Goal: Information Seeking & Learning: Learn about a topic

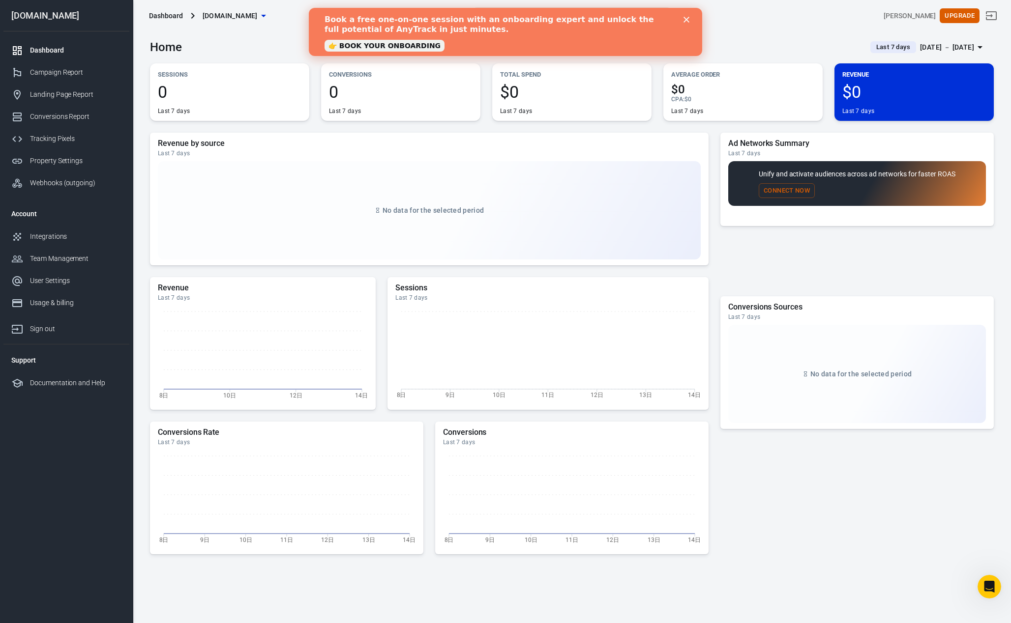
click at [690, 22] on div "Close" at bounding box center [688, 20] width 10 height 6
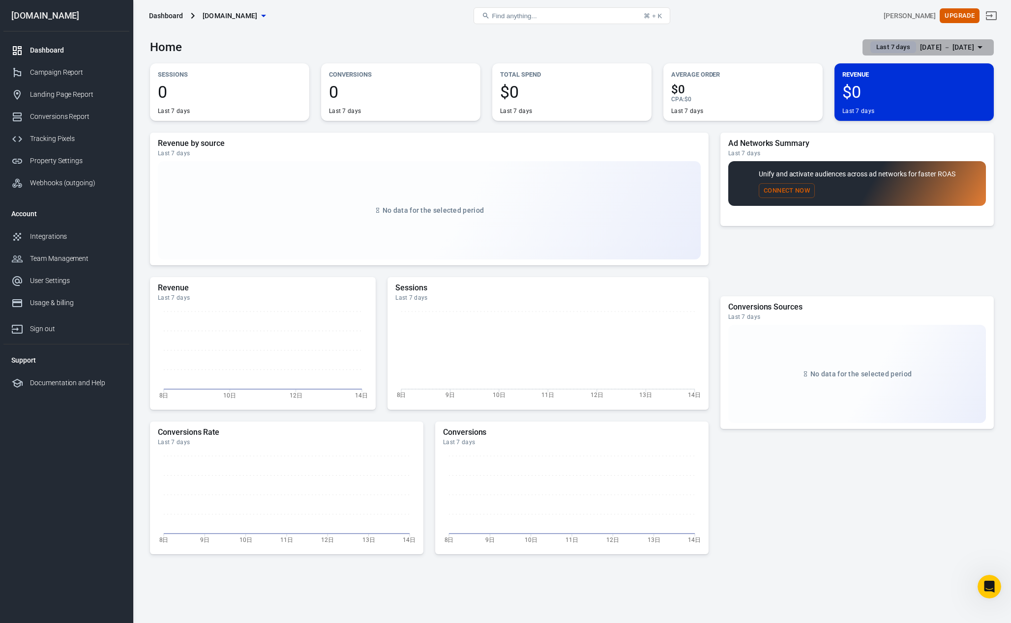
click at [947, 47] on div "Oct 8 － Oct 14, 2025" at bounding box center [947, 47] width 54 height 12
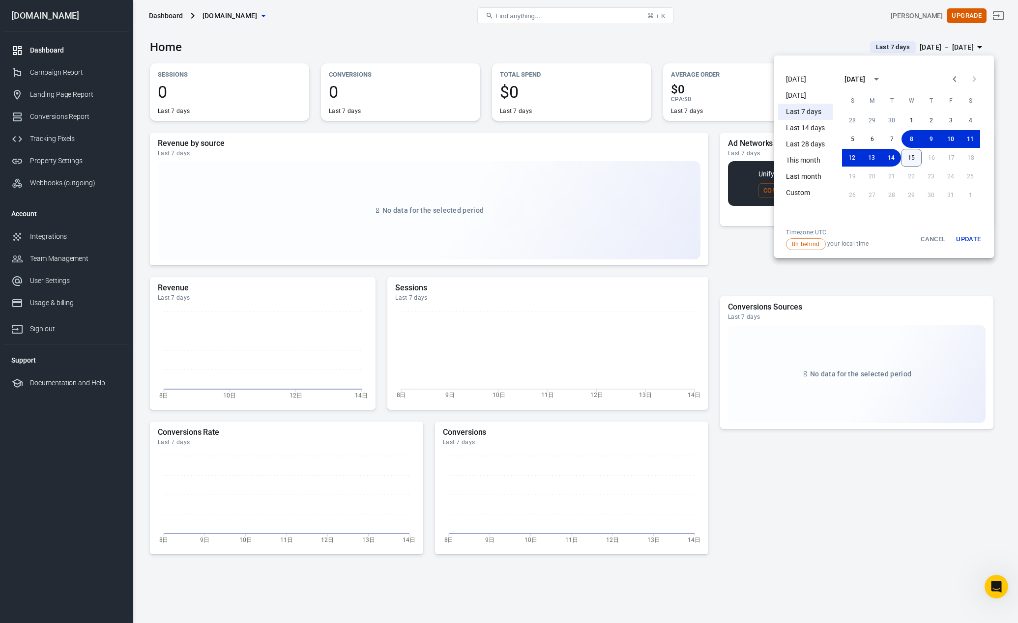
click at [916, 157] on button "15" at bounding box center [911, 158] width 21 height 18
click at [915, 155] on button "15" at bounding box center [912, 158] width 20 height 18
click at [970, 241] on button "Update" at bounding box center [968, 240] width 31 height 22
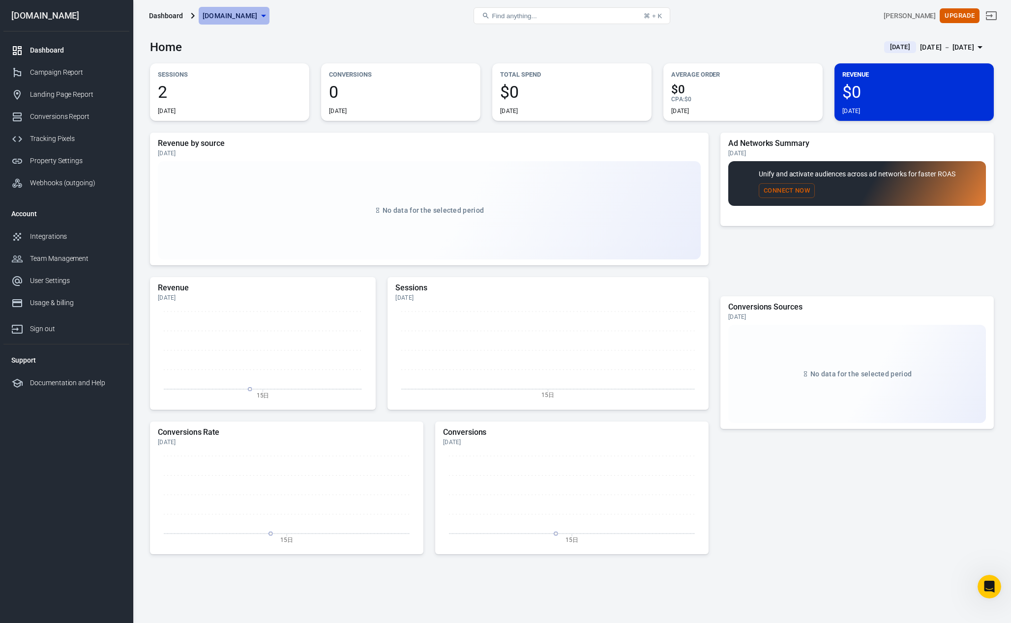
click at [237, 19] on span "[DOMAIN_NAME]" at bounding box center [230, 16] width 55 height 12
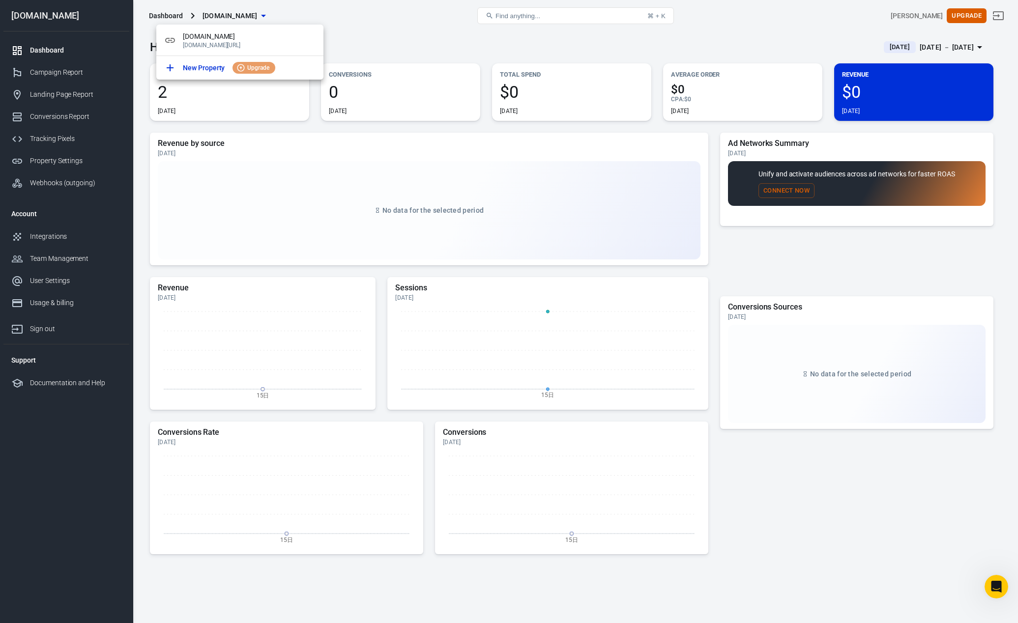
click at [400, 42] on div at bounding box center [509, 311] width 1018 height 623
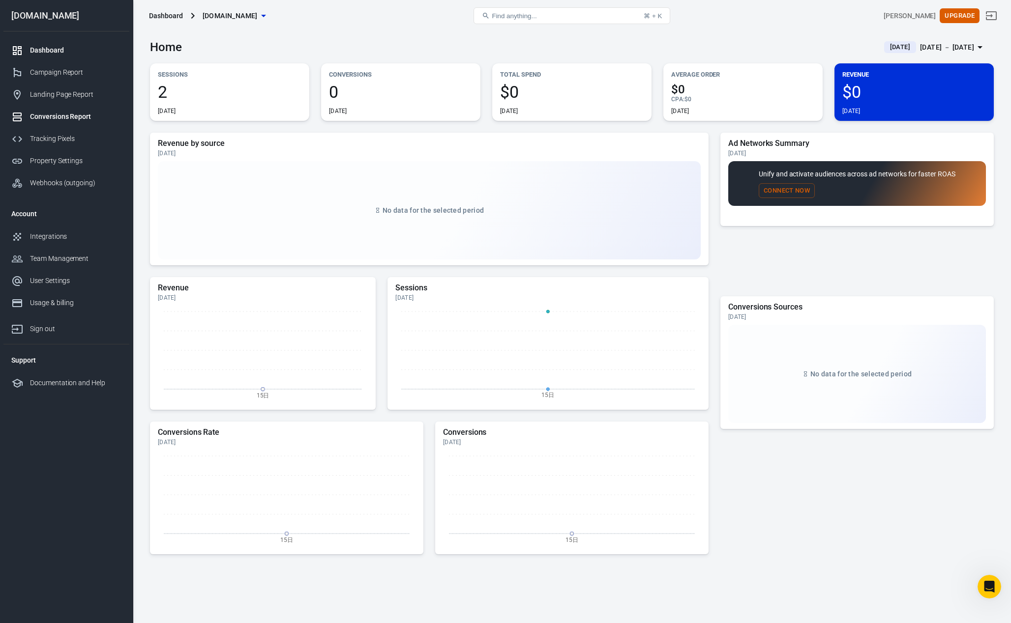
click at [67, 117] on div "Conversions Report" at bounding box center [75, 117] width 91 height 10
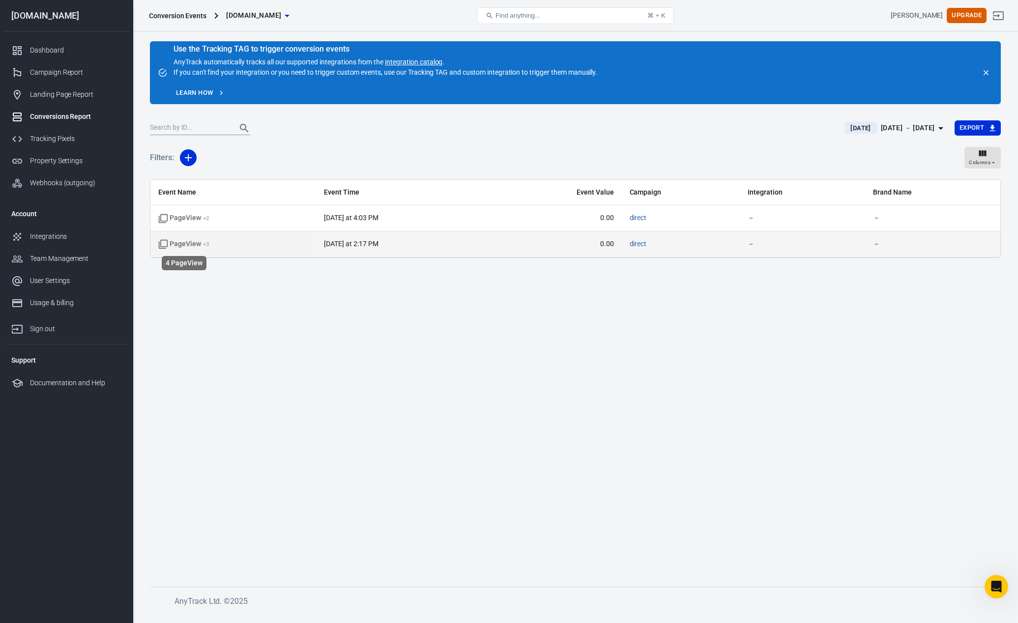
click at [189, 244] on span "PageView + 3" at bounding box center [183, 244] width 51 height 10
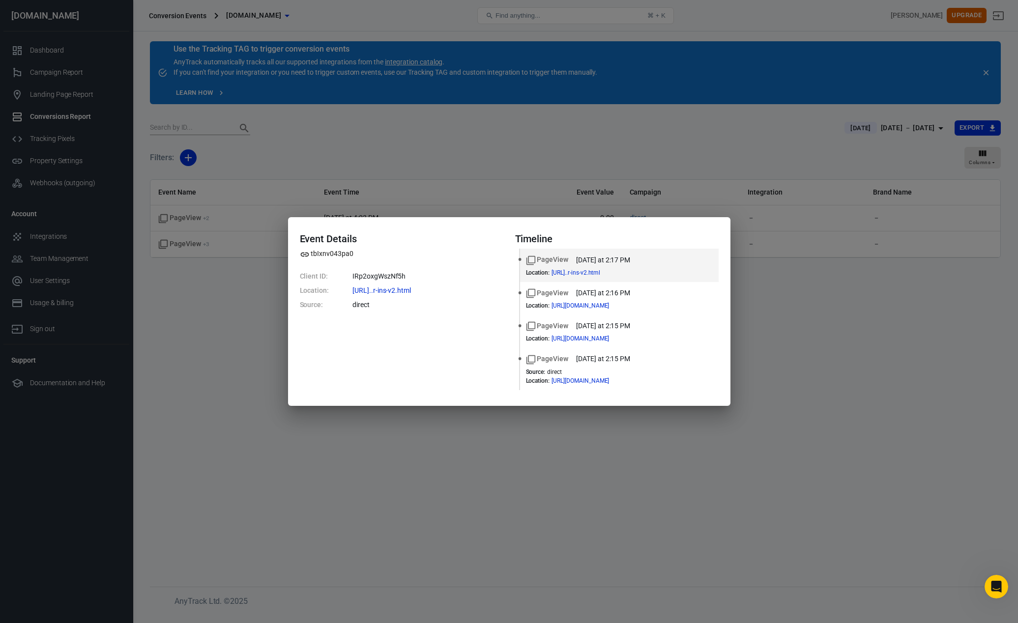
click at [860, 326] on div "Event Details tbIxnv043pa0 Client ID: IRp2oxgWszNf5h Location: https://www.swif…" at bounding box center [509, 311] width 1018 height 623
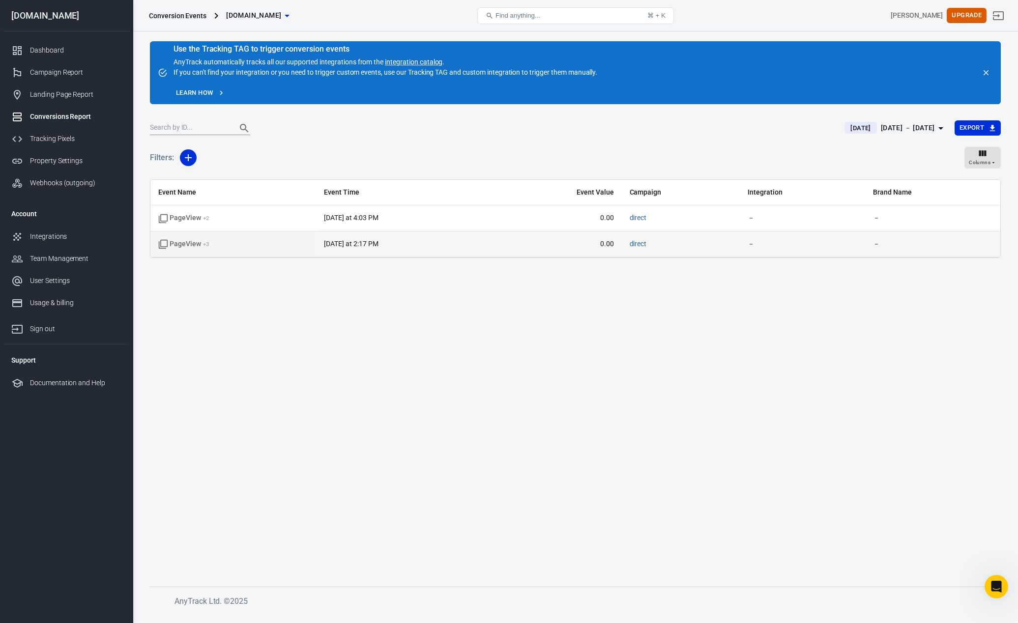
click at [191, 243] on span "PageView + 3" at bounding box center [183, 244] width 51 height 10
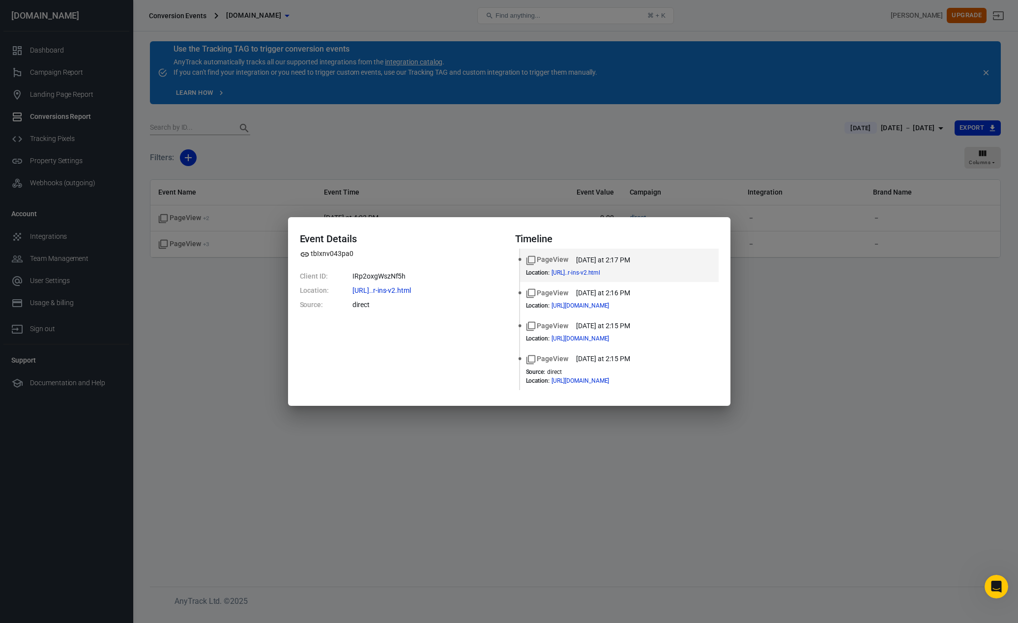
click at [831, 374] on div "Event Details tbIxnv043pa0 Client ID: IRp2oxgWszNf5h Location: https://www.swif…" at bounding box center [509, 311] width 1018 height 623
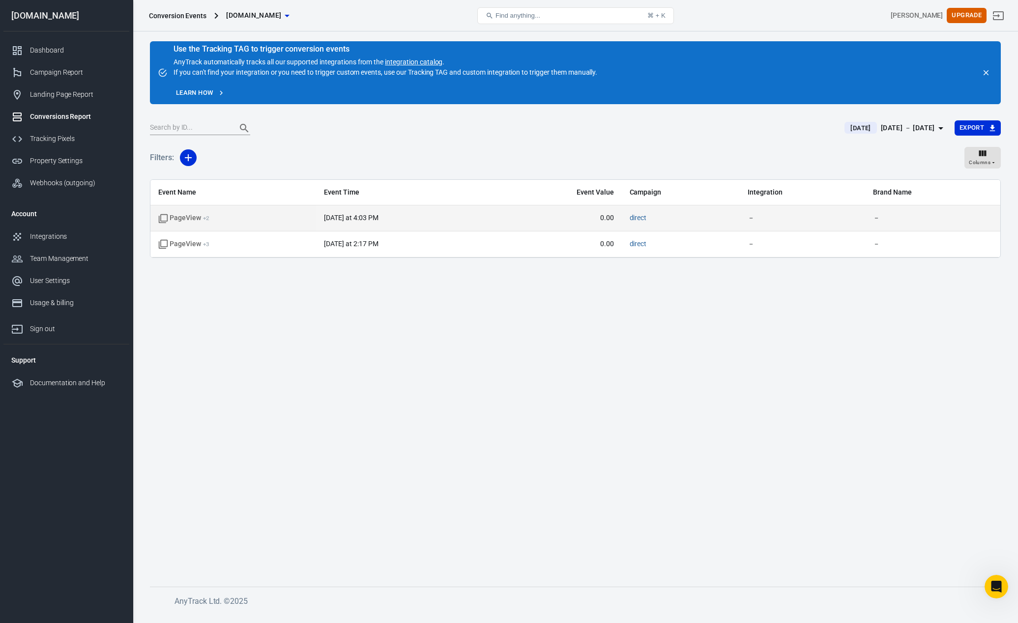
click at [188, 217] on span "PageView + 2" at bounding box center [183, 218] width 51 height 10
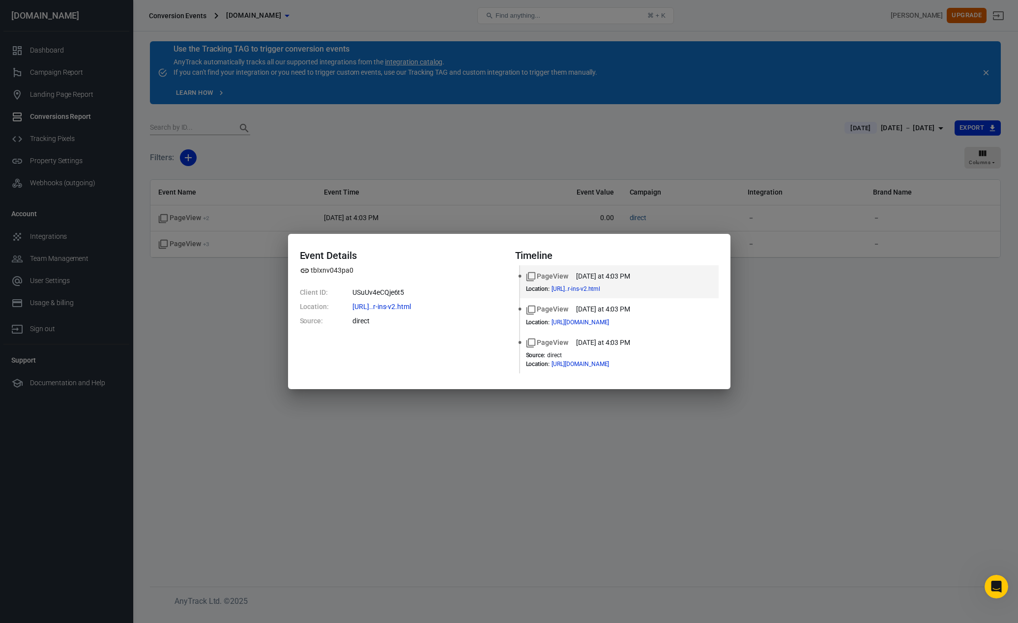
click at [857, 323] on div "Event Details tbIxnv043pa0 Client ID: USuUv4eCQje6t5 Location: https://www.swif…" at bounding box center [509, 311] width 1018 height 623
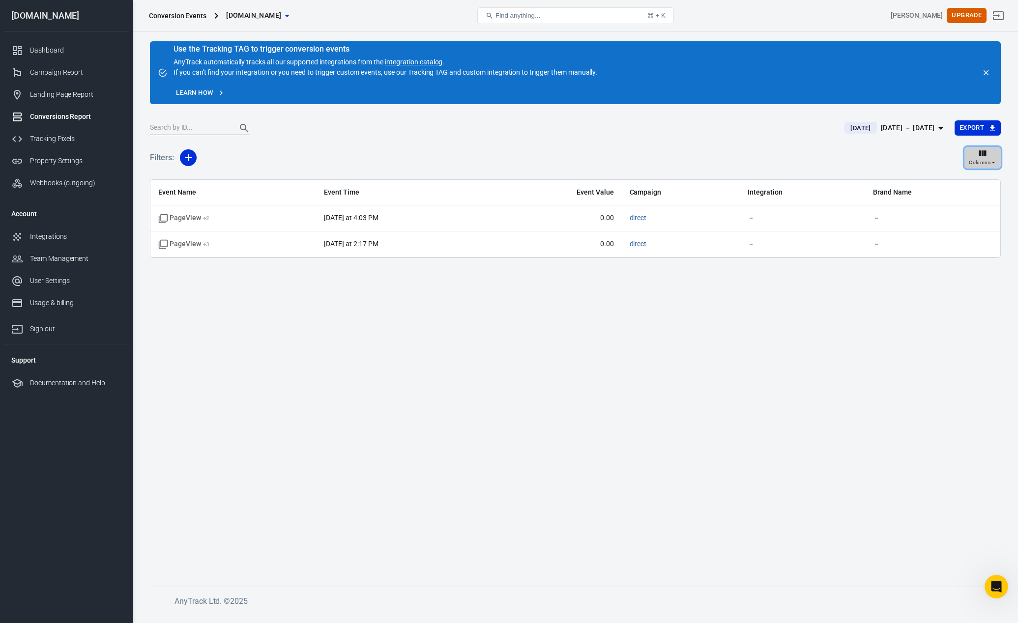
click at [984, 155] on icon "button" at bounding box center [982, 153] width 7 height 6
click at [955, 205] on p "Campaigns" at bounding box center [963, 210] width 35 height 10
radio input "false"
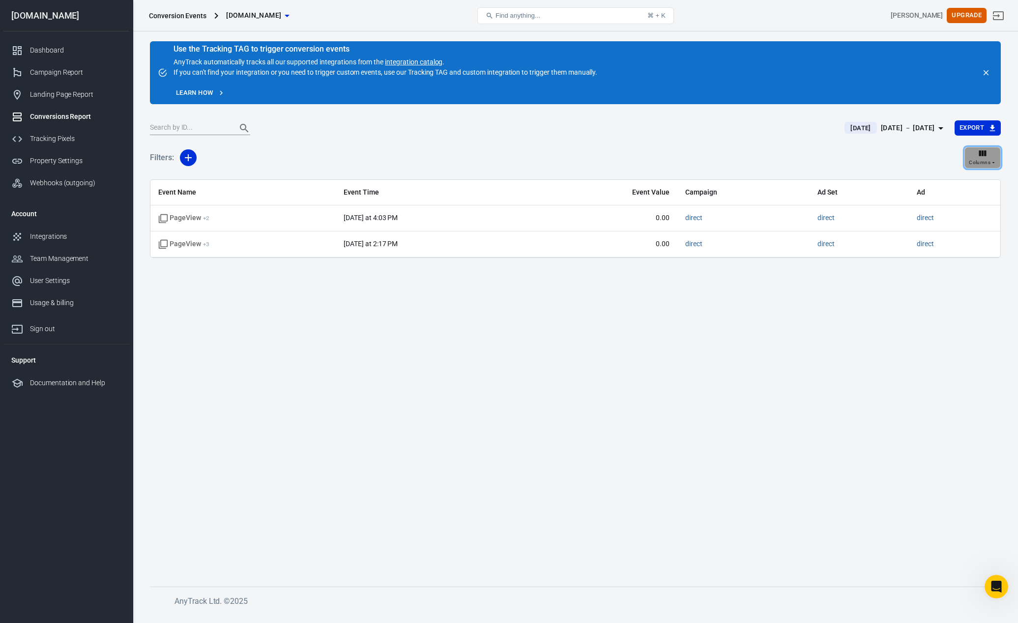
click at [980, 158] on icon "button" at bounding box center [983, 153] width 10 height 10
click at [972, 234] on p "Landing Pages" at bounding box center [968, 234] width 45 height 10
radio input "false"
radio input "true"
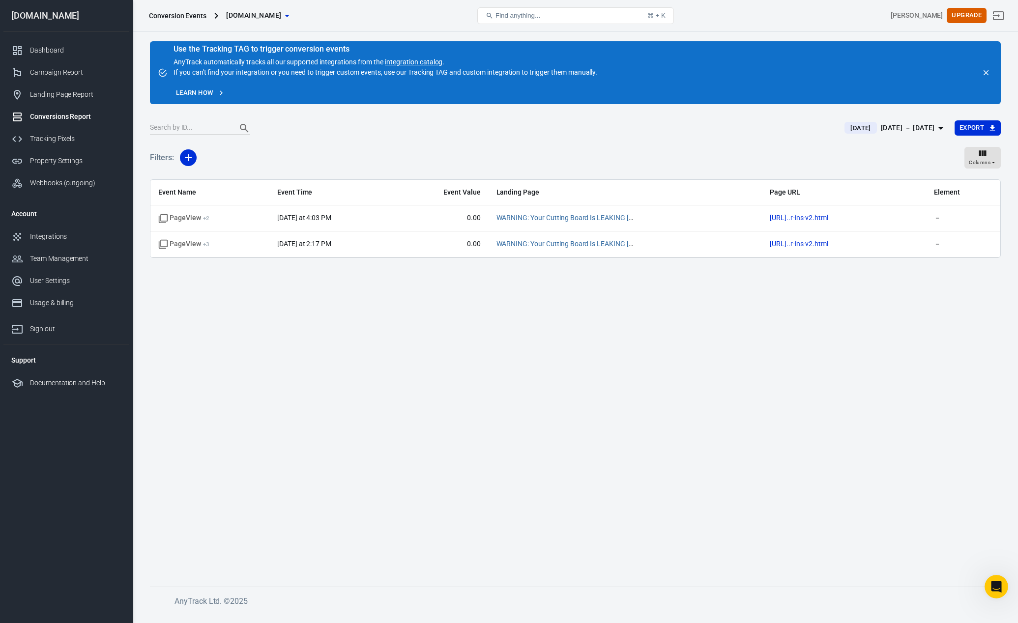
click at [627, 308] on main "Use the Tracking TAG to trigger conversion events AnyTrack automatically tracks…" at bounding box center [575, 306] width 851 height 530
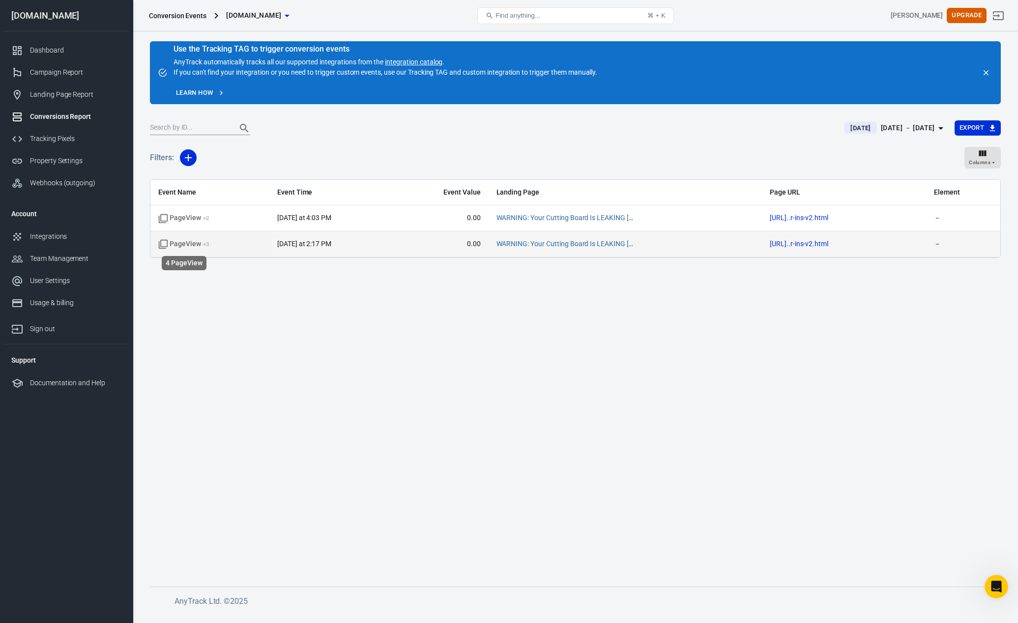
click at [185, 246] on span "PageView + 3" at bounding box center [183, 244] width 51 height 10
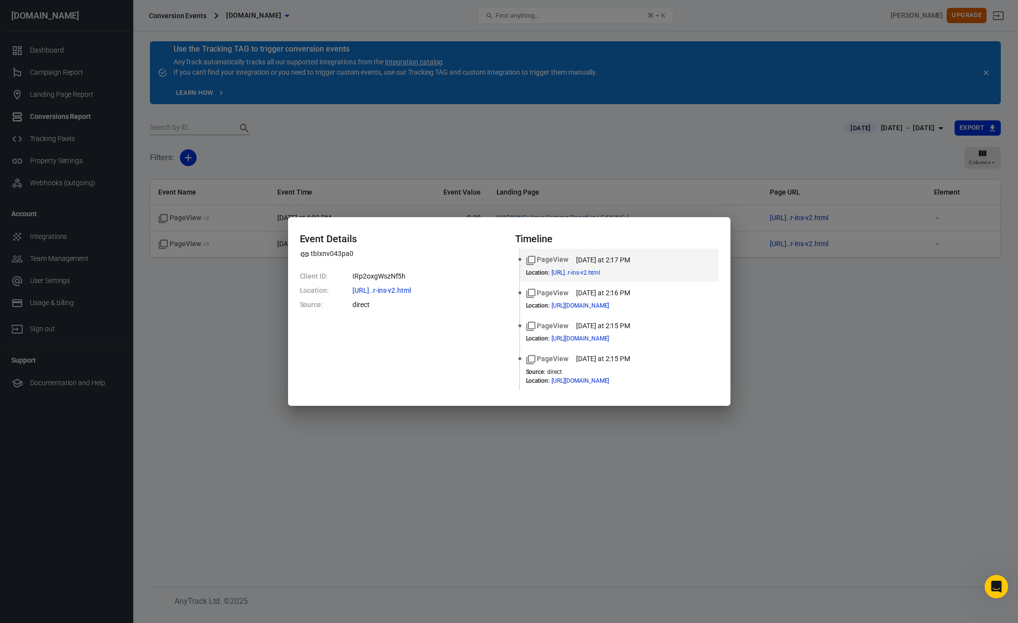
click at [216, 298] on div "Event Details tbIxnv043pa0 Client ID: IRp2oxgWszNf5h Location: https://www.swif…" at bounding box center [509, 311] width 1018 height 623
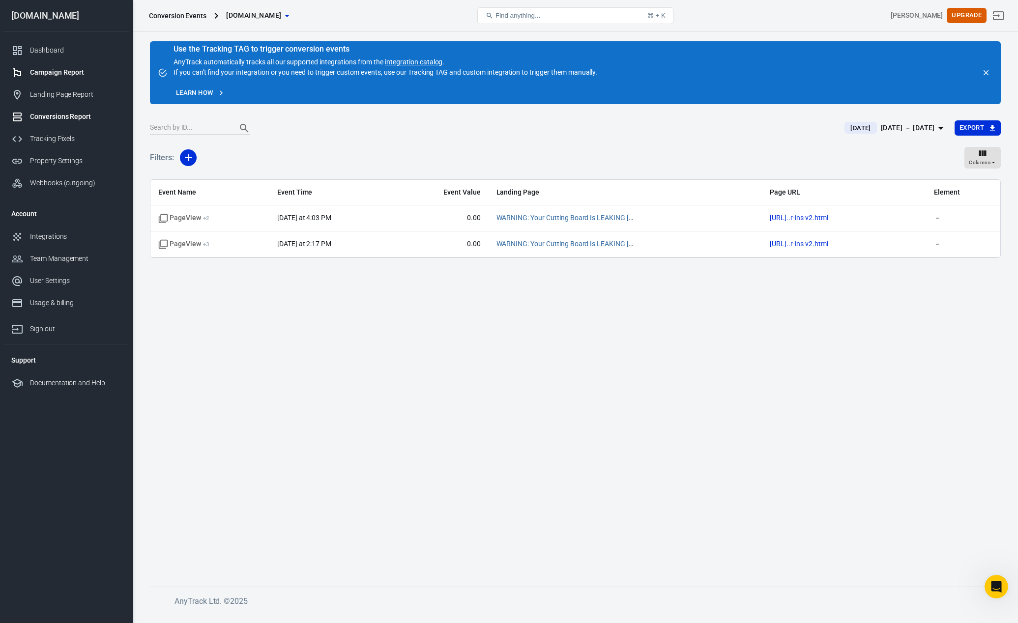
click at [59, 75] on div "Campaign Report" at bounding box center [75, 72] width 91 height 10
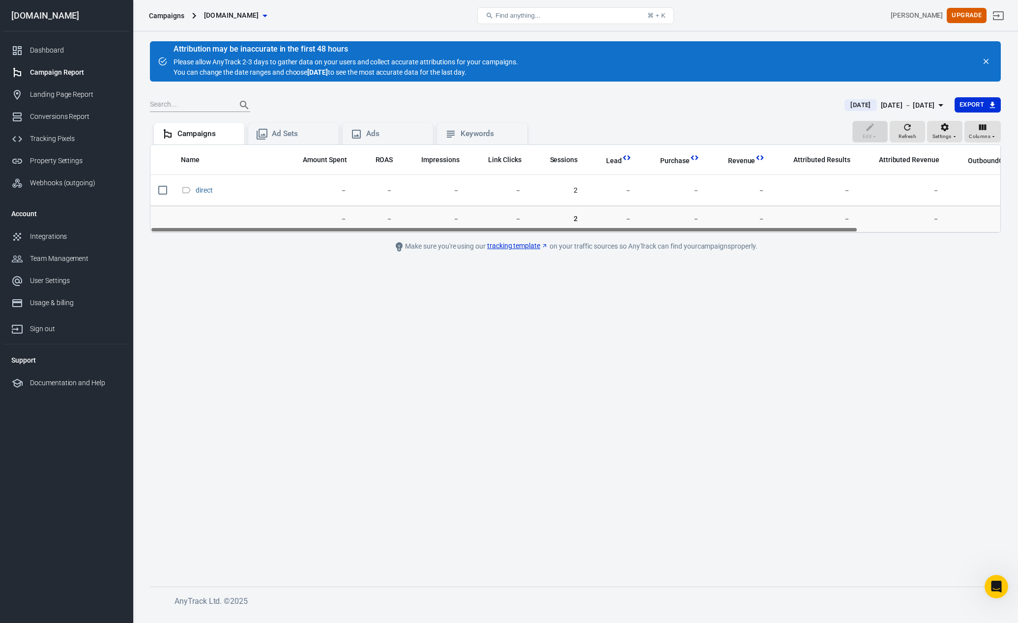
drag, startPoint x: 554, startPoint y: 230, endPoint x: 318, endPoint y: 223, distance: 236.6
click at [326, 228] on div "Name Amount Spent ROAS Impressions Link Clicks Sessions Lead Purchase Revenue A…" at bounding box center [575, 189] width 850 height 88
click at [300, 139] on div "Ad Sets" at bounding box center [301, 134] width 59 height 10
click at [386, 137] on div "Ads" at bounding box center [395, 134] width 59 height 10
click at [460, 133] on div "Keywords" at bounding box center [482, 134] width 75 height 12
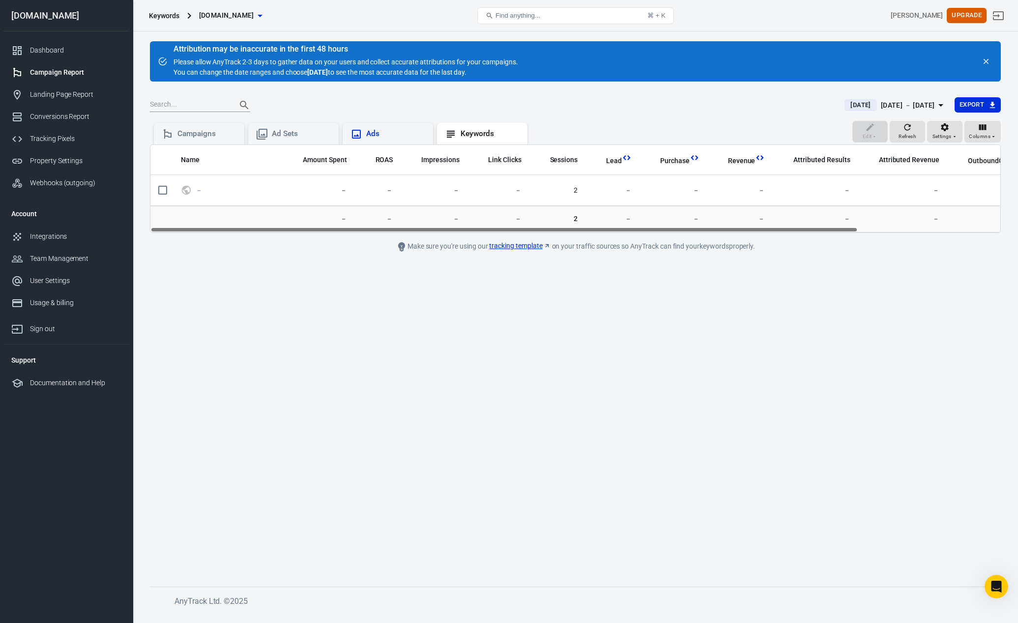
click at [388, 137] on div "Ads" at bounding box center [395, 134] width 59 height 10
click at [78, 91] on div "Landing Page Report" at bounding box center [75, 94] width 91 height 10
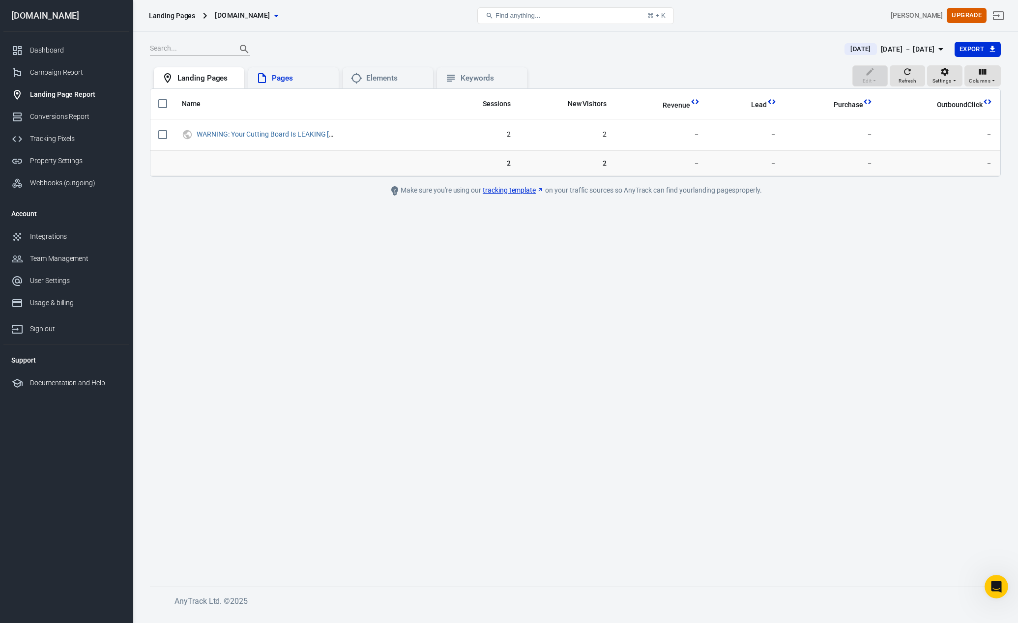
click at [297, 81] on div "Pages" at bounding box center [301, 78] width 59 height 10
click at [387, 84] on div "Elements" at bounding box center [388, 78] width 75 height 12
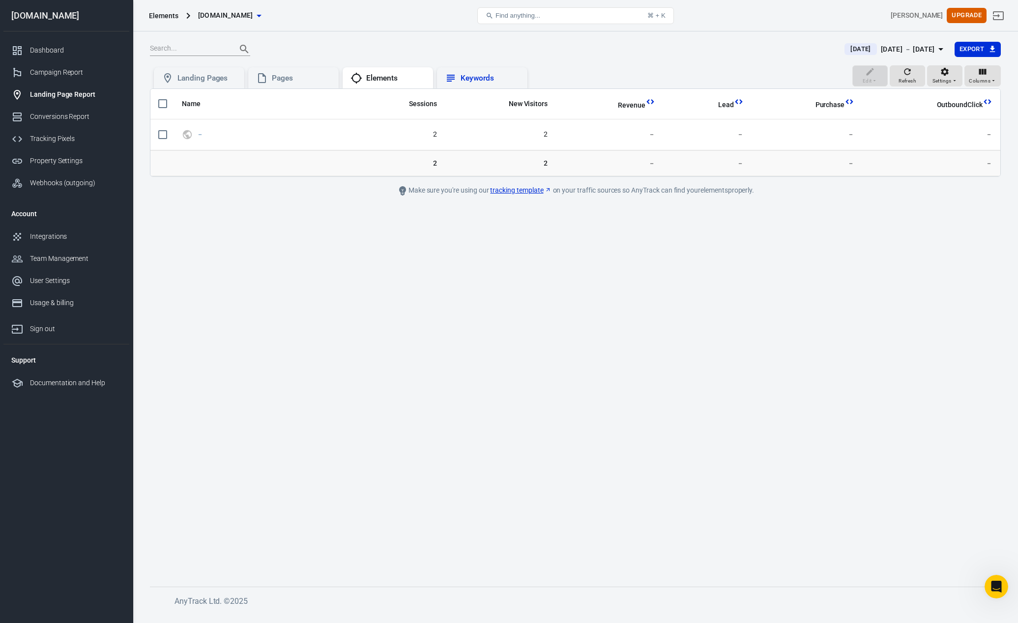
click at [463, 79] on div "Keywords" at bounding box center [490, 78] width 59 height 10
click at [398, 80] on div "Elements" at bounding box center [395, 78] width 59 height 10
click at [296, 76] on div "Pages" at bounding box center [301, 78] width 59 height 10
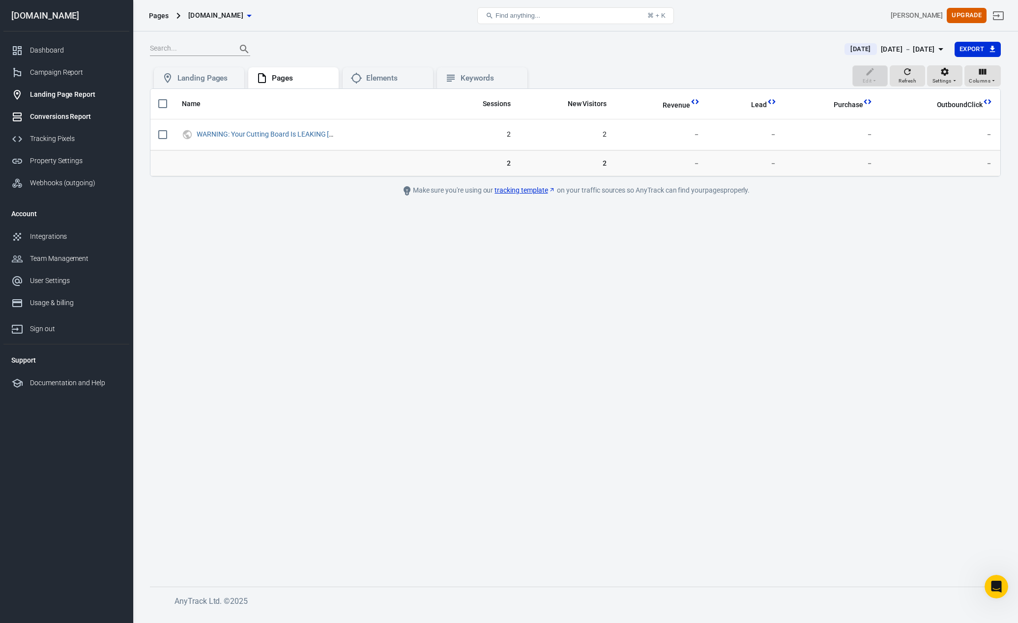
click at [70, 118] on div "Conversions Report" at bounding box center [75, 117] width 91 height 10
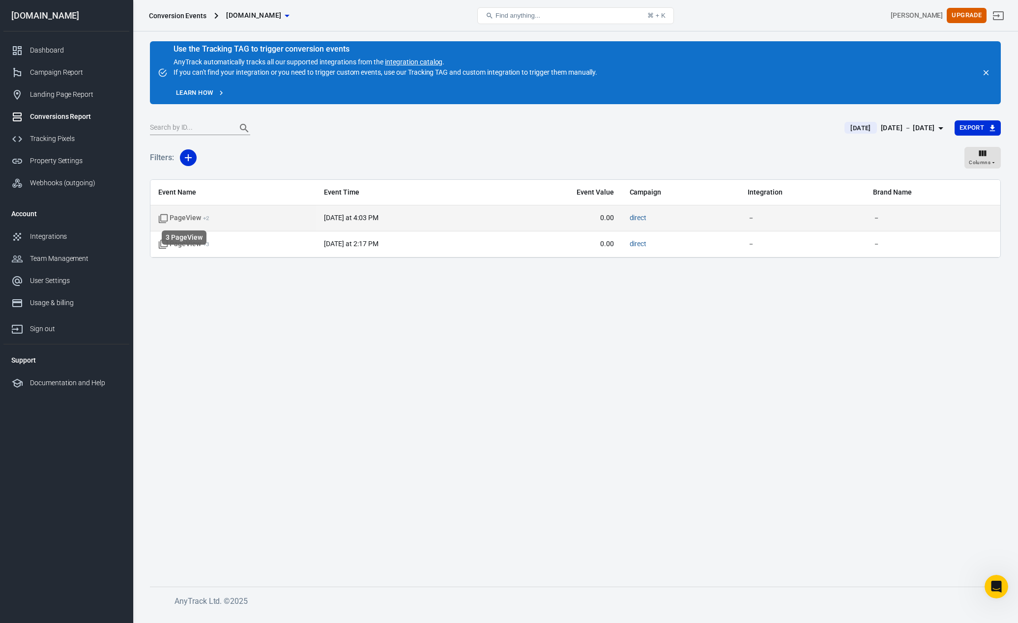
click at [187, 220] on span "PageView + 2" at bounding box center [183, 218] width 51 height 10
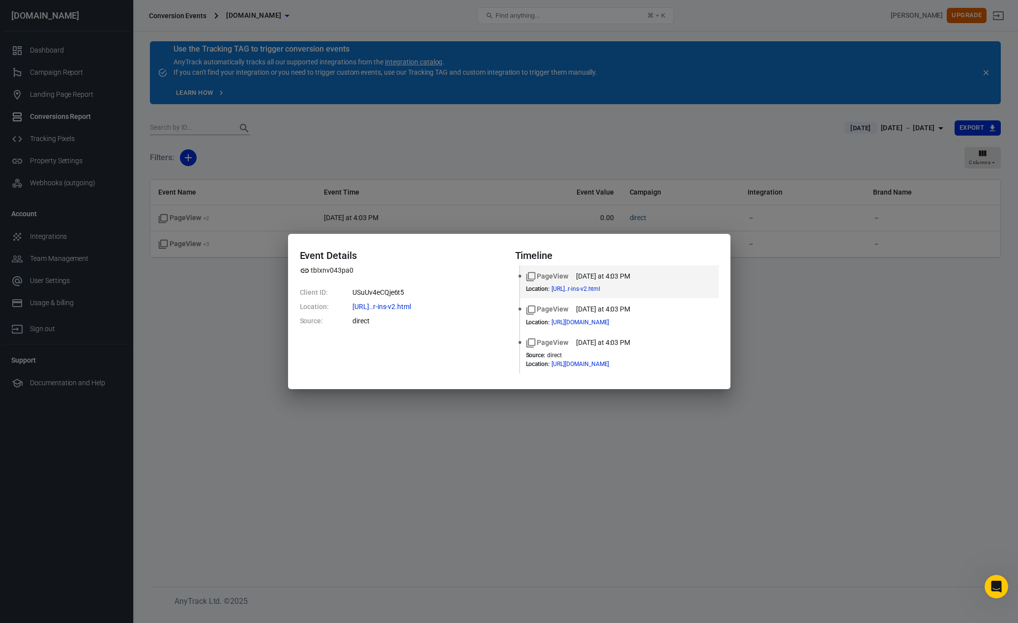
click at [205, 298] on div "Event Details tbIxnv043pa0 Client ID: USuUv4eCQje6t5 Location: https://www.swif…" at bounding box center [509, 311] width 1018 height 623
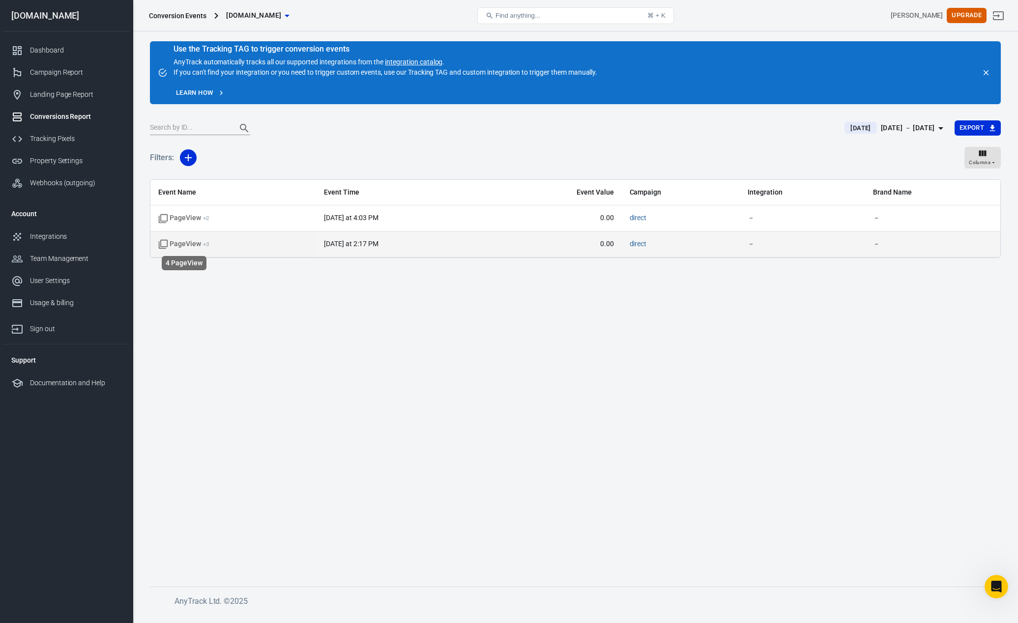
click at [183, 245] on span "PageView + 3" at bounding box center [183, 244] width 51 height 10
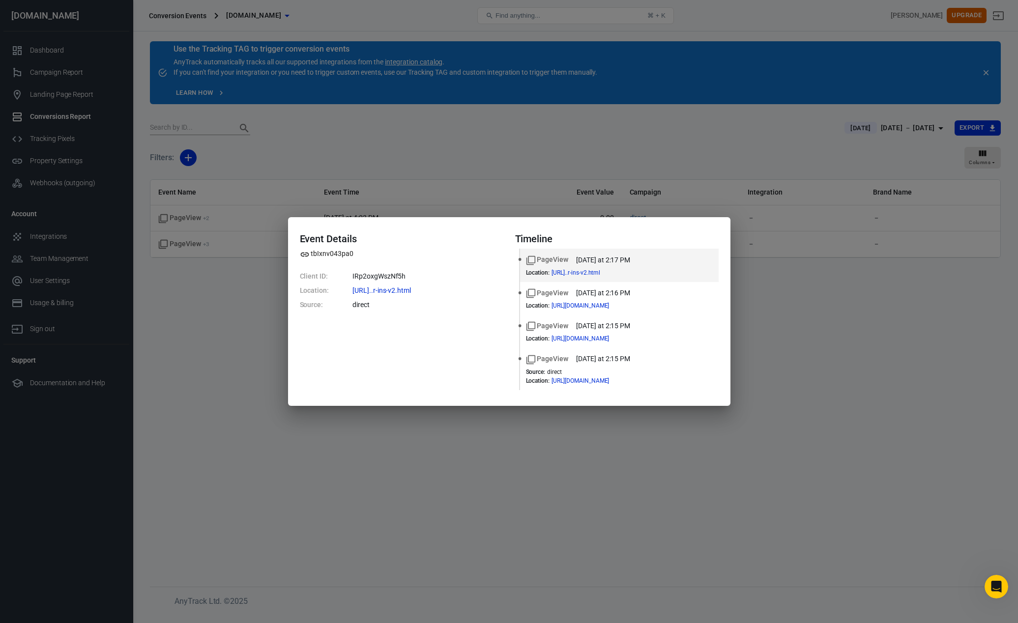
click at [226, 324] on div "Event Details tbIxnv043pa0 Client ID: IRp2oxgWszNf5h Location: https://www.swif…" at bounding box center [509, 311] width 1018 height 623
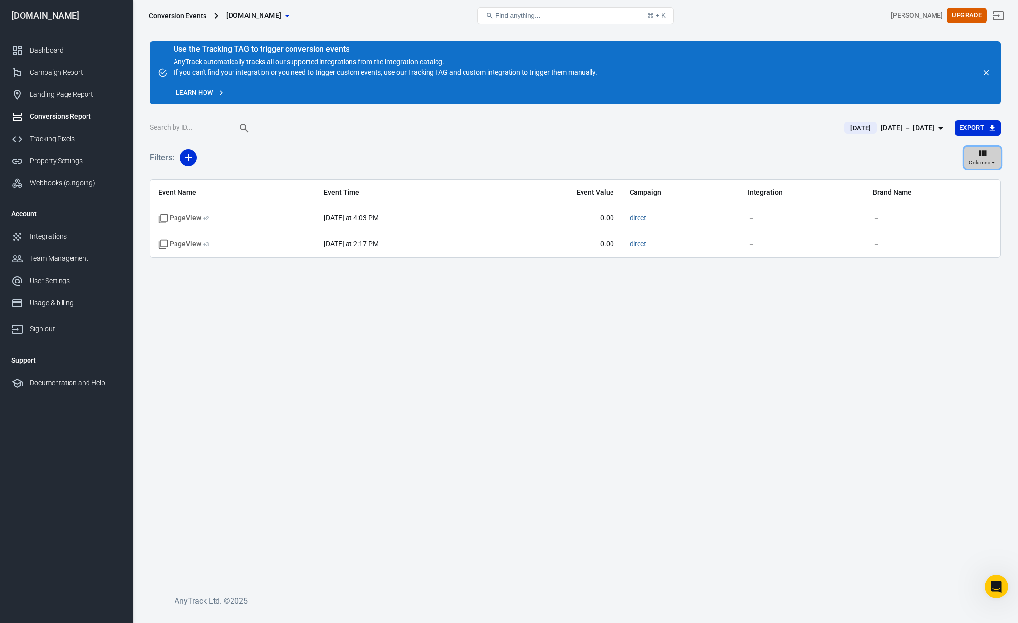
click at [979, 167] on button "Columns" at bounding box center [983, 158] width 36 height 22
click at [636, 319] on div at bounding box center [509, 311] width 1018 height 623
click at [63, 140] on div "Tracking Pixels" at bounding box center [75, 139] width 91 height 10
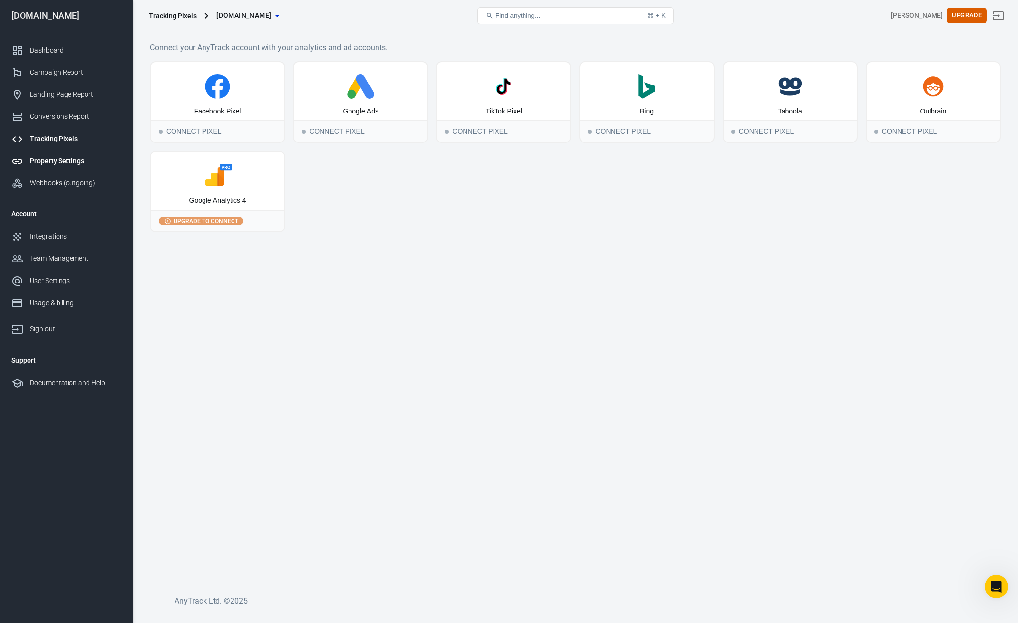
click at [74, 166] on div "Property Settings" at bounding box center [75, 161] width 91 height 10
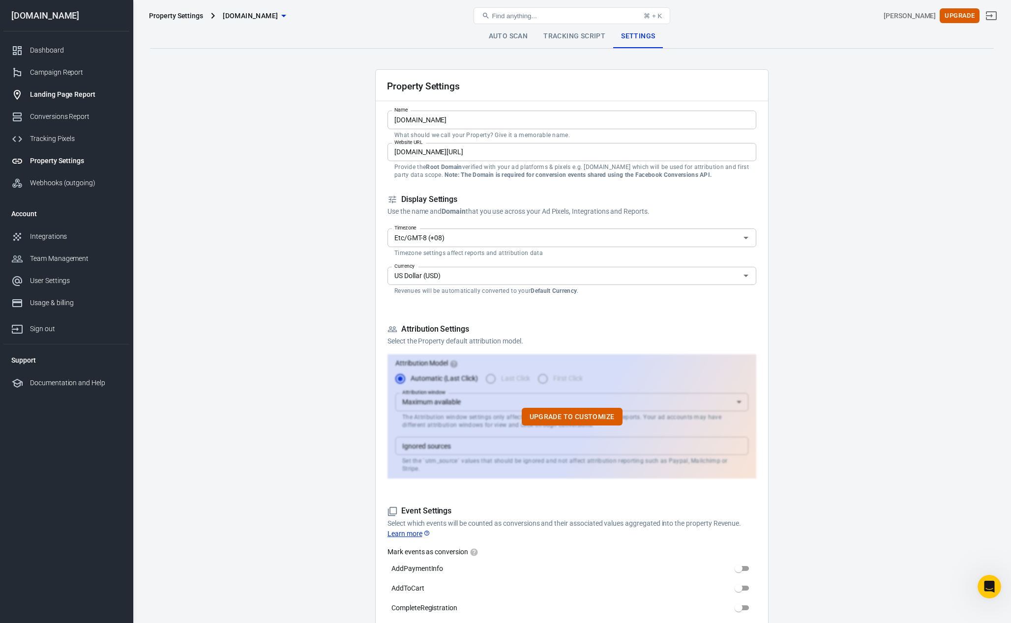
click at [75, 102] on link "Landing Page Report" at bounding box center [66, 95] width 126 height 22
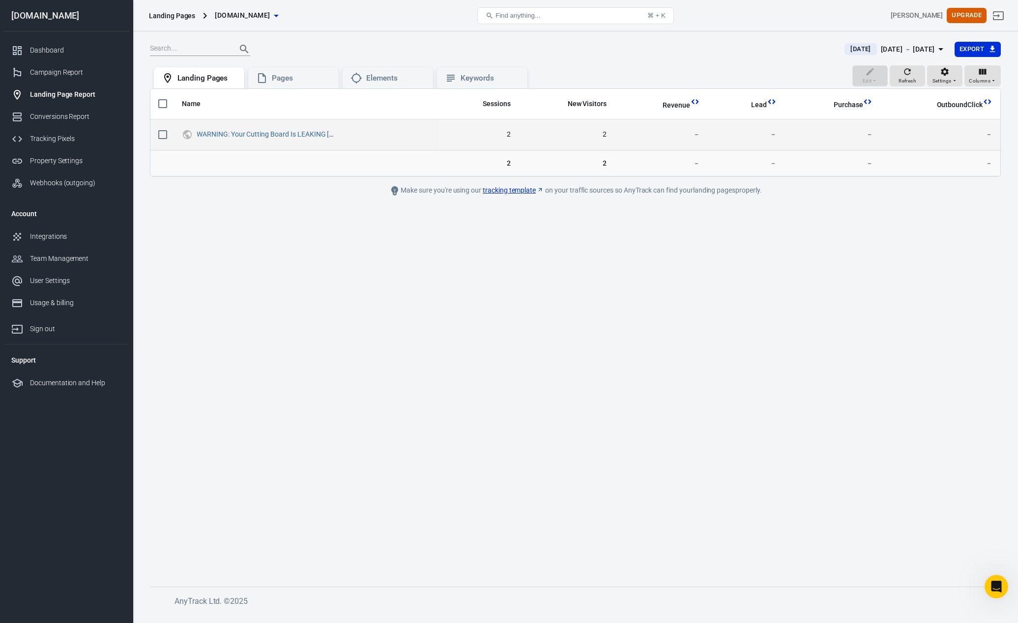
click at [510, 134] on span "2" at bounding box center [478, 135] width 64 height 10
click at [607, 134] on span "2" at bounding box center [567, 135] width 80 height 10
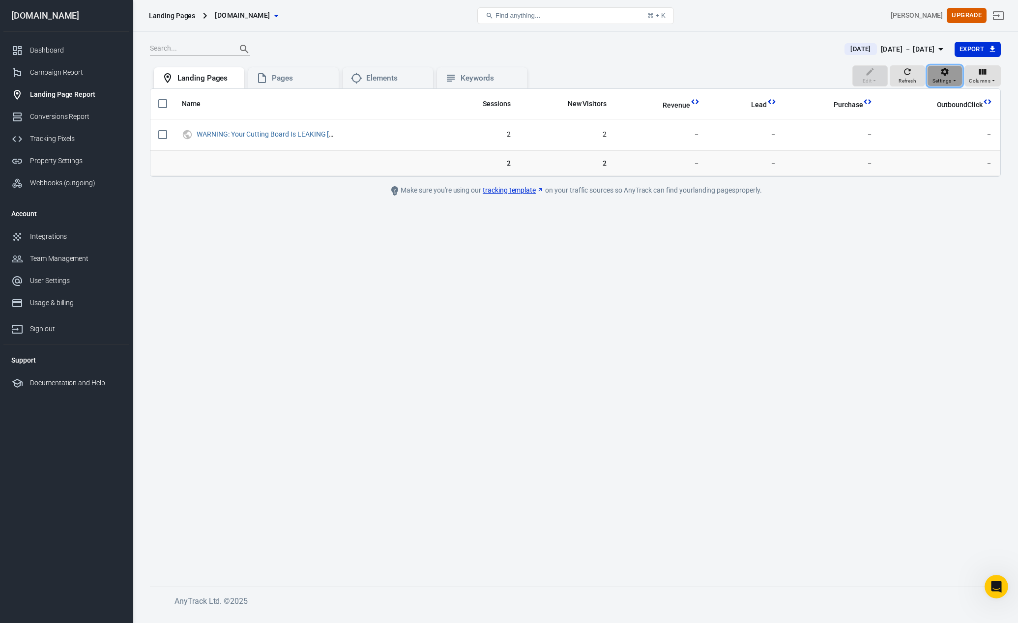
click at [938, 78] on span "Settings" at bounding box center [942, 81] width 19 height 9
click at [989, 102] on li "Show archived" at bounding box center [945, 99] width 128 height 18
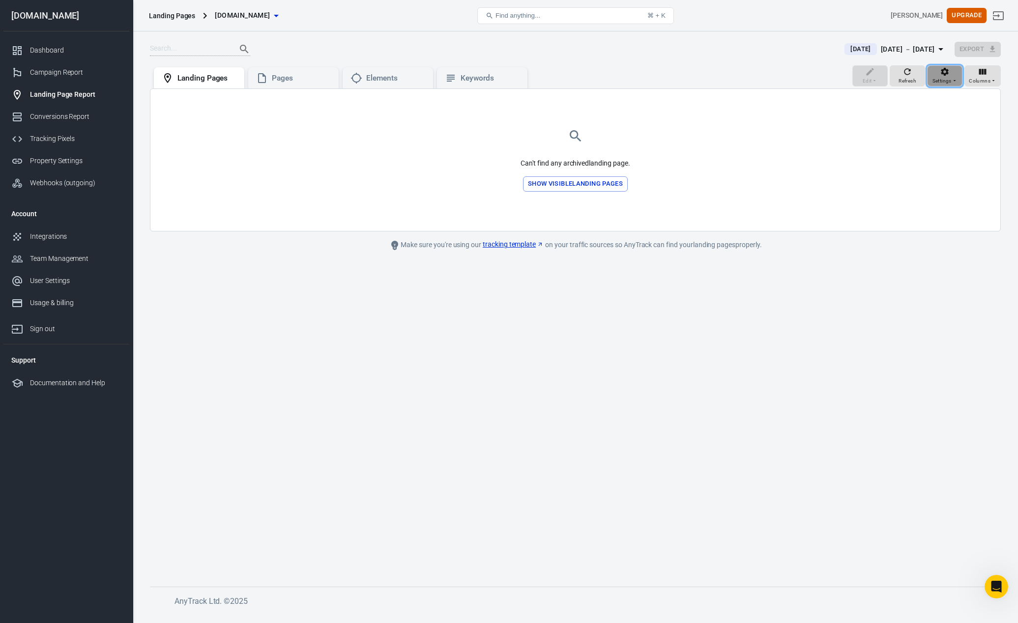
click at [942, 79] on span "Settings" at bounding box center [942, 81] width 19 height 9
click at [951, 120] on p "Display active campaigns only" at bounding box center [956, 117] width 91 height 10
click at [939, 77] on span "Settings" at bounding box center [942, 81] width 19 height 9
click at [944, 140] on p "Display Adset names" at bounding box center [968, 135] width 63 height 10
click at [937, 77] on span "Settings" at bounding box center [942, 81] width 19 height 9
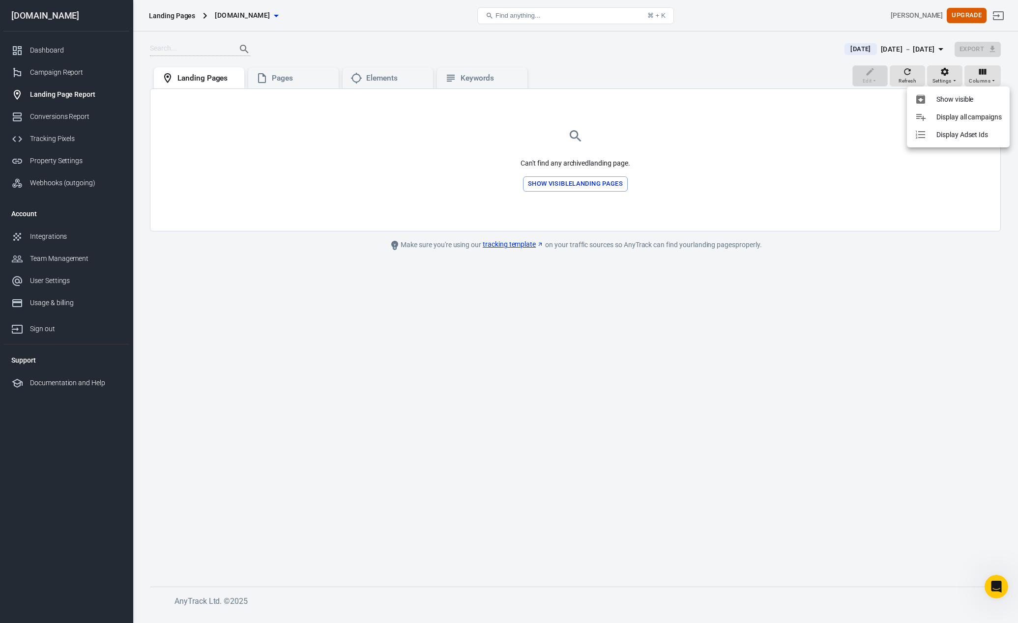
click at [943, 99] on p "Show visible" at bounding box center [955, 99] width 37 height 10
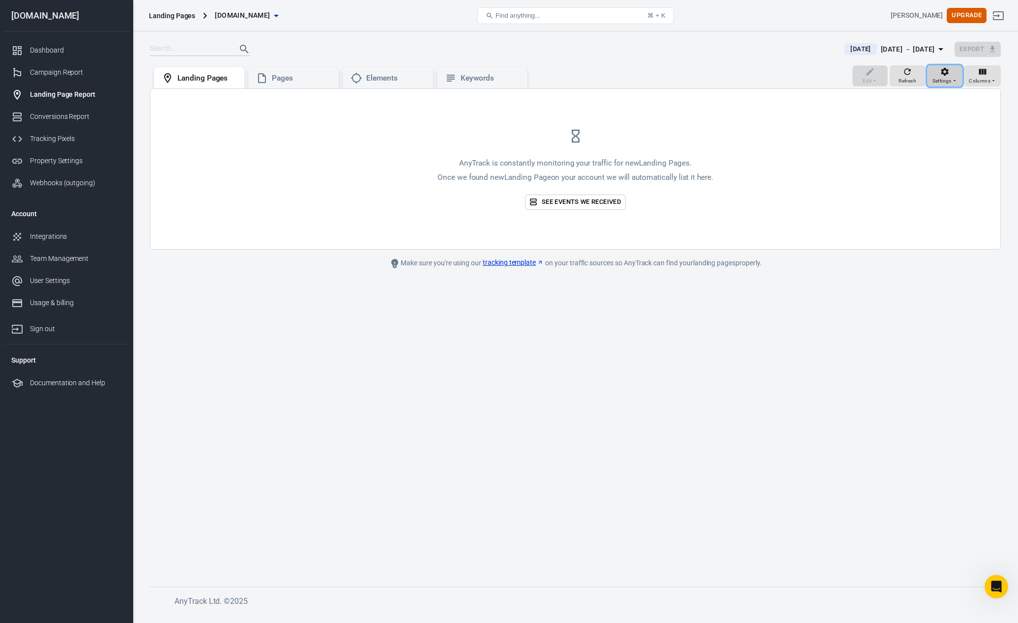
click at [938, 77] on span "Settings" at bounding box center [942, 81] width 19 height 9
click at [909, 74] on div at bounding box center [509, 311] width 1018 height 623
click at [906, 75] on icon "button" at bounding box center [908, 72] width 10 height 10
click at [921, 48] on div "[DATE] － [DATE]" at bounding box center [908, 49] width 54 height 12
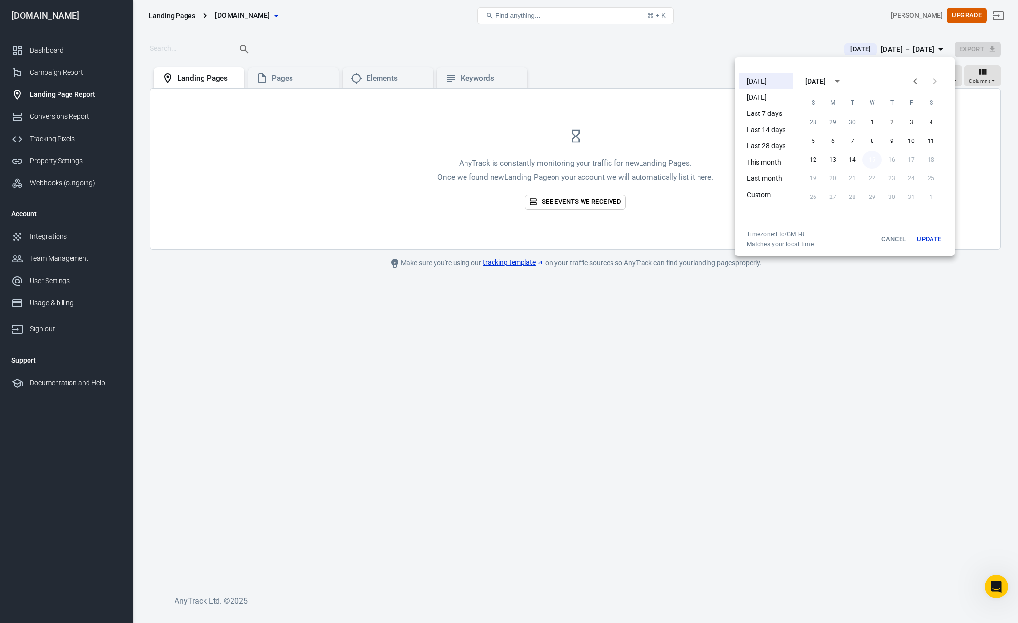
click at [872, 159] on button "15" at bounding box center [872, 160] width 20 height 18
click at [932, 234] on button "Update" at bounding box center [928, 240] width 31 height 18
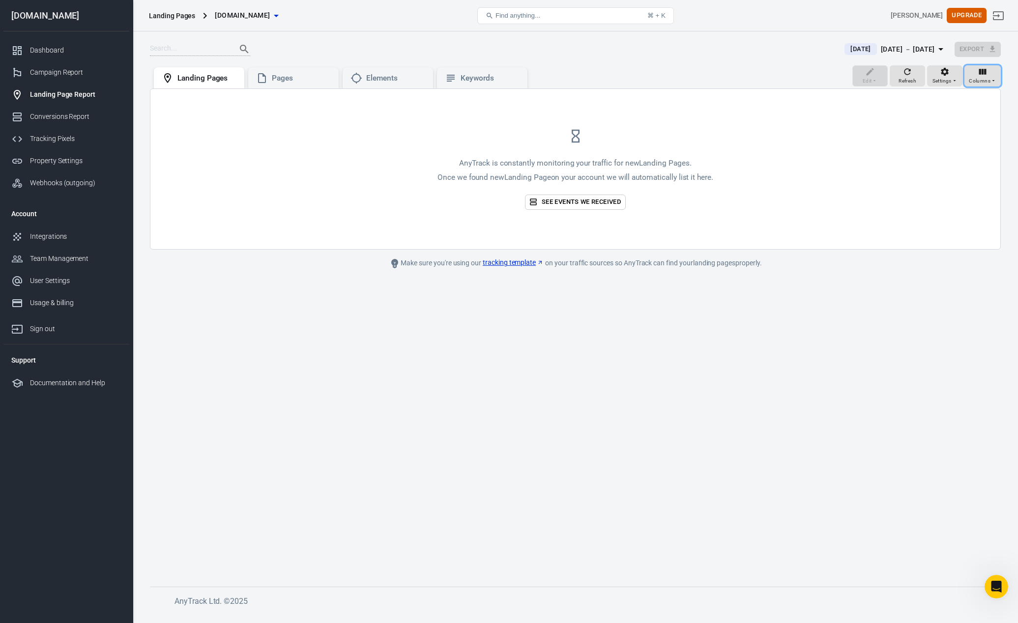
click at [988, 85] on button "Columns" at bounding box center [983, 76] width 36 height 22
click at [963, 122] on p "E-Commerce" at bounding box center [956, 127] width 39 height 10
radio input "false"
click at [981, 77] on span "Columns" at bounding box center [980, 81] width 22 height 9
click at [972, 143] on li "Lead Generation" at bounding box center [954, 152] width 94 height 25
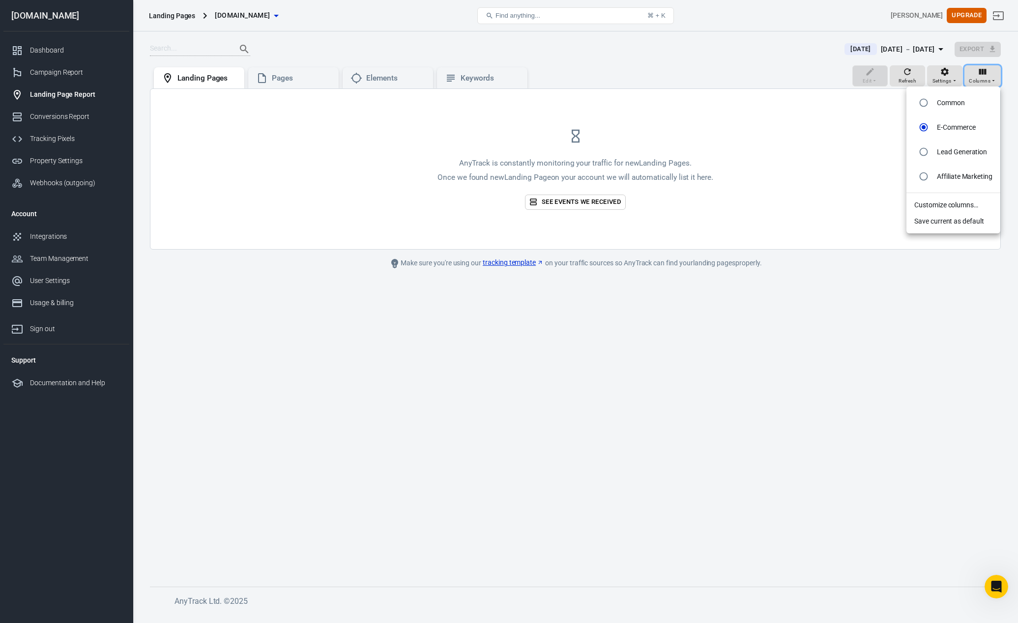
radio input "false"
click at [987, 74] on icon "button" at bounding box center [982, 72] width 7 height 6
click at [956, 178] on p "Affiliate Marketing" at bounding box center [965, 177] width 56 height 10
radio input "false"
radio input "true"
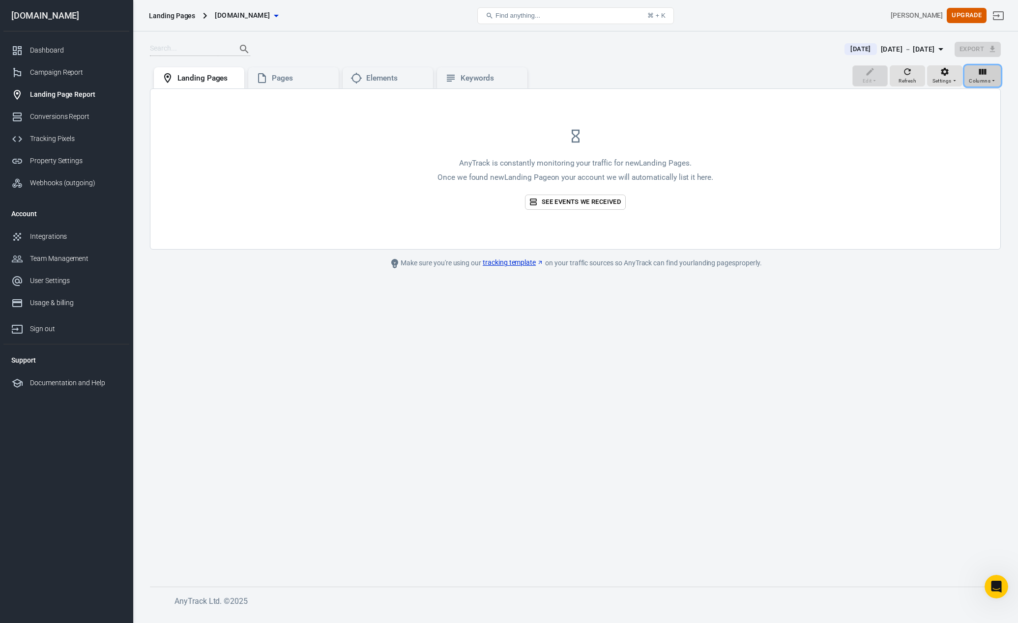
click at [978, 80] on span "Columns" at bounding box center [980, 81] width 22 height 9
click at [953, 201] on li "Customize columns…" at bounding box center [954, 205] width 94 height 16
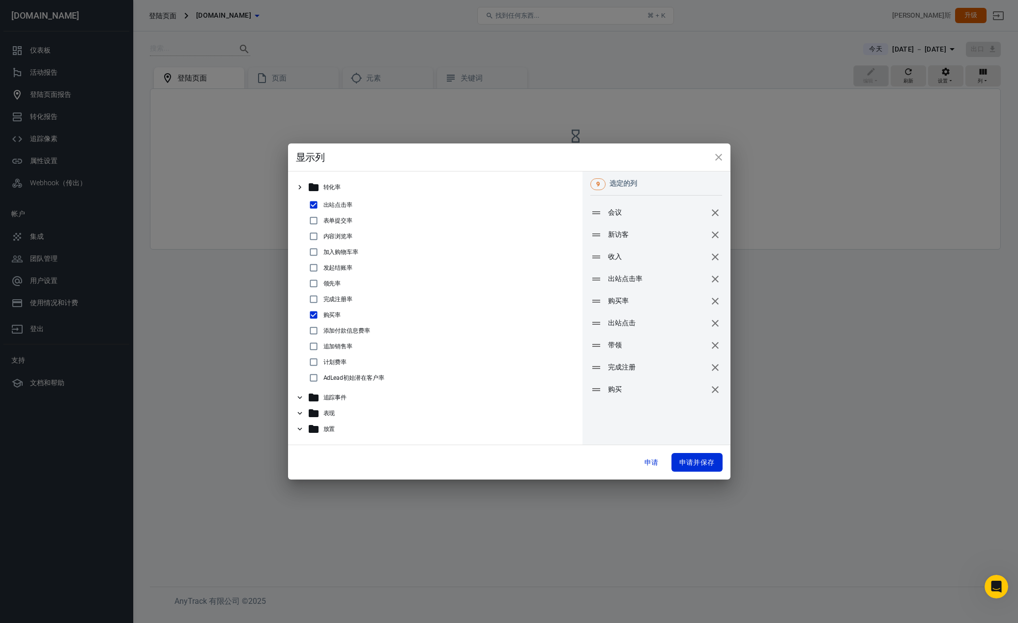
click at [337, 405] on div "追踪事件" at bounding box center [435, 398] width 279 height 16
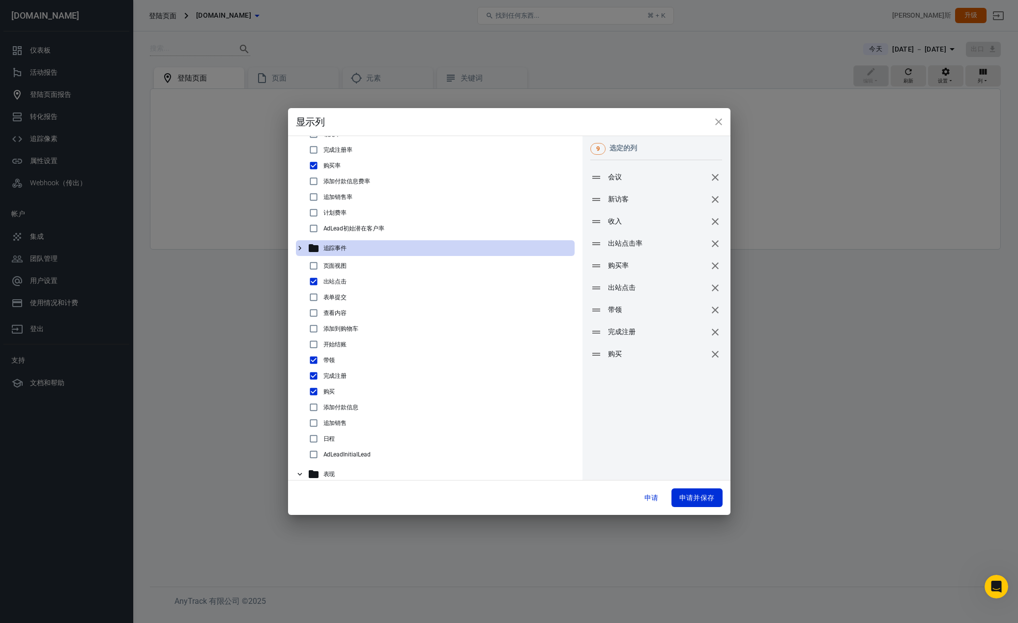
scroll to position [140, 0]
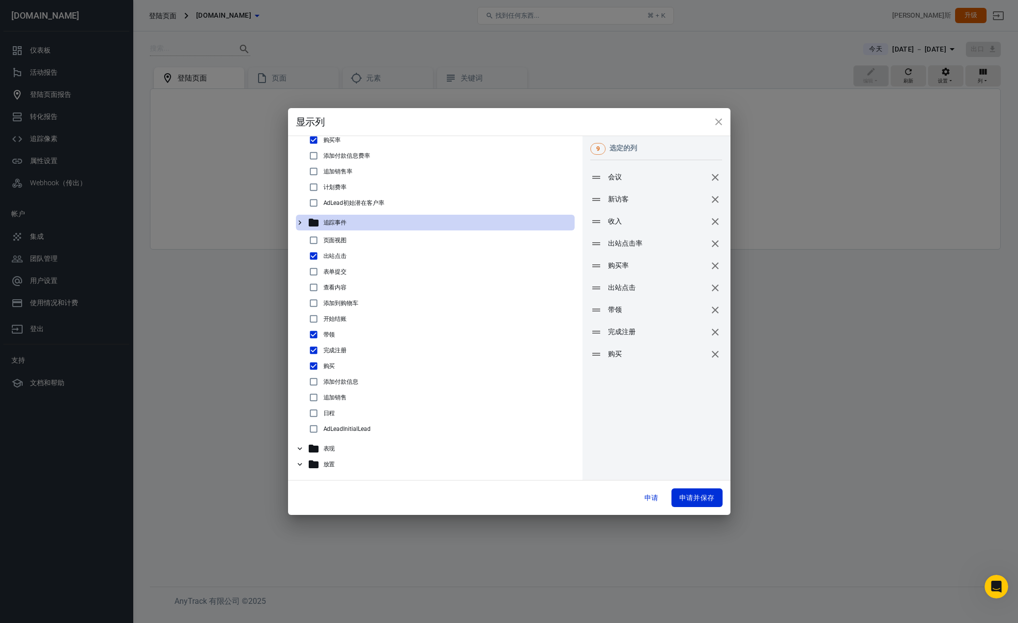
click at [355, 450] on div "表现" at bounding box center [440, 449] width 264 height 12
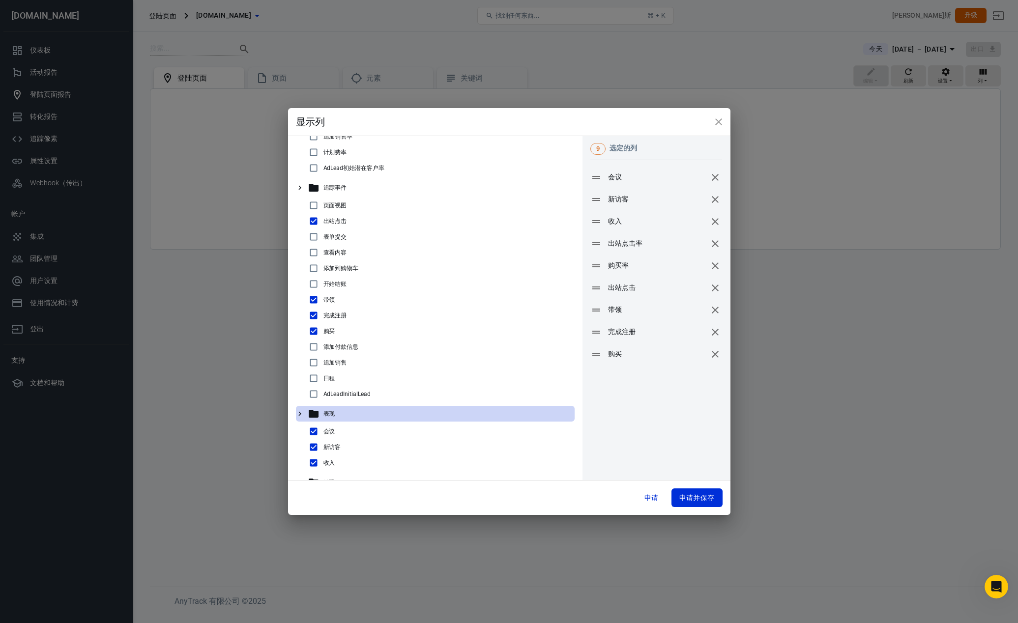
scroll to position [193, 0]
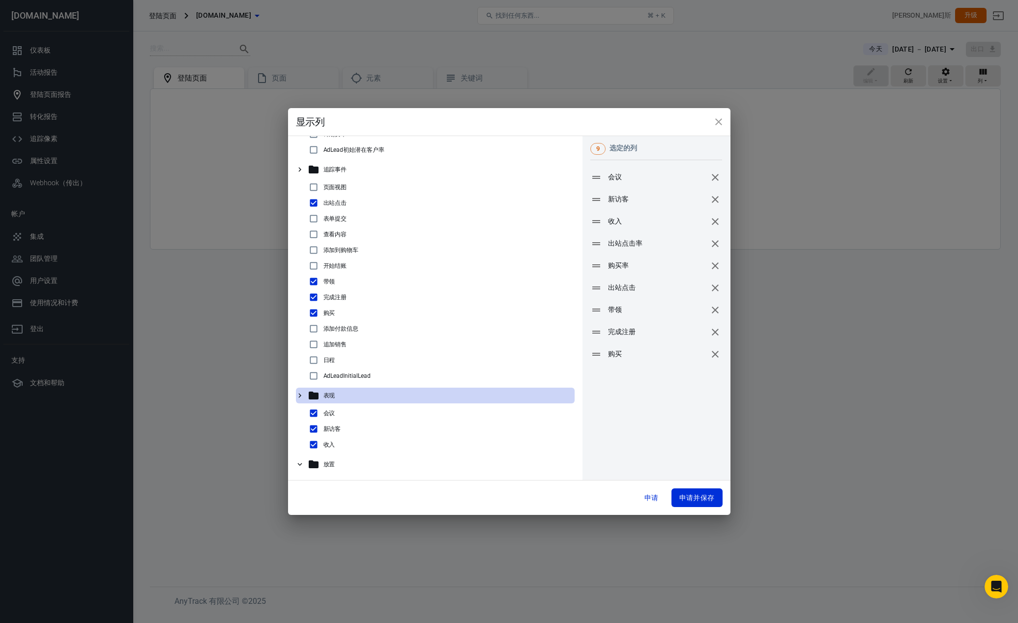
click at [346, 461] on div "放置" at bounding box center [440, 465] width 264 height 12
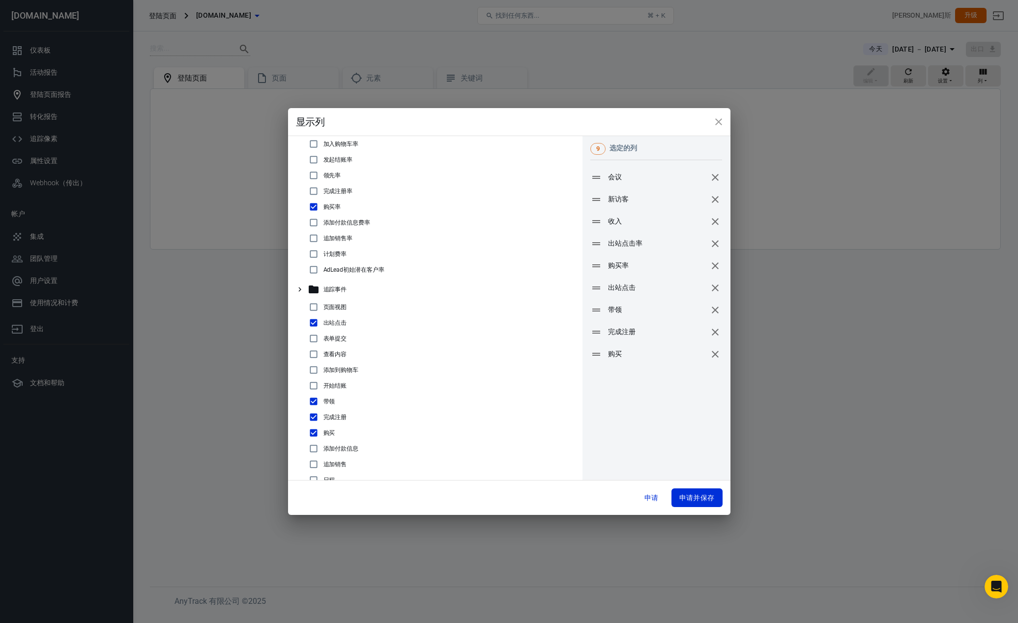
scroll to position [0, 0]
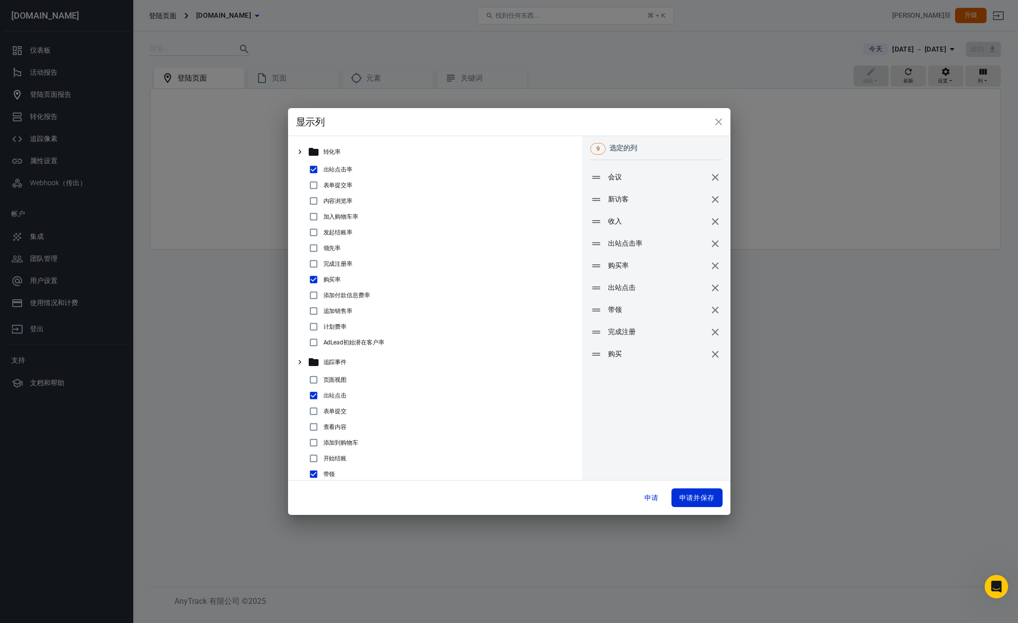
click at [718, 123] on icon "关闭" at bounding box center [718, 121] width 7 height 7
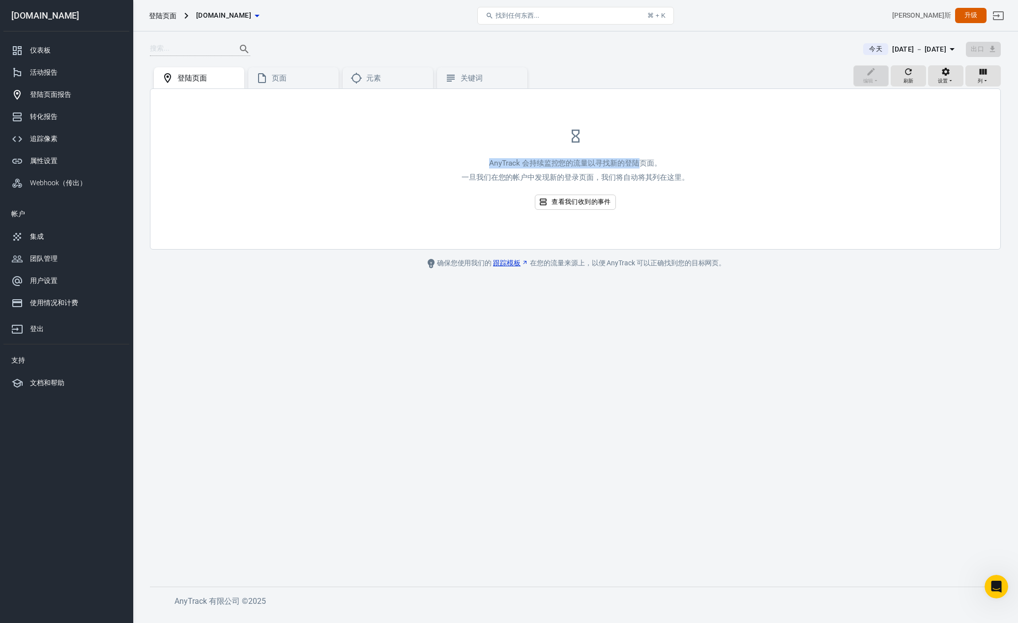
drag, startPoint x: 517, startPoint y: 163, endPoint x: 584, endPoint y: 179, distance: 68.8
click at [645, 164] on p "AnyTrack 会持续监控您的流量以寻找新的 登陆页面 。" at bounding box center [576, 163] width 228 height 10
drag, startPoint x: 513, startPoint y: 179, endPoint x: 657, endPoint y: 183, distance: 144.1
click at [638, 182] on p "一旦我们在您的帐户中发现新的 登录页面， 我们将自动将其列在这里。" at bounding box center [576, 178] width 228 height 10
drag, startPoint x: 684, startPoint y: 183, endPoint x: 777, endPoint y: 166, distance: 95.0
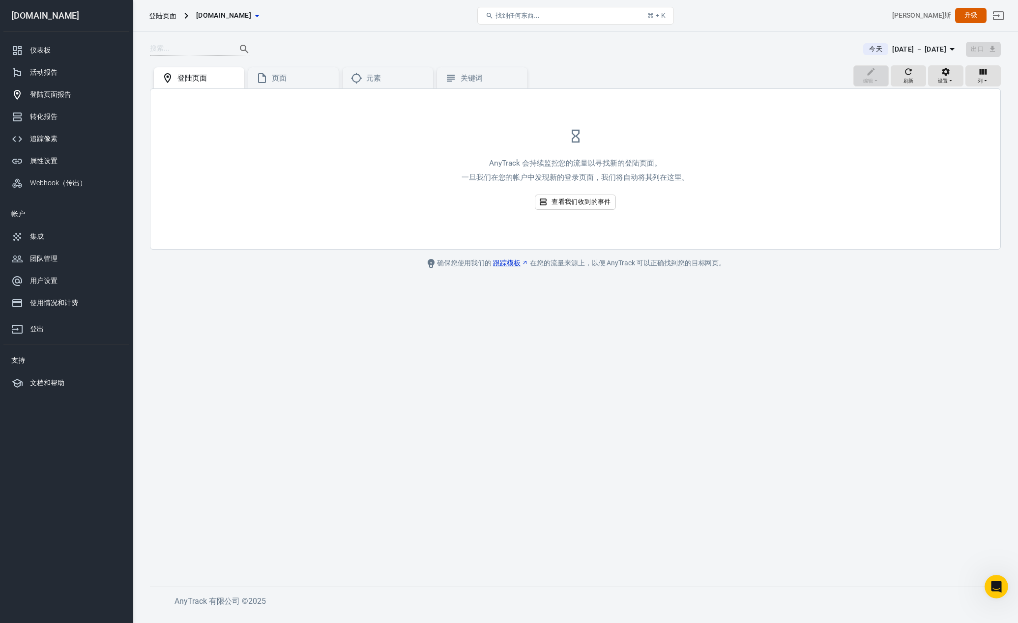
click at [686, 183] on div "AnyTrack 会持续监控您的流量以寻找新的 登陆页面 。 一旦我们在您的帐户中发现新的 登录页面， 我们将自动将其列在这里。" at bounding box center [576, 172] width 228 height 29
click at [945, 78] on font "设置" at bounding box center [943, 80] width 10 height 5
click at [985, 117] on font "显示所有广告系列" at bounding box center [974, 117] width 55 height 8
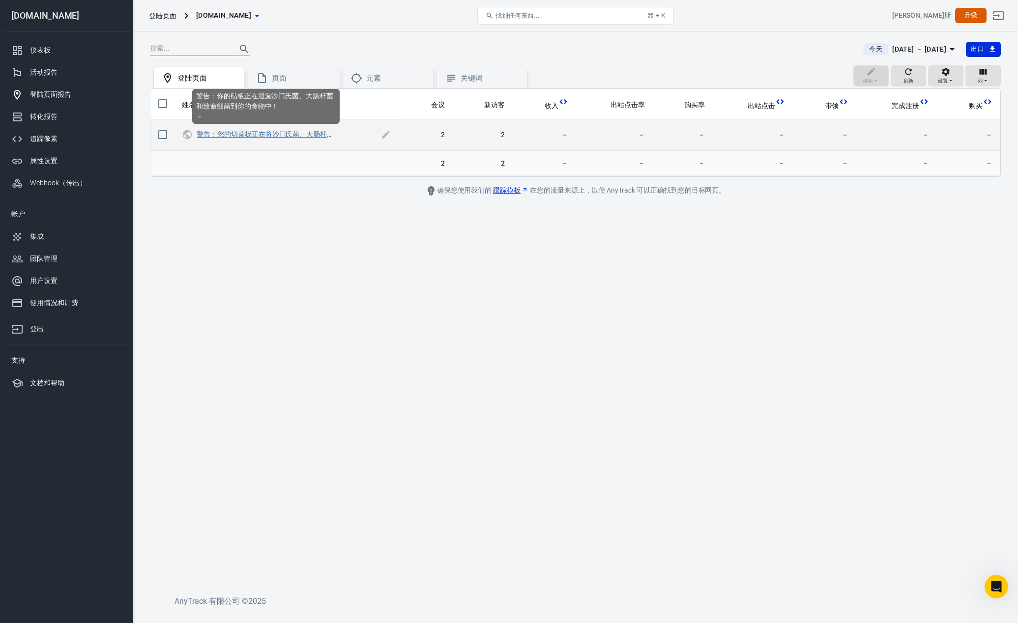
click at [291, 133] on font "警告：您的切菜板正在将沙门氏菌、大肠杆菌和致命细菌泄漏到您的食物中！" at bounding box center [314, 134] width 234 height 8
click at [282, 137] on font "警告：您的切菜板正在将沙门氏菌、大肠杆菌和致命细菌泄漏到您的食物中！" at bounding box center [314, 136] width 234 height 8
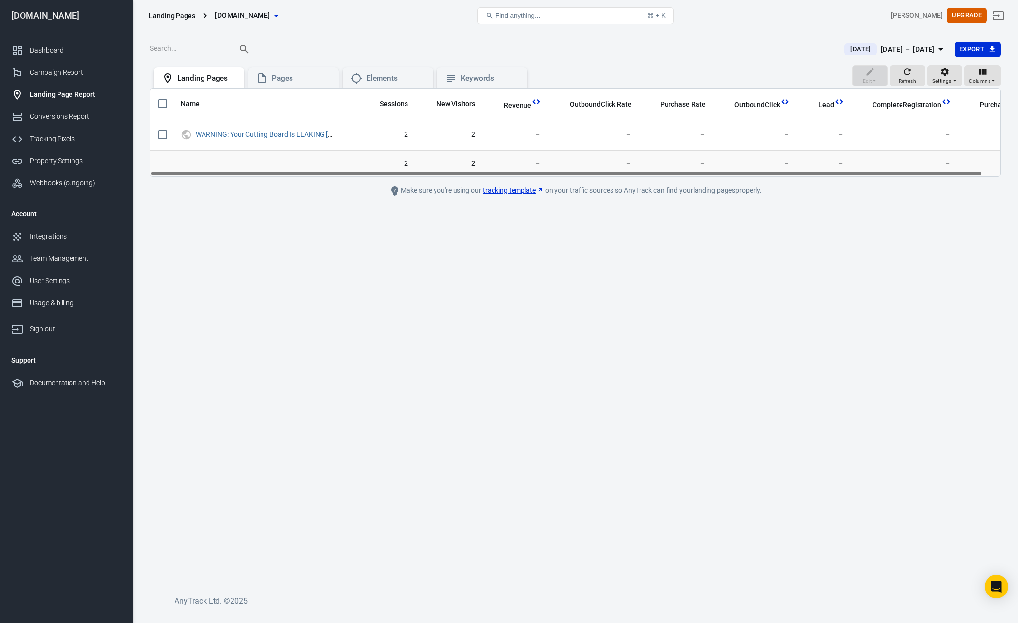
drag, startPoint x: 271, startPoint y: 268, endPoint x: 263, endPoint y: 238, distance: 31.1
click at [270, 268] on main "[DATE] [DATE] － [DATE] Export Edit Refresh Settings Columns Landing Pages Pages…" at bounding box center [575, 306] width 851 height 530
click at [205, 75] on div "Landing Pages" at bounding box center [206, 78] width 59 height 10
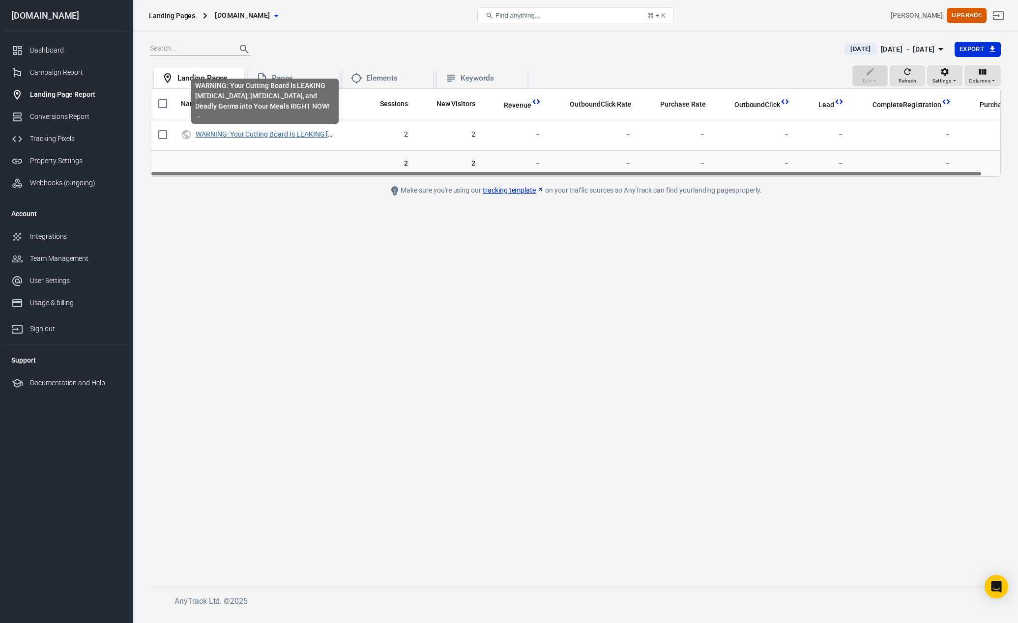
click at [266, 133] on link "WARNING: Your Cutting Board Is LEAKING [MEDICAL_DATA], [MEDICAL_DATA], and Dead…" at bounding box center [388, 134] width 384 height 8
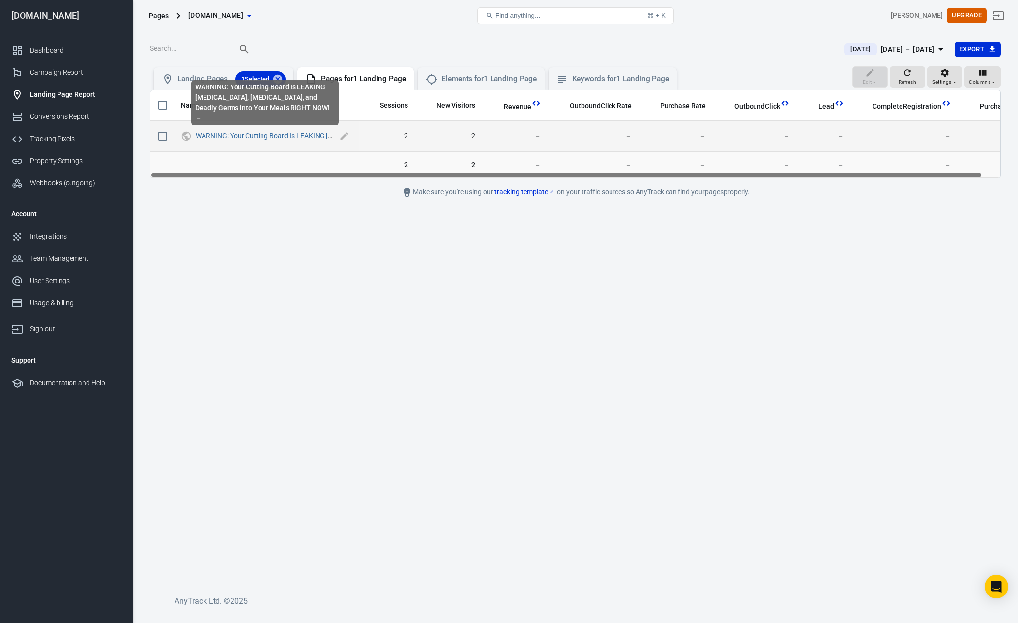
click at [266, 135] on link "WARNING: Your Cutting Board Is LEAKING [MEDICAL_DATA], [MEDICAL_DATA], and Dead…" at bounding box center [388, 136] width 384 height 8
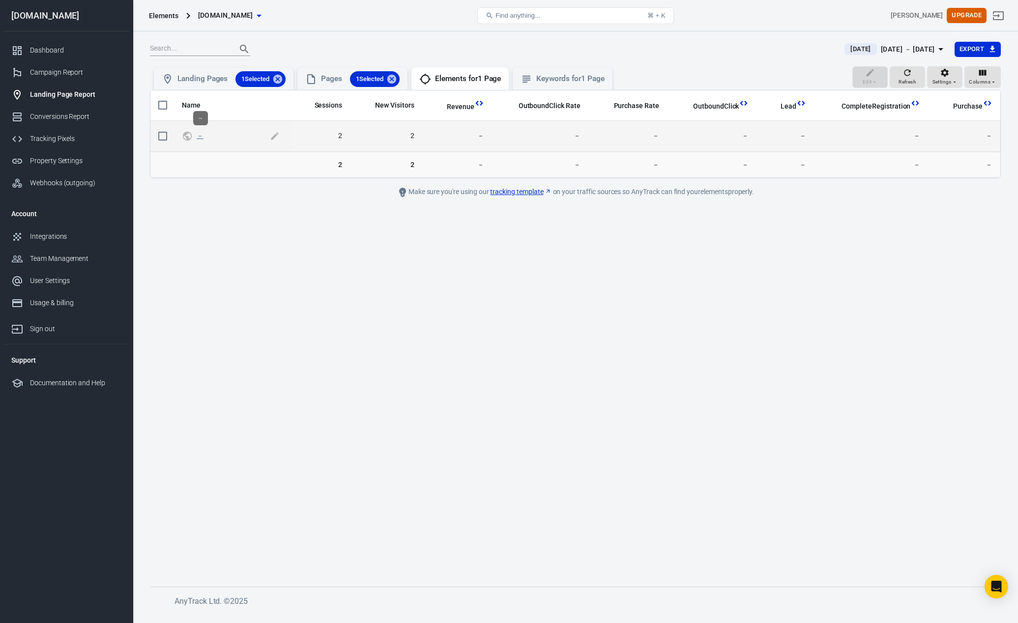
click at [200, 137] on link "－" at bounding box center [200, 136] width 7 height 8
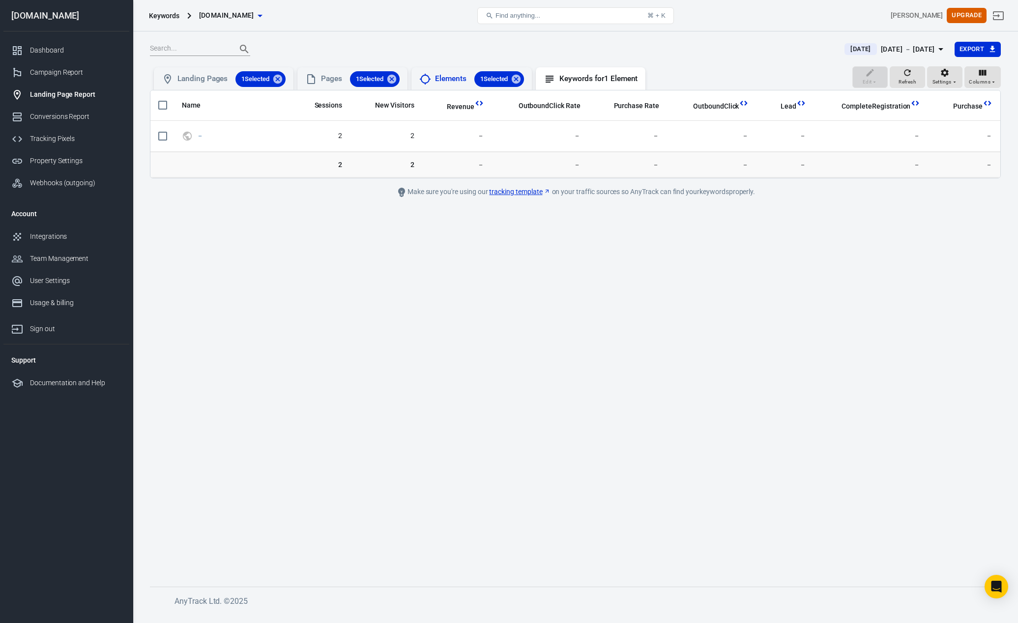
click at [439, 83] on div "Elements 1 Selected" at bounding box center [479, 79] width 89 height 16
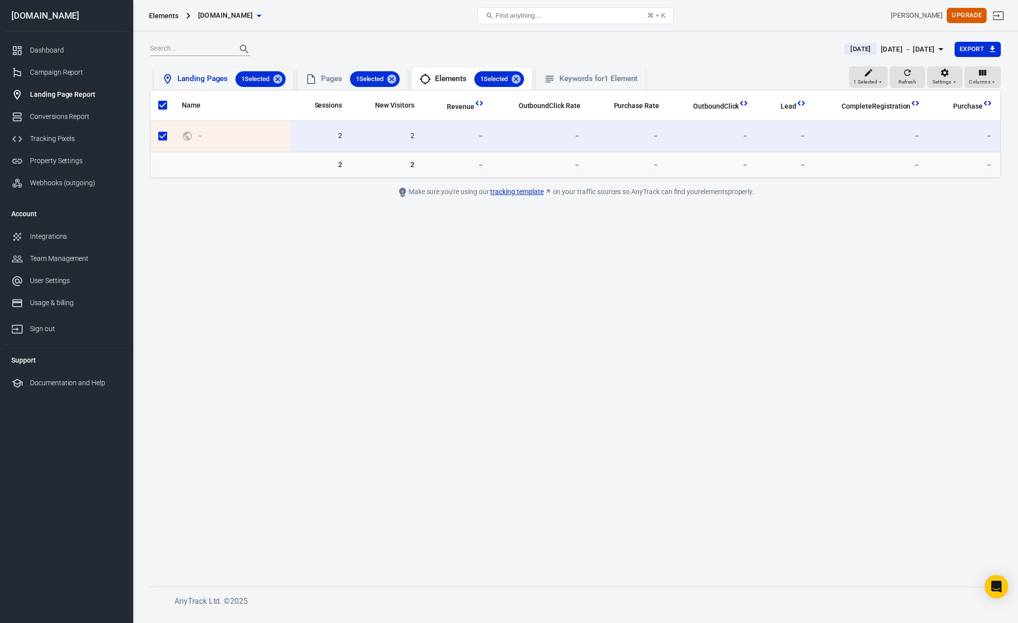
click at [203, 70] on div "Landing Pages 1 Selected" at bounding box center [224, 78] width 140 height 23
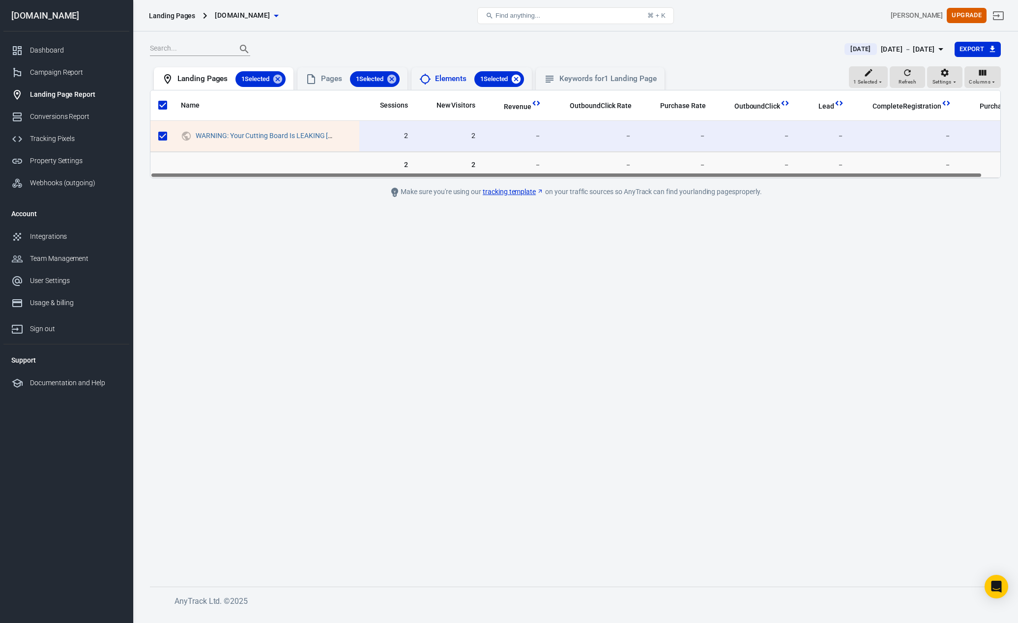
click at [521, 80] on icon at bounding box center [516, 78] width 9 height 9
click at [397, 81] on icon at bounding box center [391, 79] width 11 height 11
click at [282, 79] on icon at bounding box center [277, 78] width 9 height 9
checkbox input "false"
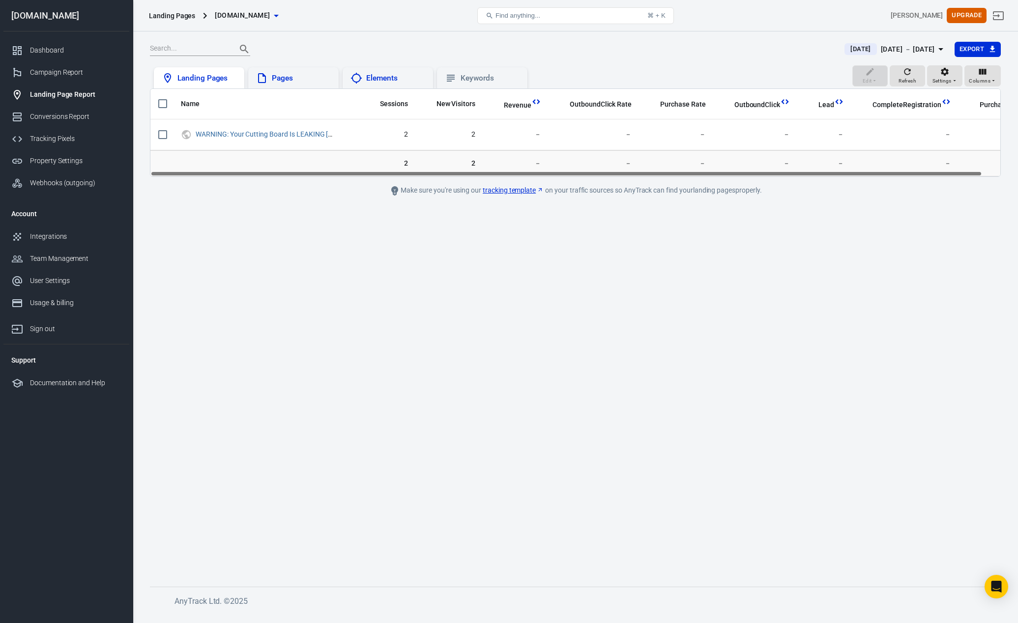
click at [205, 83] on div "Landing Pages" at bounding box center [206, 78] width 59 height 10
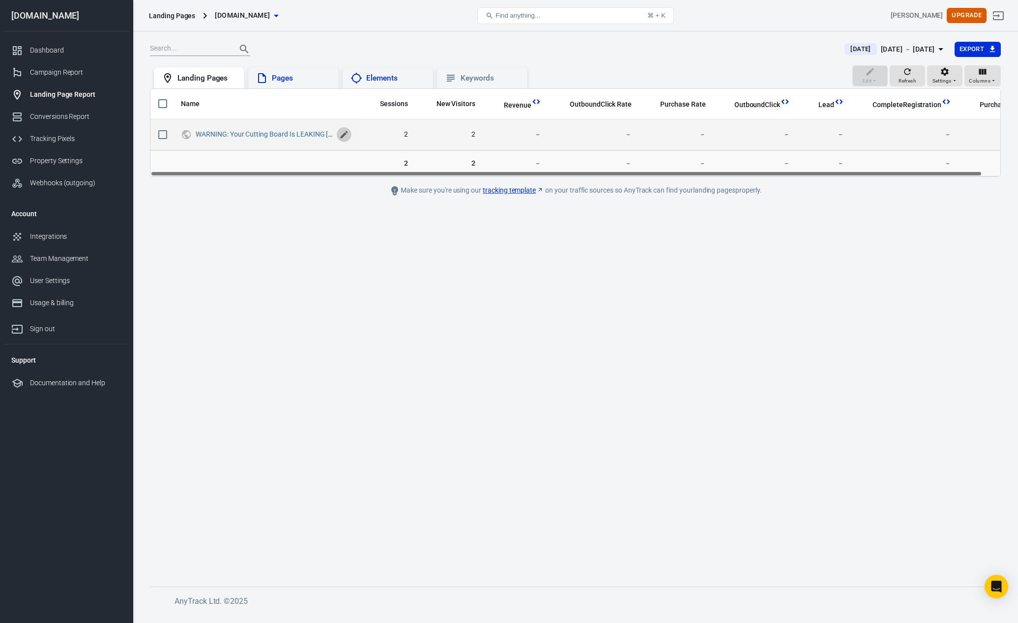
click at [342, 132] on icon "scrollable content" at bounding box center [344, 135] width 10 height 10
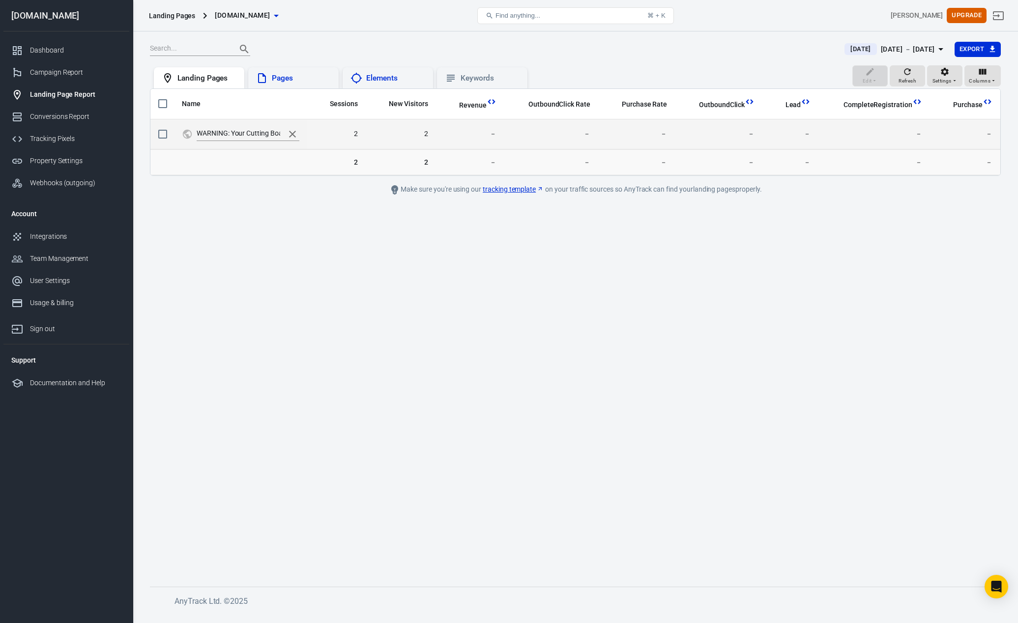
click at [293, 135] on icon "scrollable content" at bounding box center [292, 134] width 7 height 7
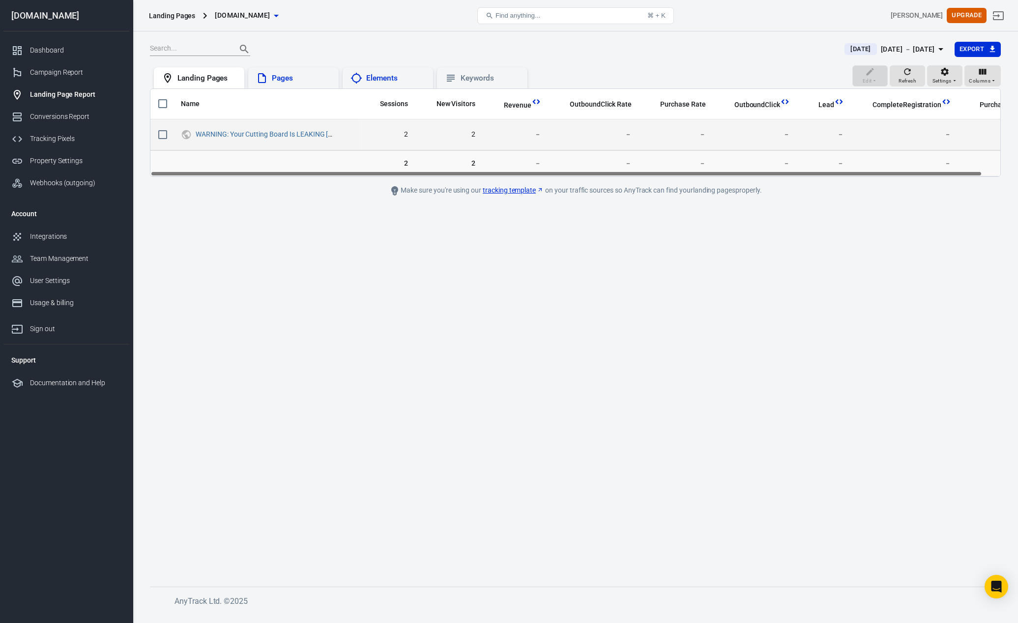
click at [292, 197] on main "[DATE] [DATE] － [DATE] Export Edit Refresh Settings Columns Landing Pages Pages…" at bounding box center [575, 306] width 851 height 530
click at [295, 78] on div "Pages" at bounding box center [301, 78] width 59 height 10
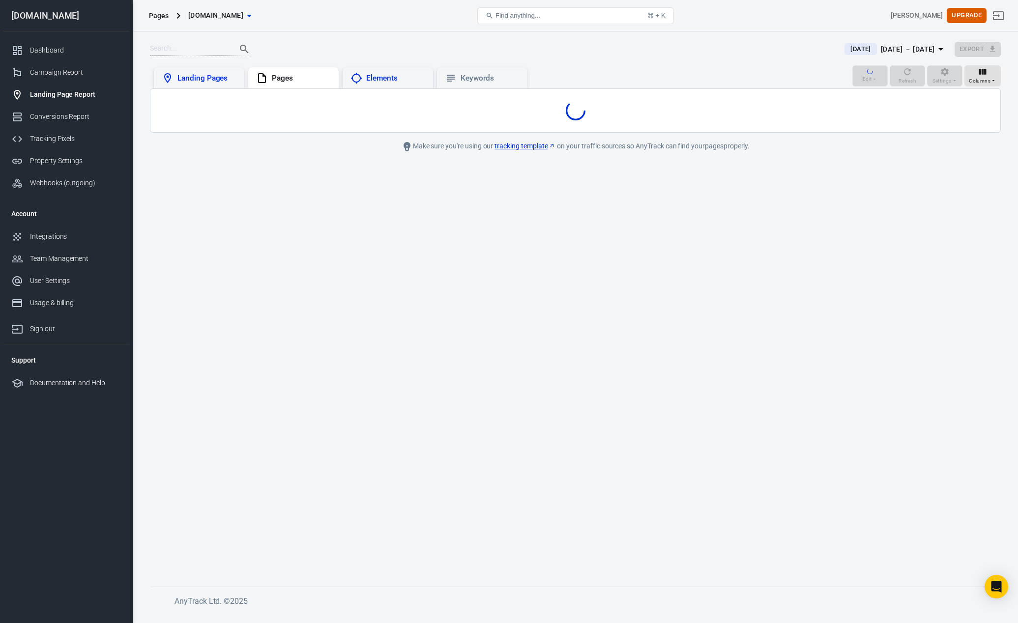
click at [186, 79] on div "Landing Pages" at bounding box center [206, 78] width 59 height 10
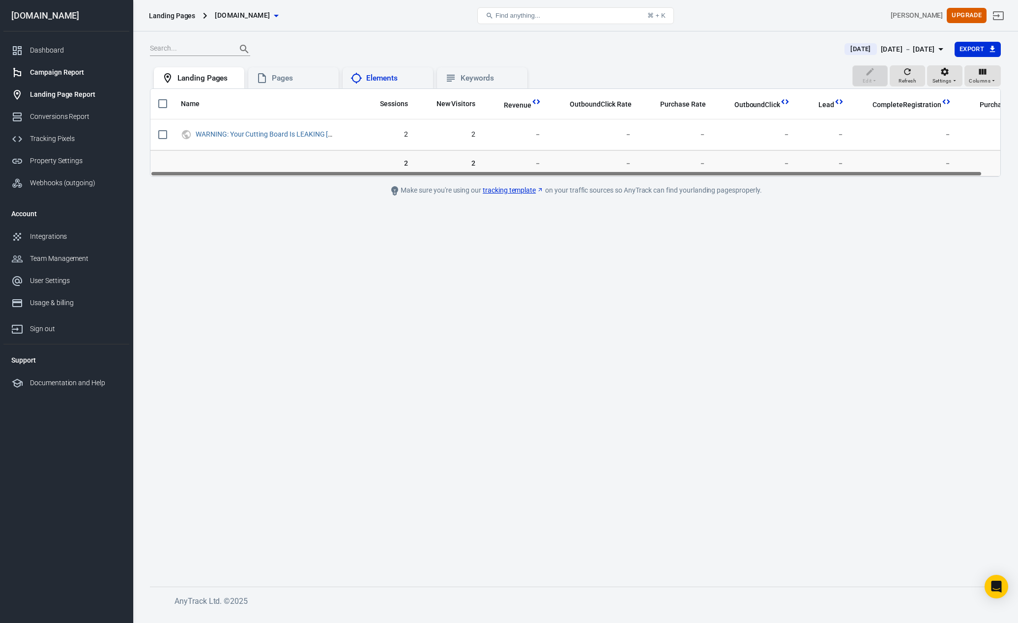
click at [53, 76] on div "Campaign Report" at bounding box center [75, 72] width 91 height 10
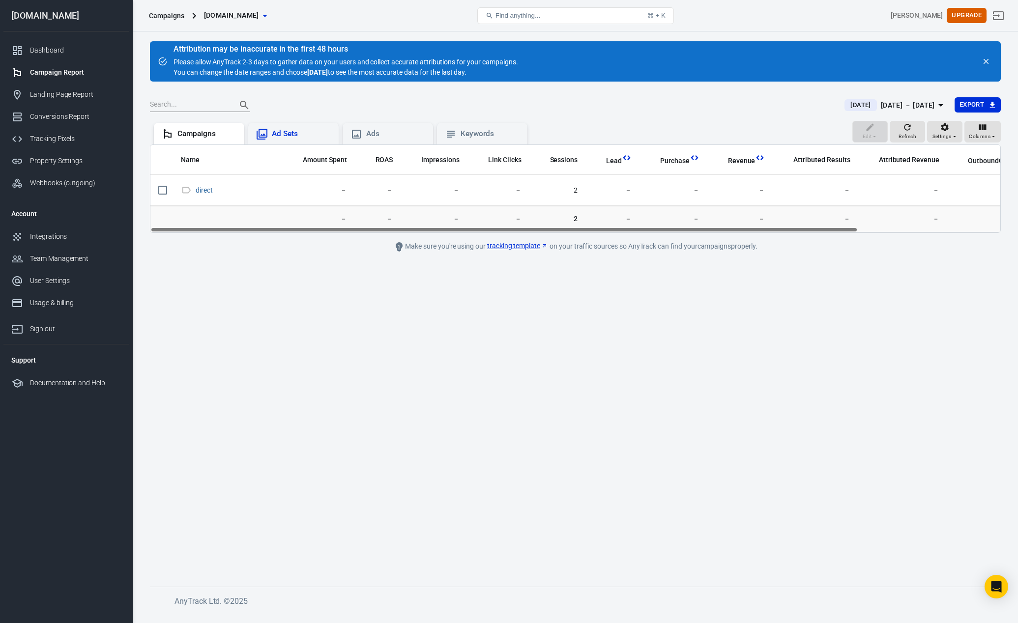
click at [275, 132] on div "Ad Sets" at bounding box center [301, 134] width 59 height 10
click at [371, 135] on div "Ads" at bounding box center [395, 134] width 59 height 10
click at [477, 137] on div "Keywords" at bounding box center [490, 134] width 59 height 10
click at [279, 129] on div "Ad Sets" at bounding box center [301, 134] width 59 height 10
click at [198, 130] on div "Campaigns" at bounding box center [206, 134] width 59 height 10
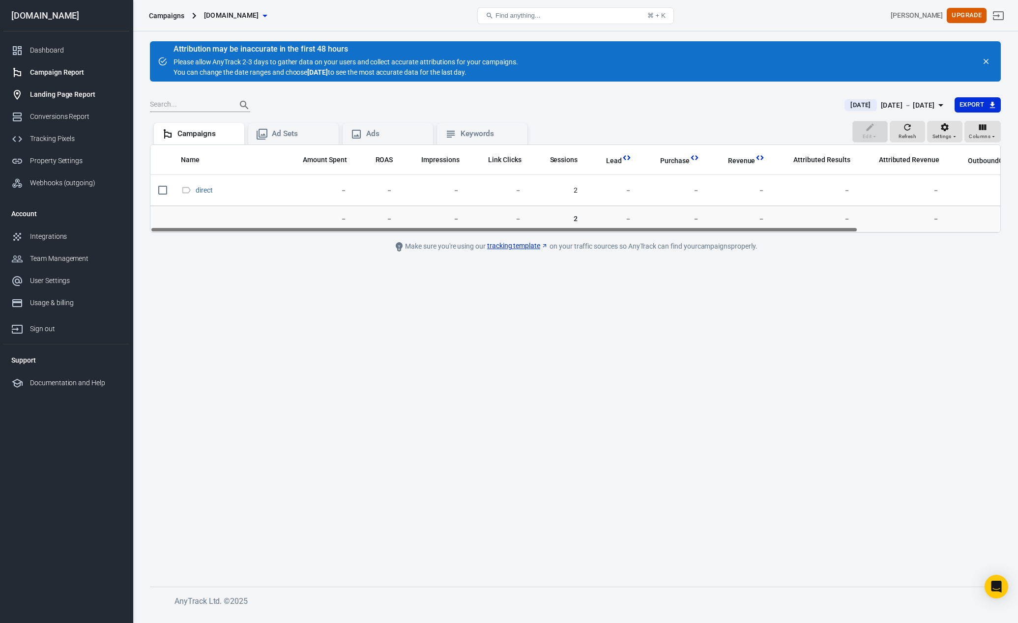
click at [50, 90] on div "Landing Page Report" at bounding box center [75, 94] width 91 height 10
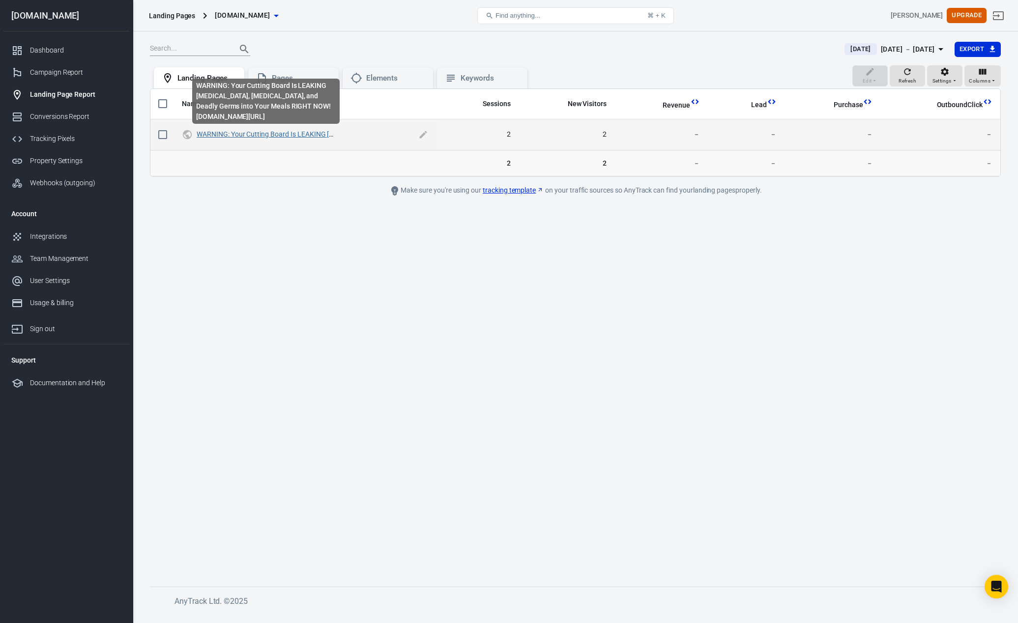
click at [246, 135] on link "WARNING: Your Cutting Board Is LEAKING [MEDICAL_DATA], [MEDICAL_DATA], and Dead…" at bounding box center [389, 134] width 384 height 8
click at [258, 135] on link "WARNING: Your Cutting Board Is LEAKING [MEDICAL_DATA], [MEDICAL_DATA], and Dead…" at bounding box center [389, 136] width 384 height 8
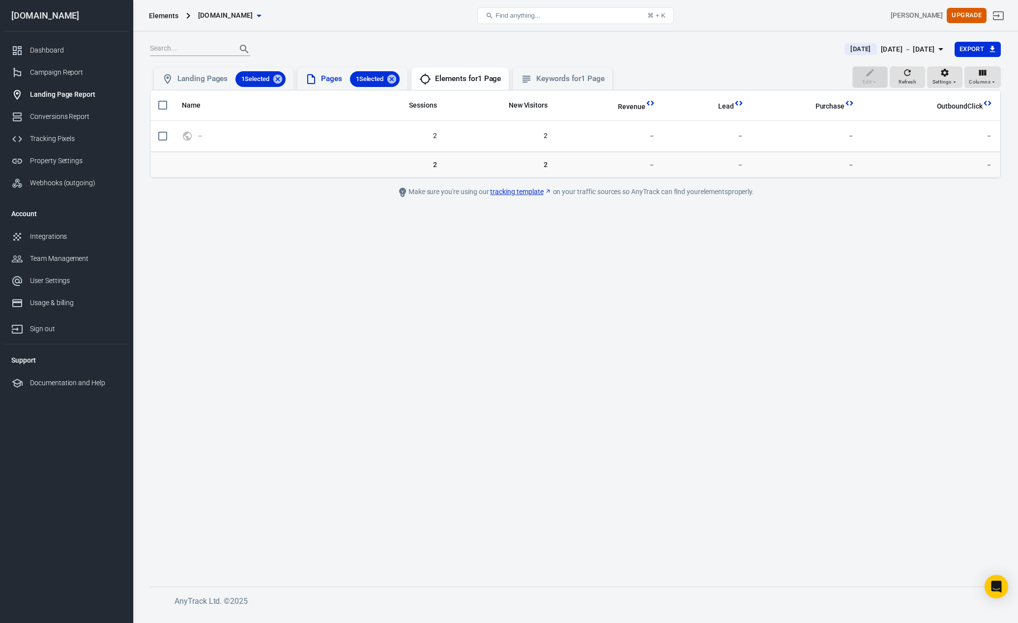
click at [333, 80] on div "Pages 1 Selected" at bounding box center [360, 79] width 79 height 16
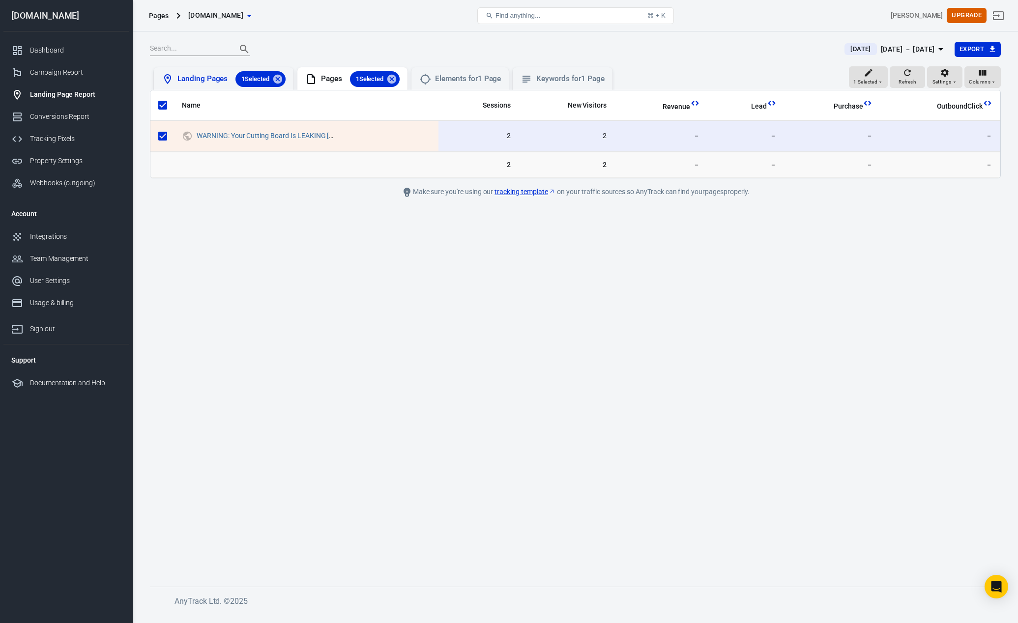
click at [189, 76] on div "Landing Pages 1 Selected" at bounding box center [231, 79] width 108 height 16
click at [397, 75] on icon at bounding box center [391, 79] width 11 height 11
click at [980, 81] on span "Columns" at bounding box center [980, 82] width 22 height 9
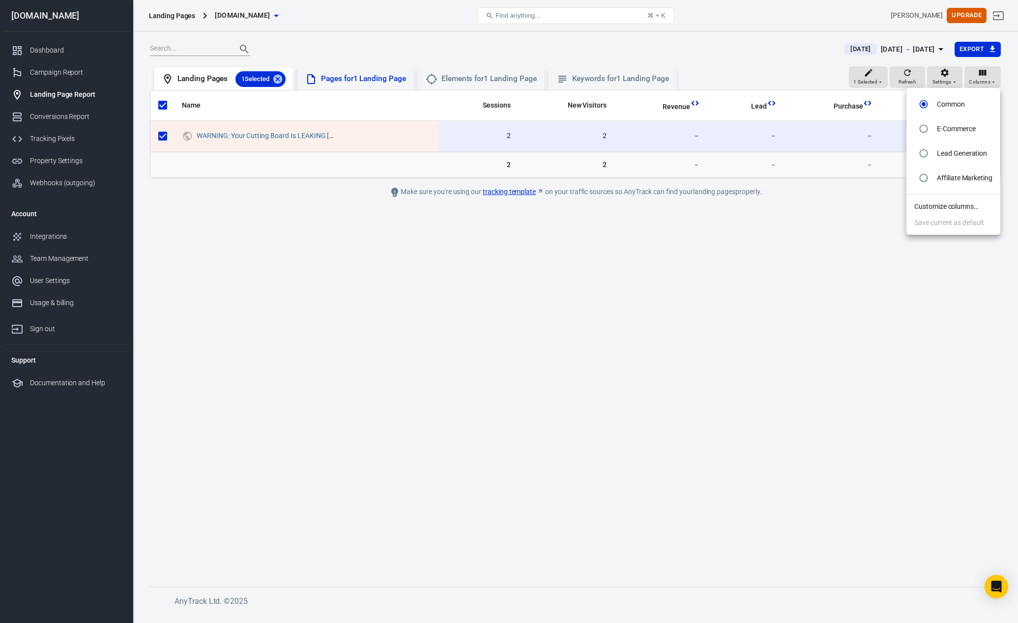
click at [955, 207] on li "Customize columns…" at bounding box center [954, 207] width 94 height 16
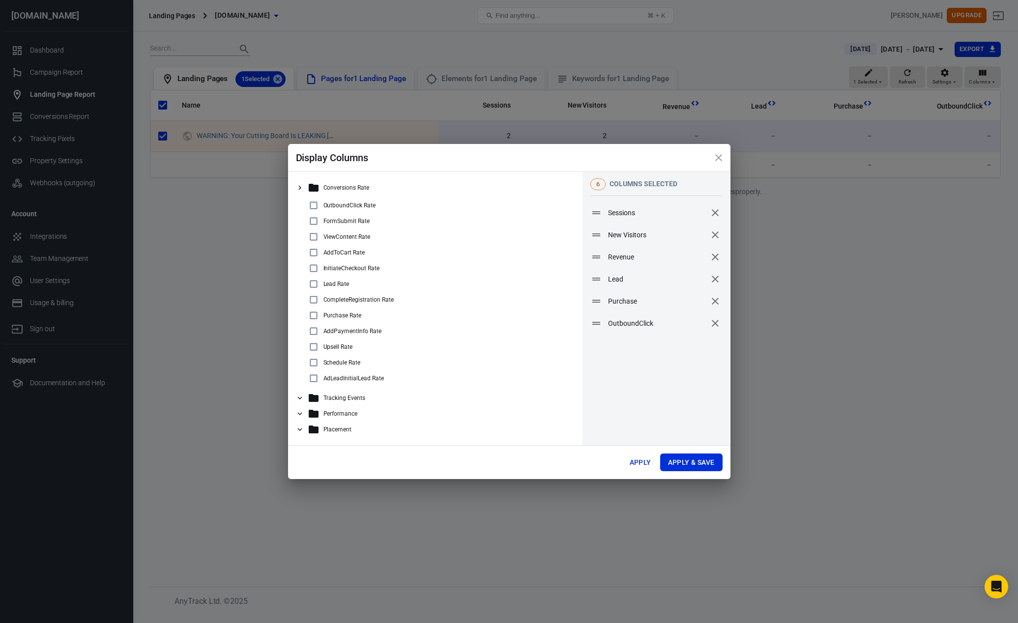
click at [314, 238] on input "checkbox" at bounding box center [314, 237] width 12 height 12
checkbox input "true"
click at [314, 268] on input "checkbox" at bounding box center [314, 269] width 12 height 12
checkbox input "true"
click at [314, 317] on input "checkbox" at bounding box center [314, 316] width 12 height 12
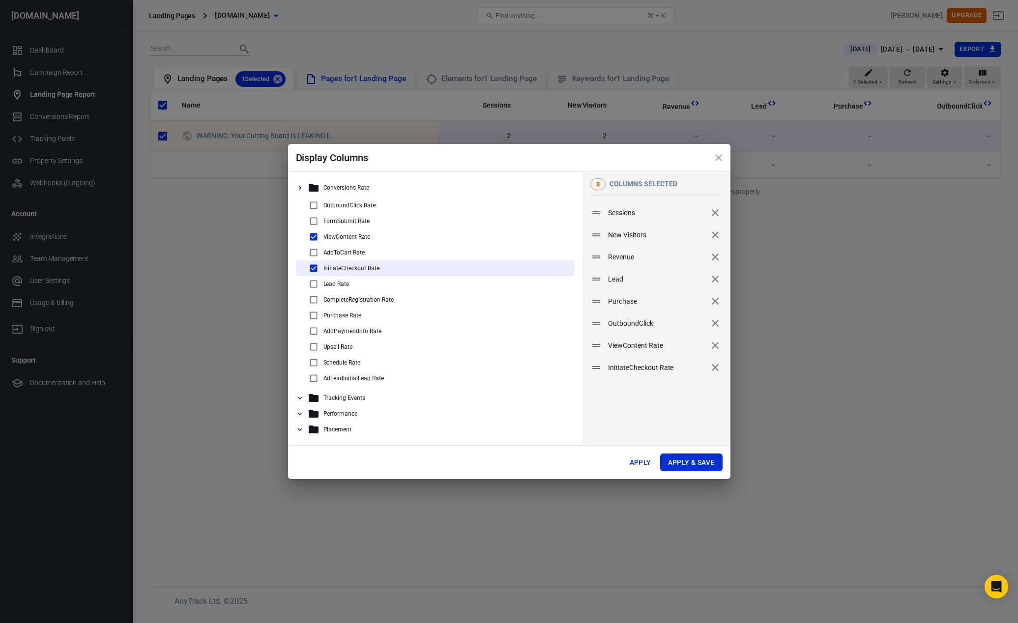
checkbox input "true"
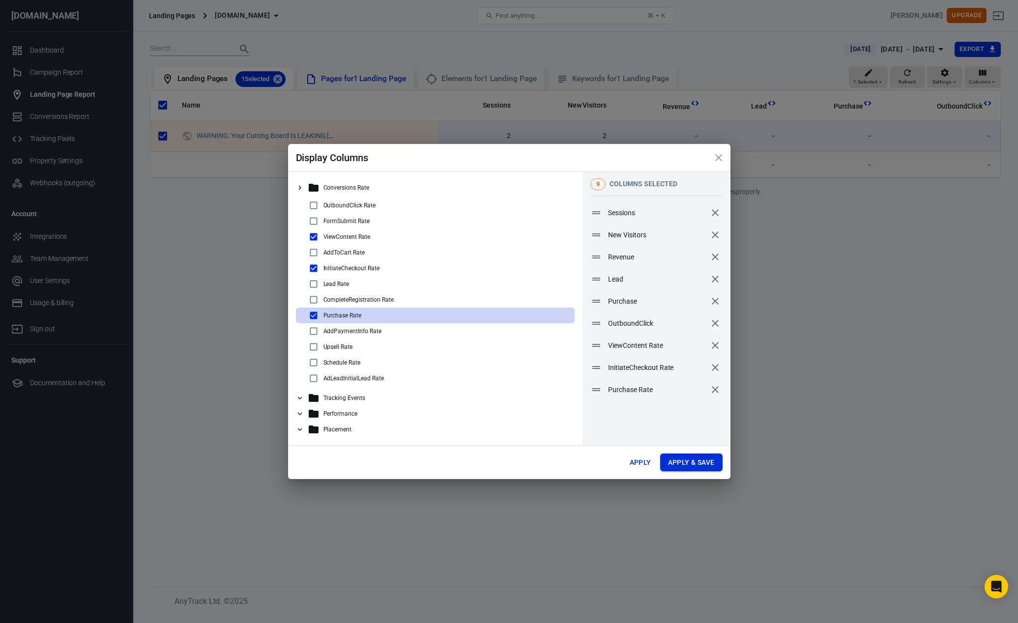
click at [688, 466] on button "Apply & Save" at bounding box center [691, 463] width 62 height 18
radio input "false"
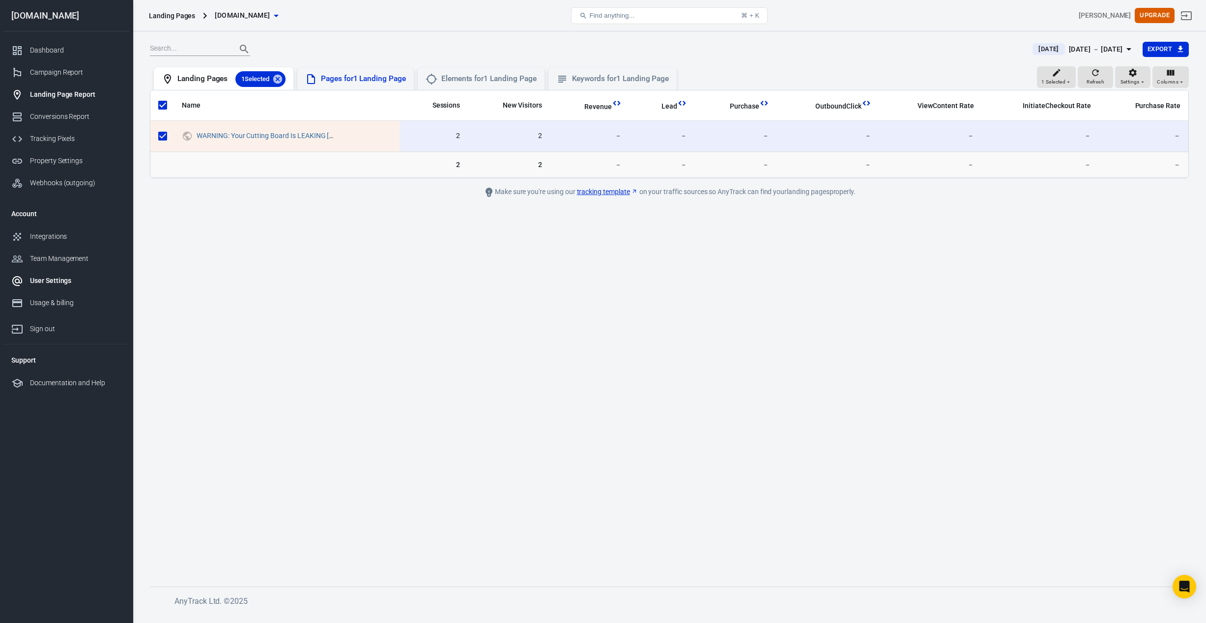
click at [49, 282] on div "User Settings" at bounding box center [75, 281] width 91 height 10
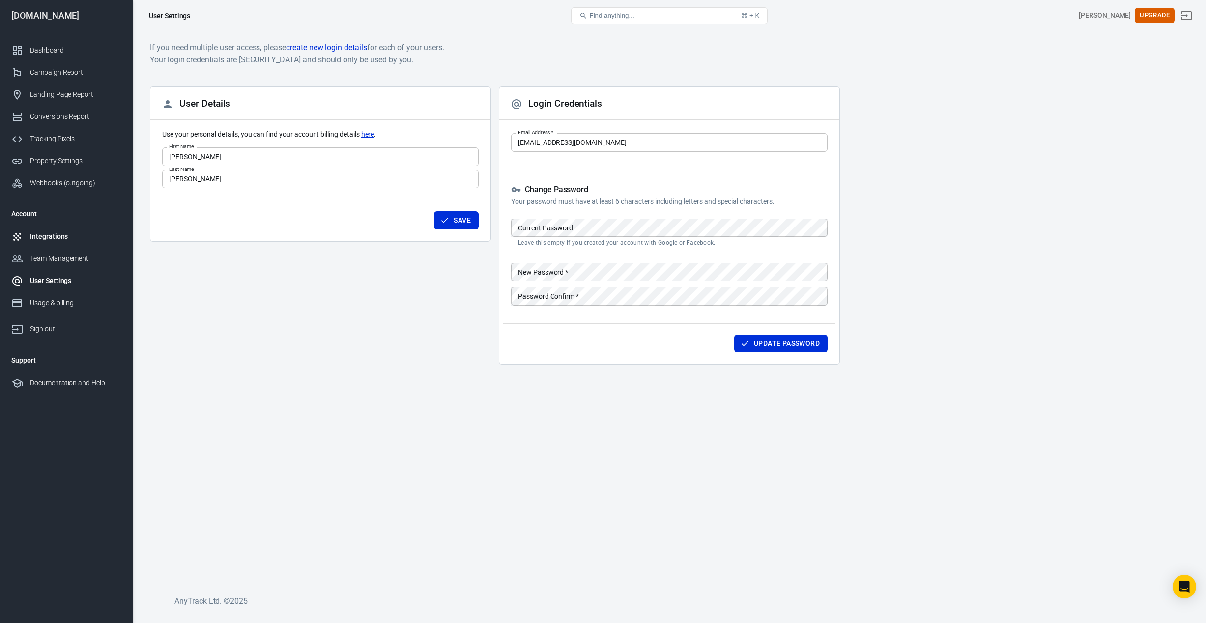
click at [52, 237] on div "Integrations" at bounding box center [75, 237] width 91 height 10
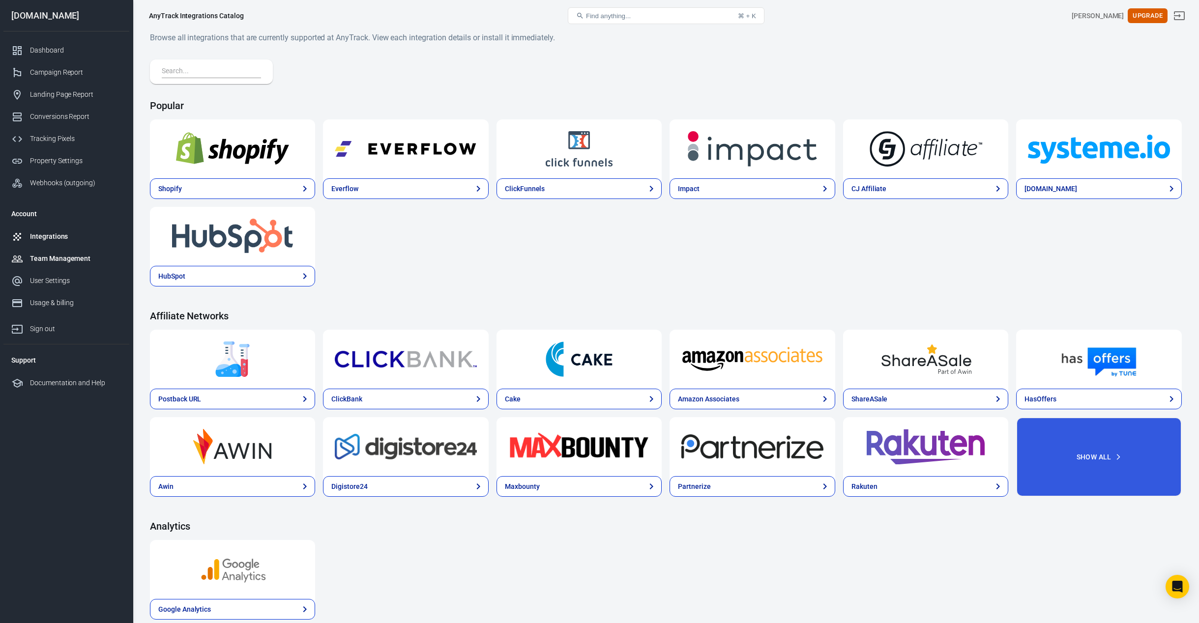
click at [68, 252] on link "Team Management" at bounding box center [66, 259] width 126 height 22
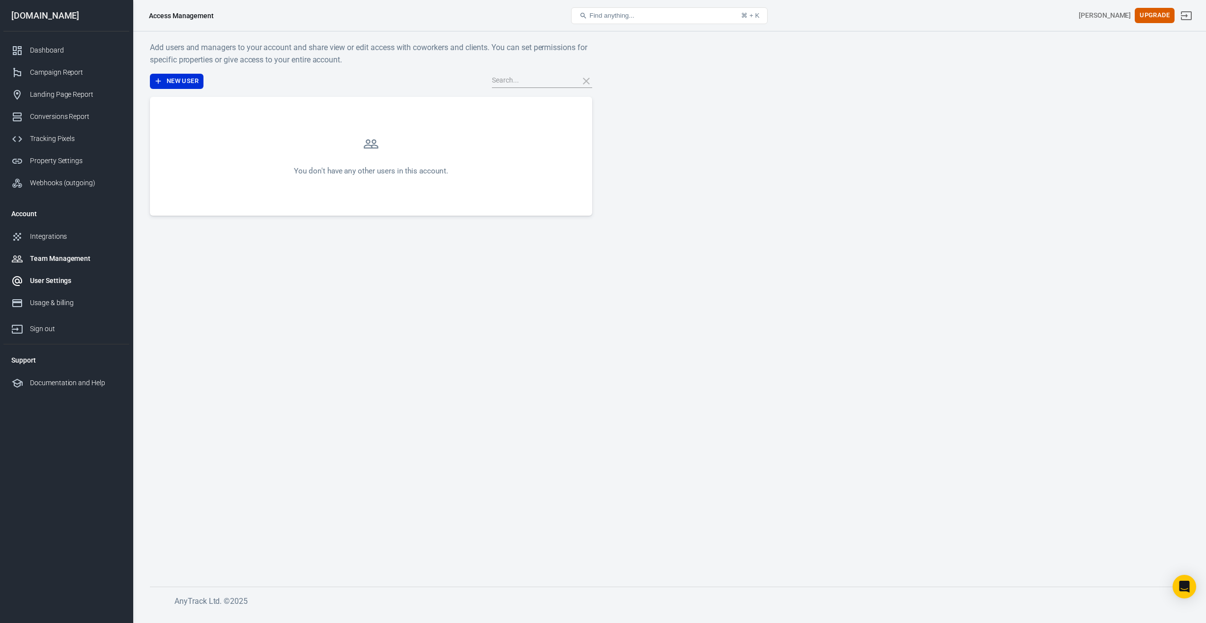
click at [58, 280] on div "User Settings" at bounding box center [75, 281] width 91 height 10
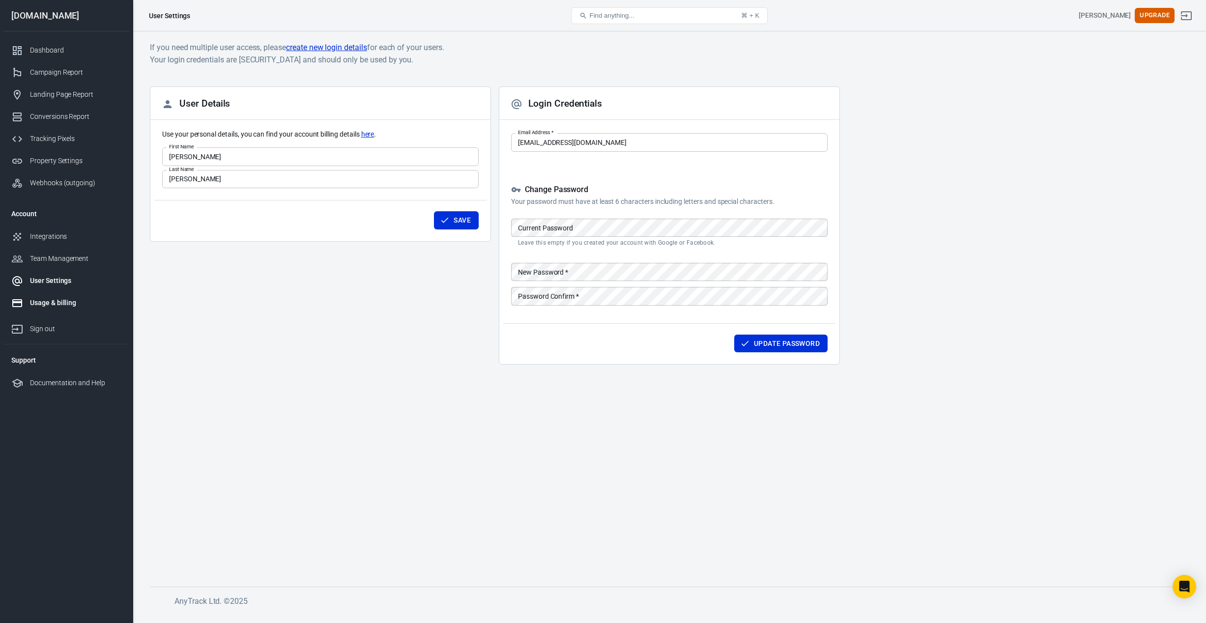
click at [59, 305] on div "Usage & billing" at bounding box center [75, 303] width 91 height 10
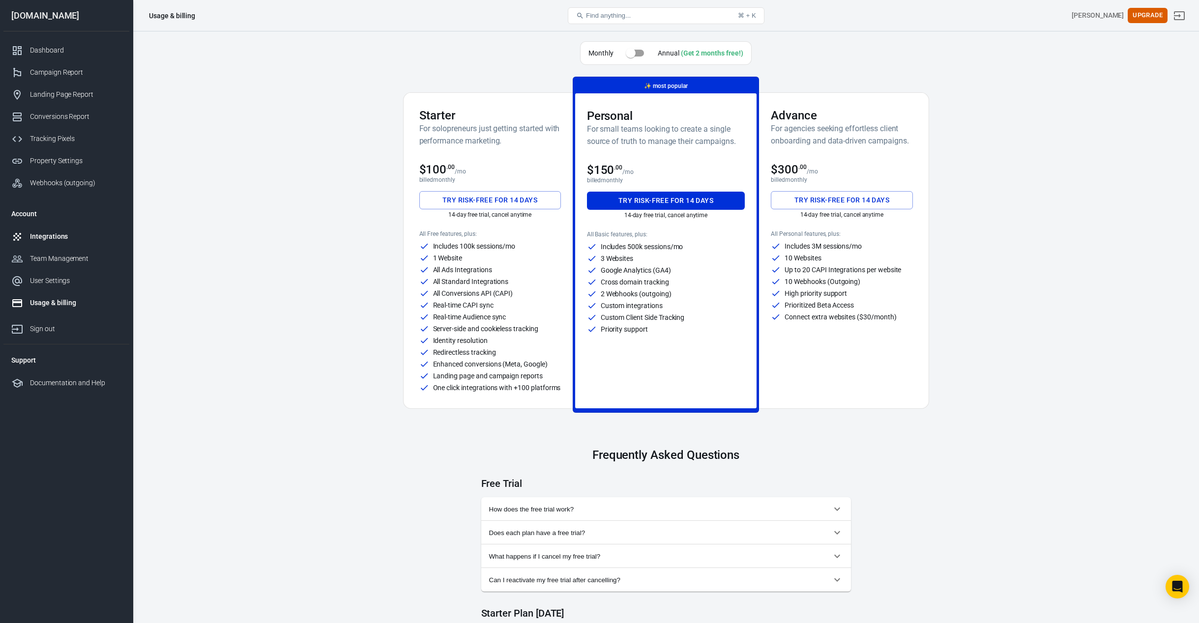
click at [45, 237] on div "Integrations" at bounding box center [75, 237] width 91 height 10
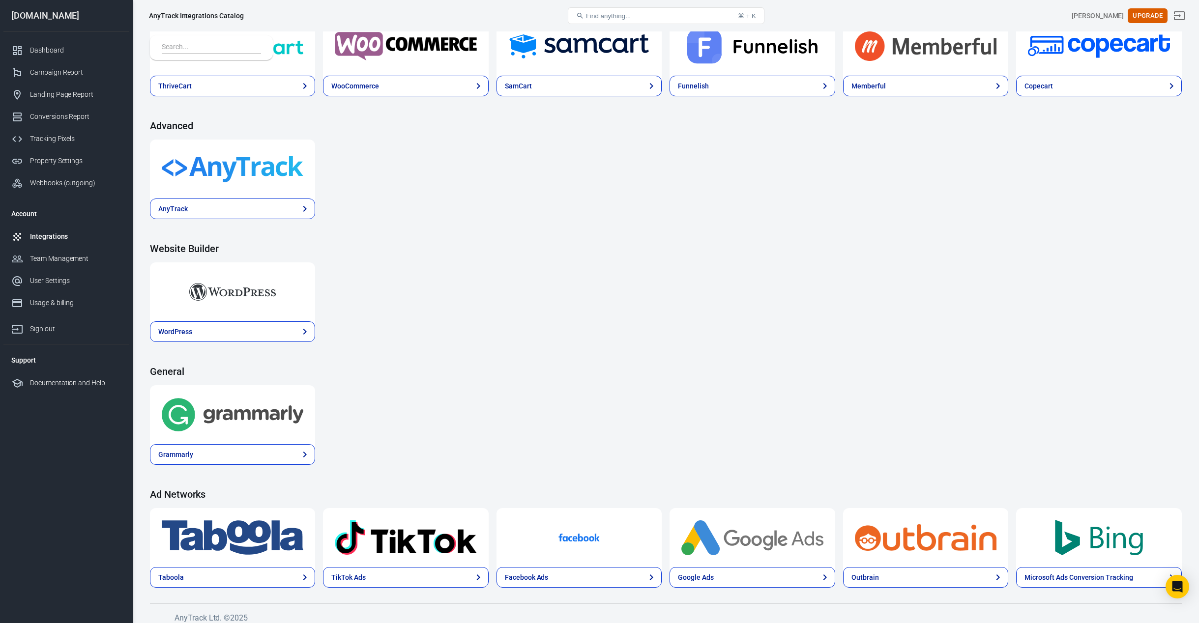
scroll to position [864, 0]
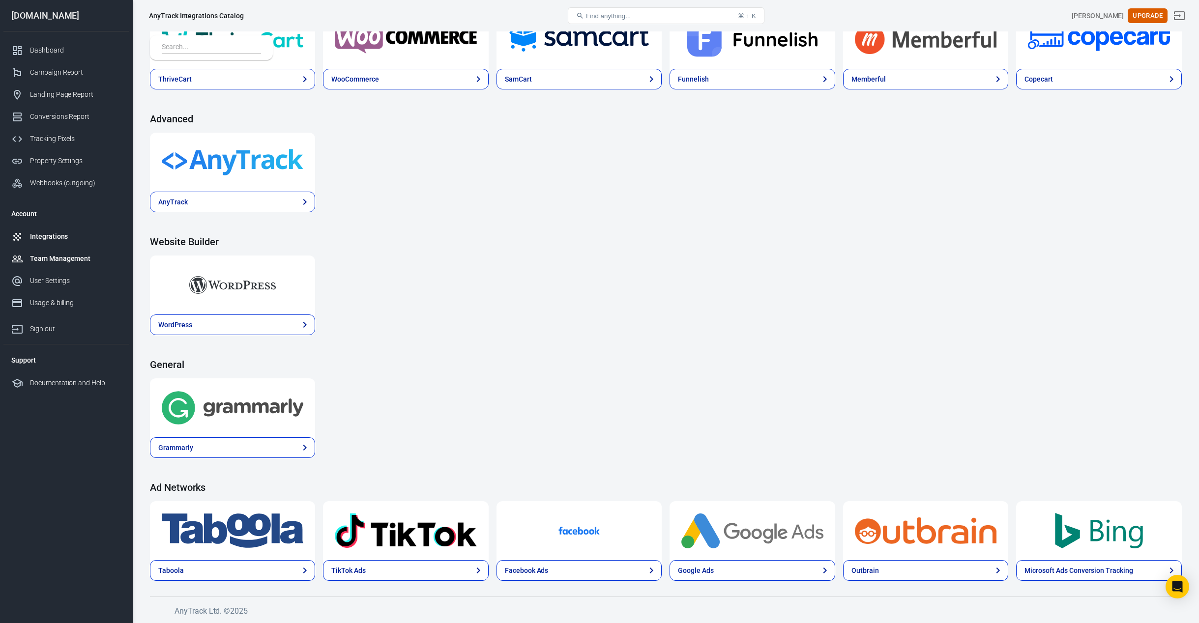
click at [62, 256] on div "Team Management" at bounding box center [75, 259] width 91 height 10
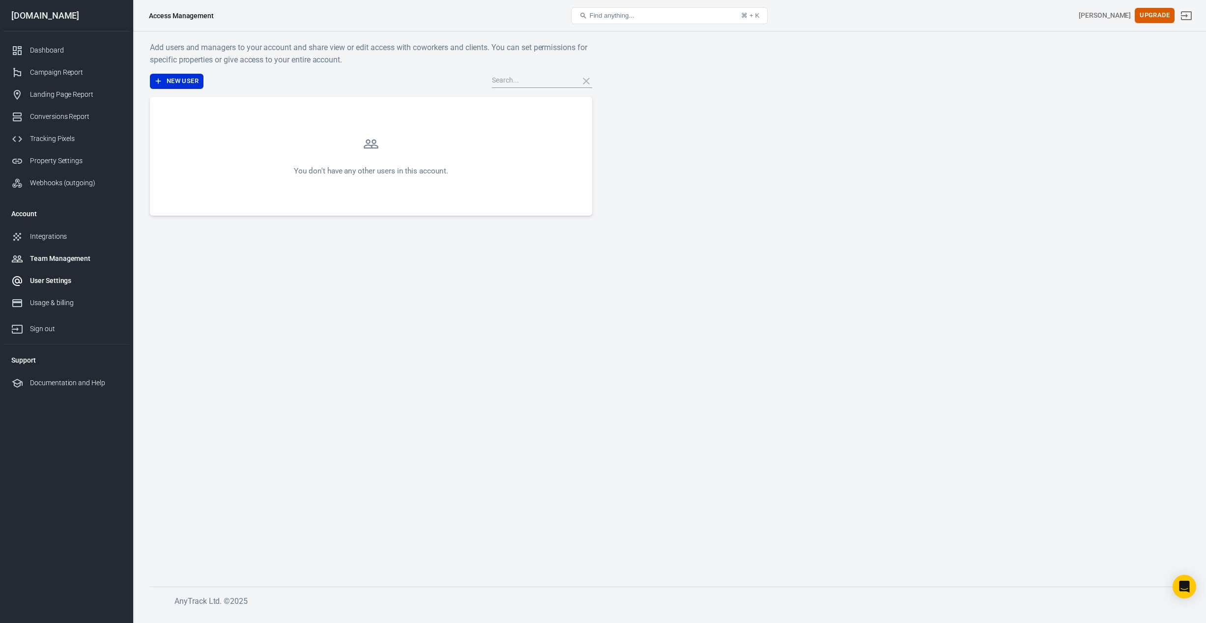
click at [46, 282] on div "User Settings" at bounding box center [75, 281] width 91 height 10
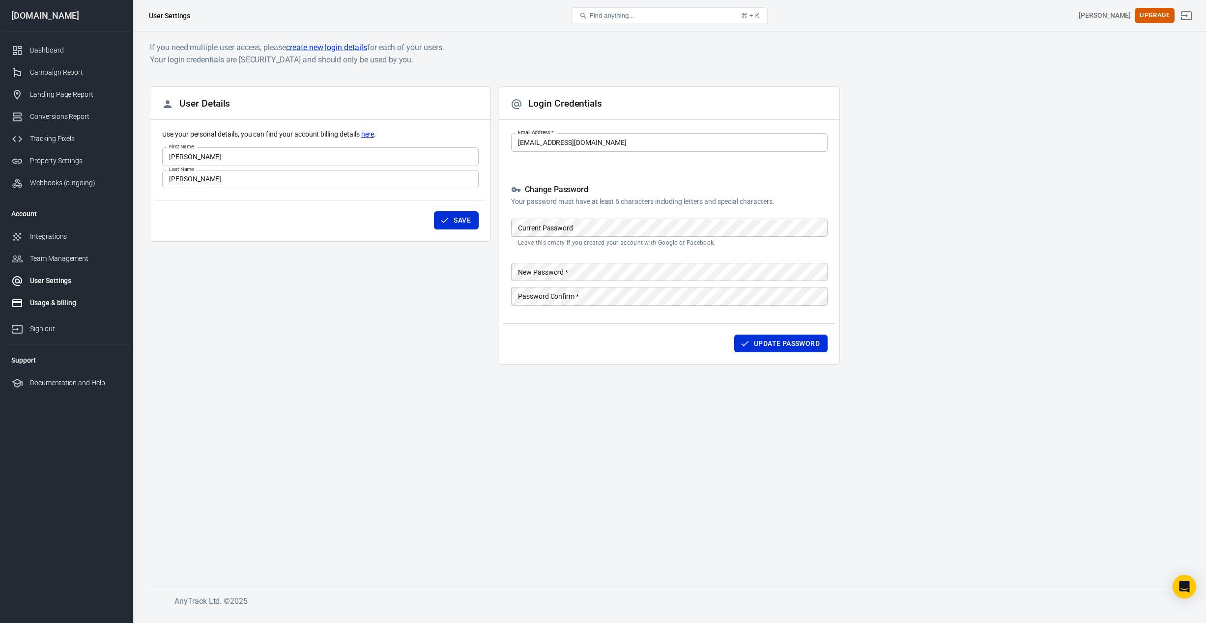
click at [58, 306] on div "Usage & billing" at bounding box center [75, 303] width 91 height 10
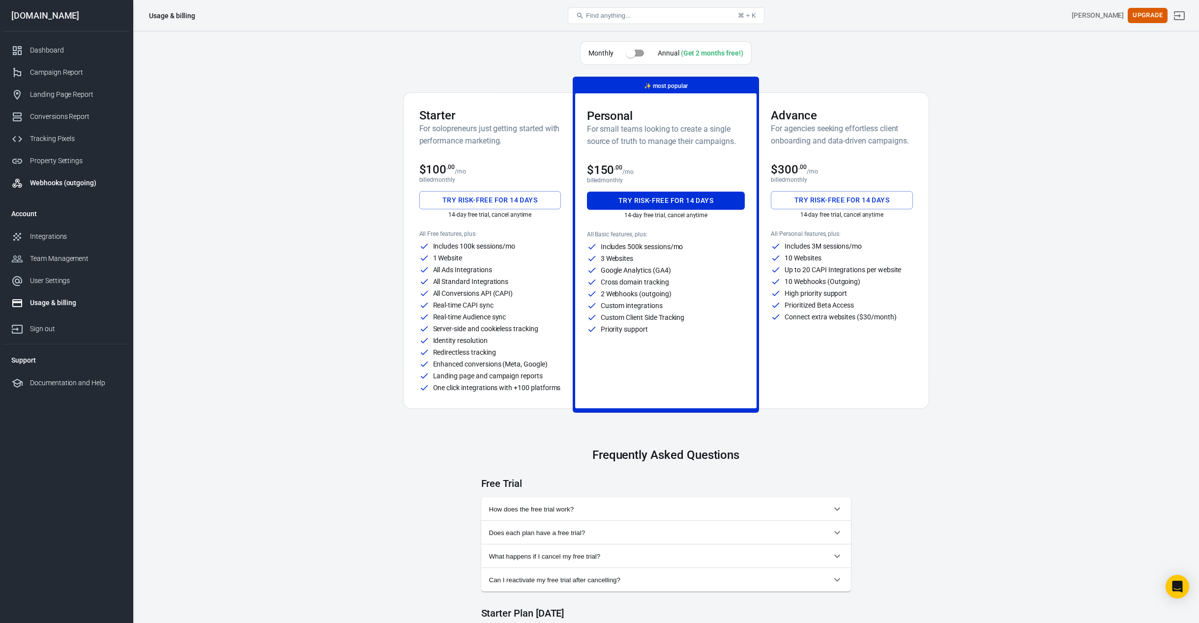
click at [58, 183] on div "Webhooks (outgoing)" at bounding box center [75, 183] width 91 height 10
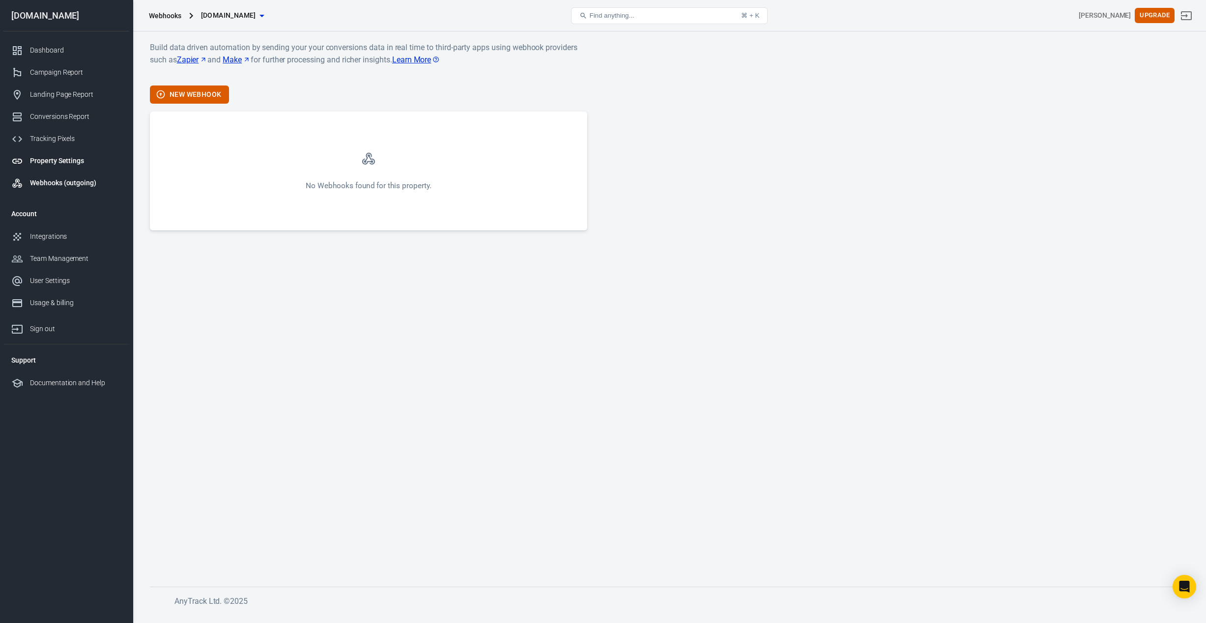
click at [60, 161] on div "Property Settings" at bounding box center [75, 161] width 91 height 10
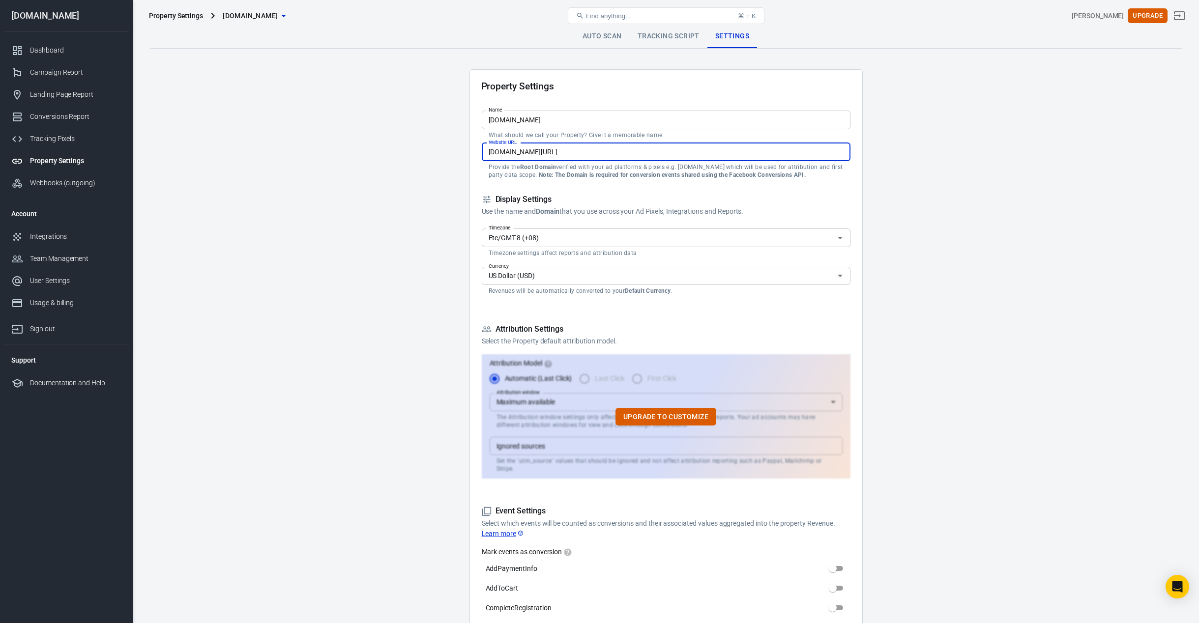
drag, startPoint x: 603, startPoint y: 152, endPoint x: 544, endPoint y: 153, distance: 59.0
click at [544, 153] on input "[DOMAIN_NAME][URL]" at bounding box center [666, 152] width 369 height 18
type input "[DOMAIN_NAME]"
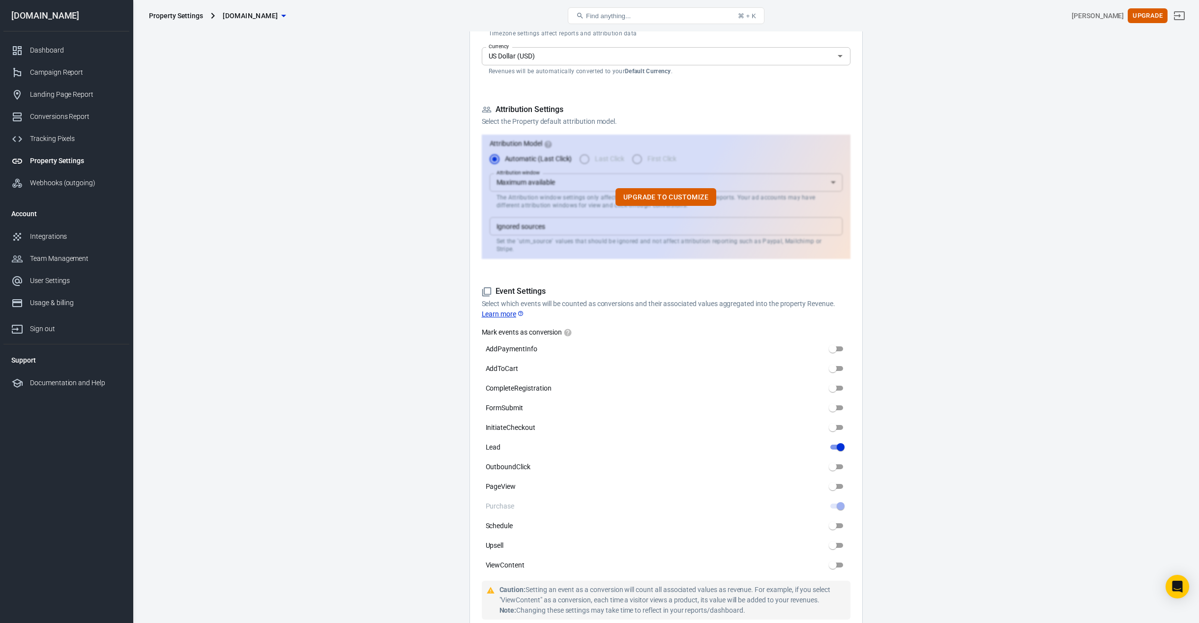
scroll to position [466, 0]
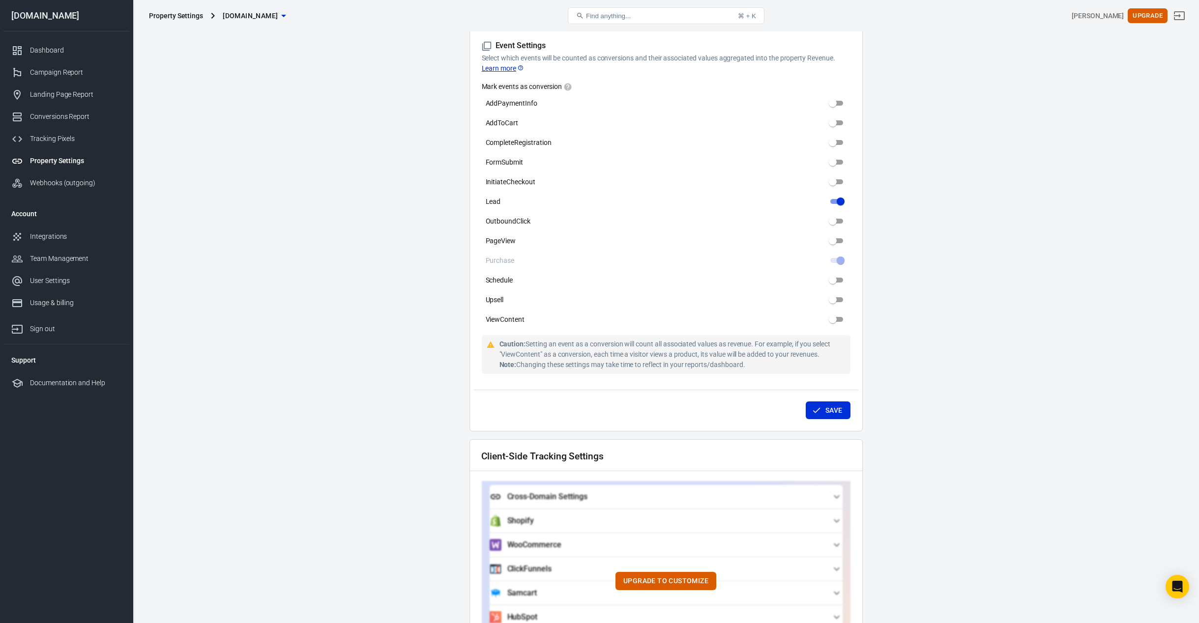
click at [843, 413] on div "Save" at bounding box center [666, 408] width 384 height 37
drag, startPoint x: 839, startPoint y: 405, endPoint x: 848, endPoint y: 413, distance: 12.2
click at [838, 405] on button "Save" at bounding box center [828, 411] width 45 height 18
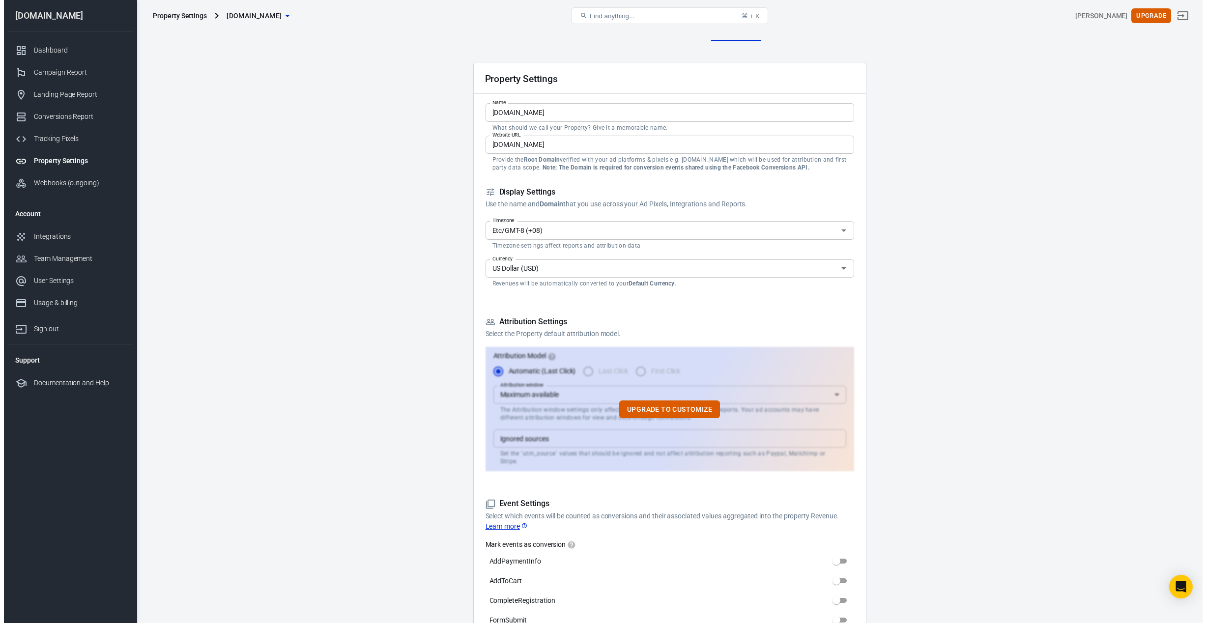
scroll to position [0, 0]
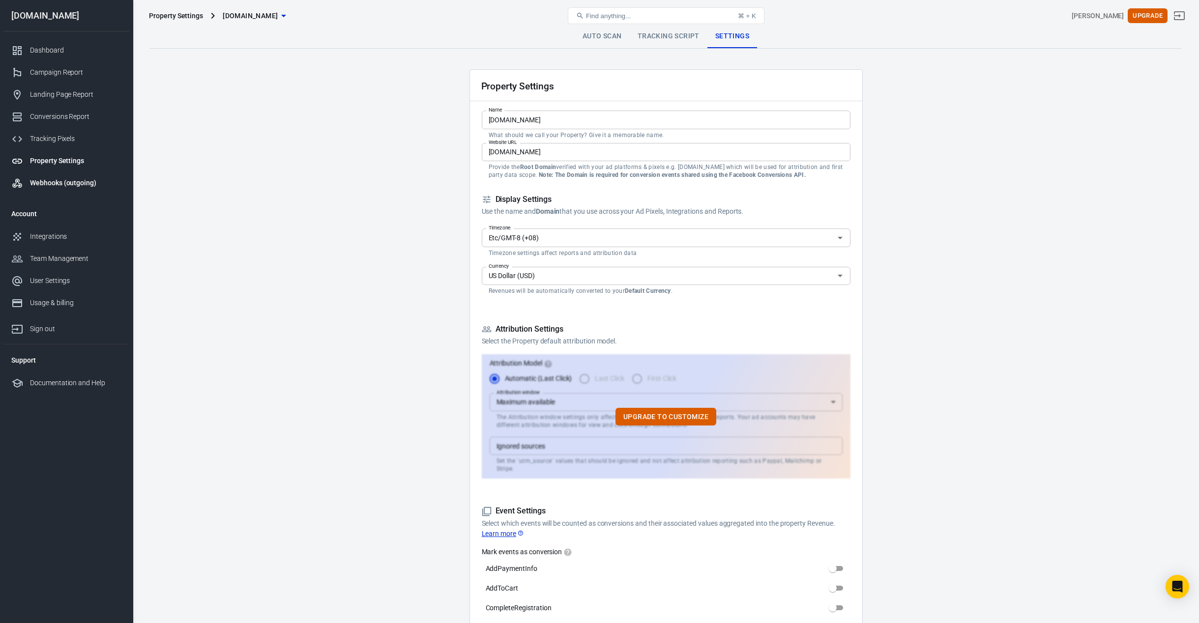
click at [57, 183] on div "Webhooks (outgoing)" at bounding box center [75, 183] width 91 height 10
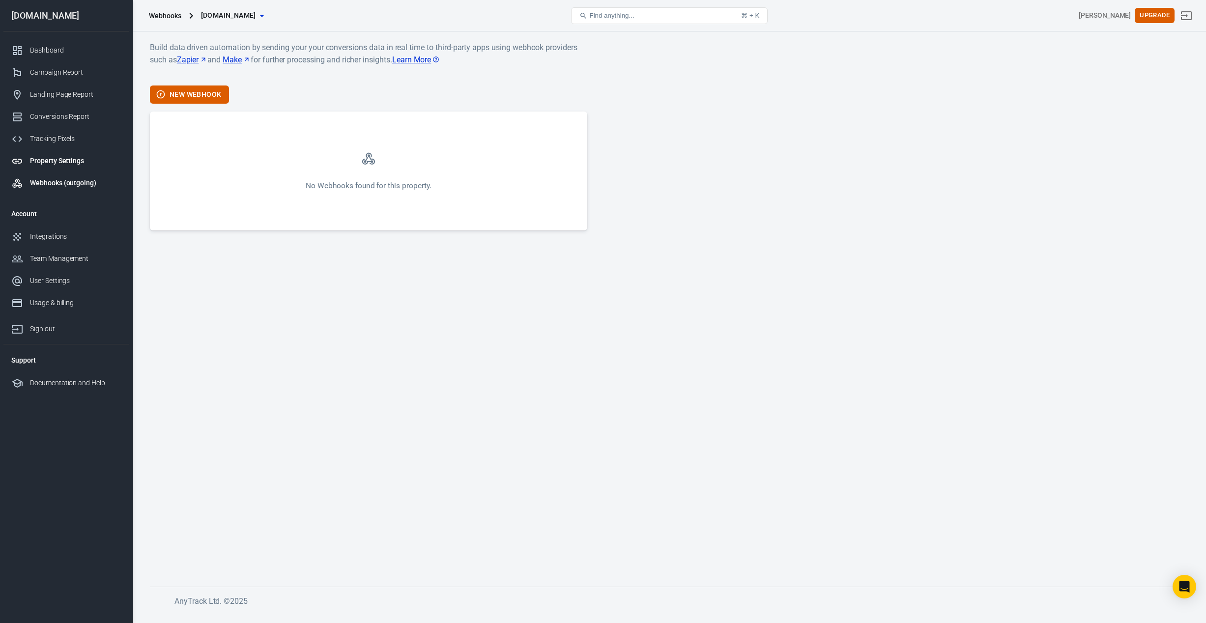
click at [60, 160] on div "Property Settings" at bounding box center [75, 161] width 91 height 10
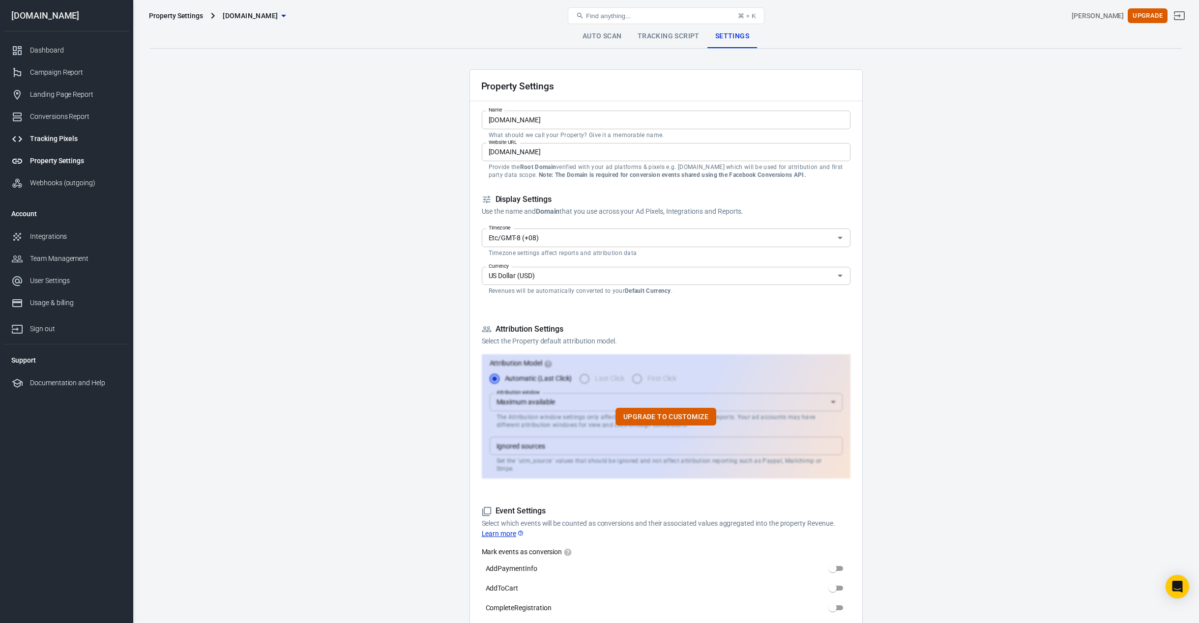
click at [61, 142] on div "Tracking Pixels" at bounding box center [75, 139] width 91 height 10
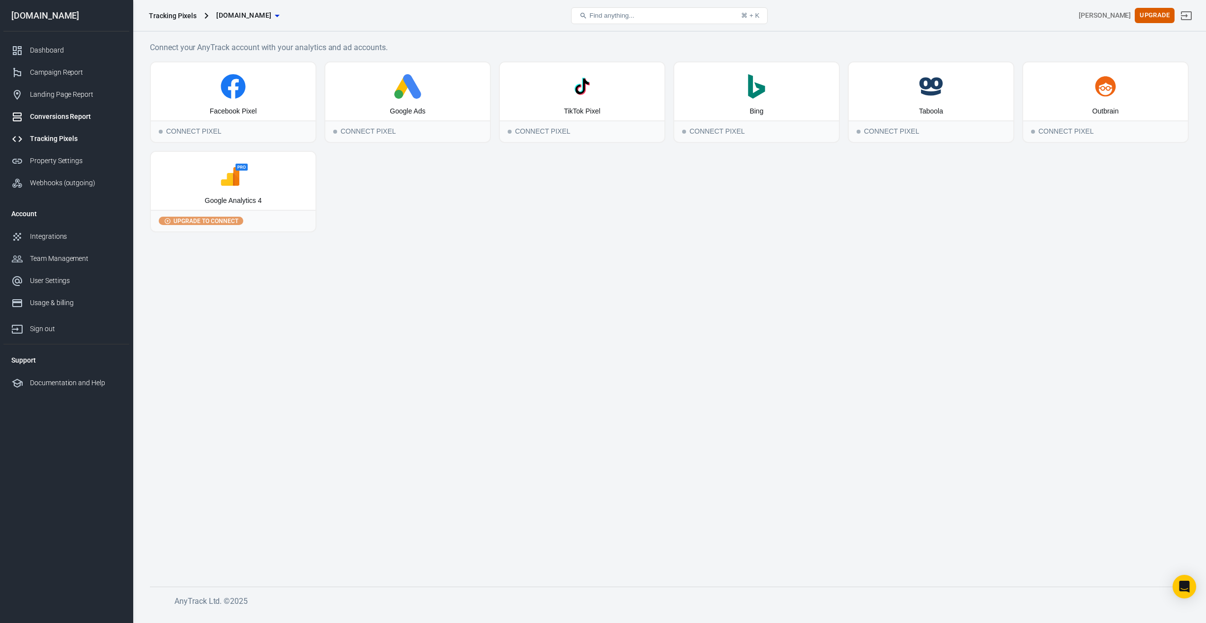
click at [68, 116] on div "Conversions Report" at bounding box center [75, 117] width 91 height 10
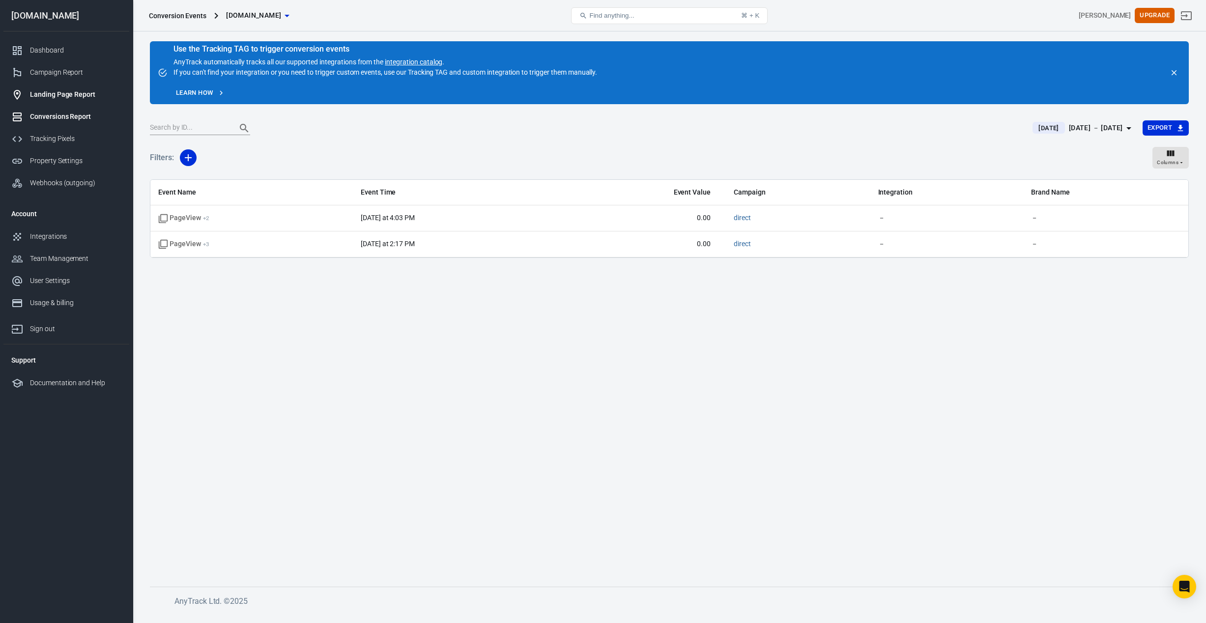
click at [68, 99] on div "Landing Page Report" at bounding box center [75, 94] width 91 height 10
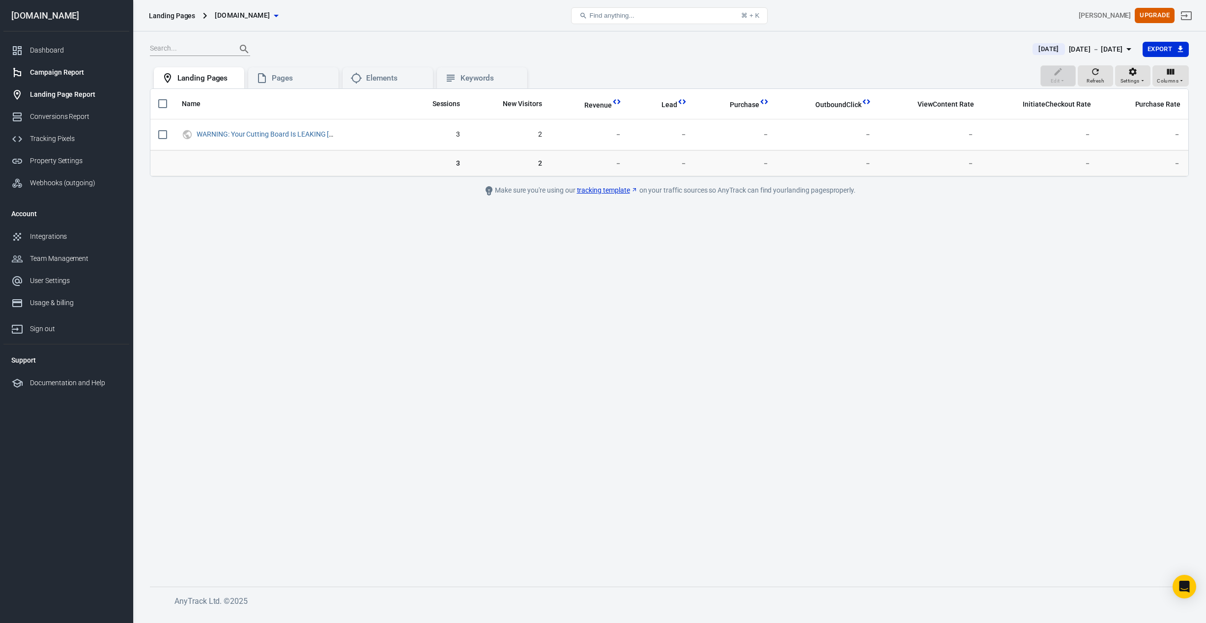
click at [54, 75] on div "Campaign Report" at bounding box center [75, 72] width 91 height 10
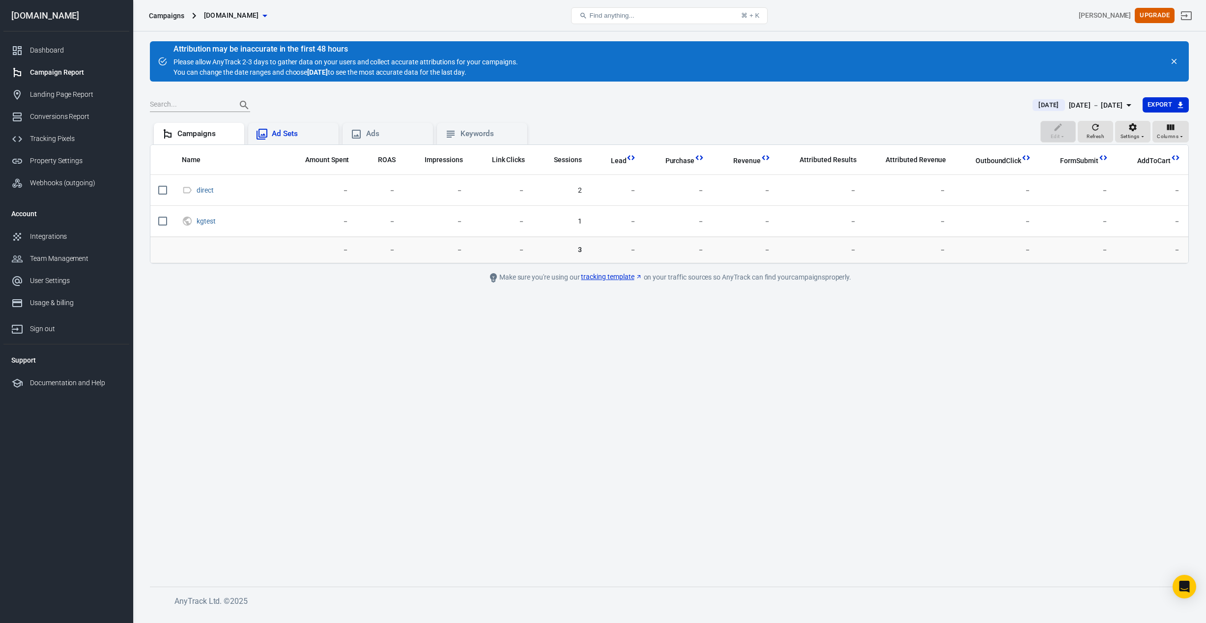
click at [290, 132] on div "Ad Sets" at bounding box center [301, 134] width 59 height 10
click at [384, 139] on div "Ads" at bounding box center [395, 134] width 59 height 10
click at [191, 132] on div "Campaigns" at bounding box center [206, 134] width 59 height 10
click at [1100, 131] on icon "button" at bounding box center [1096, 127] width 10 height 10
click at [1100, 130] on icon "button" at bounding box center [1096, 127] width 10 height 10
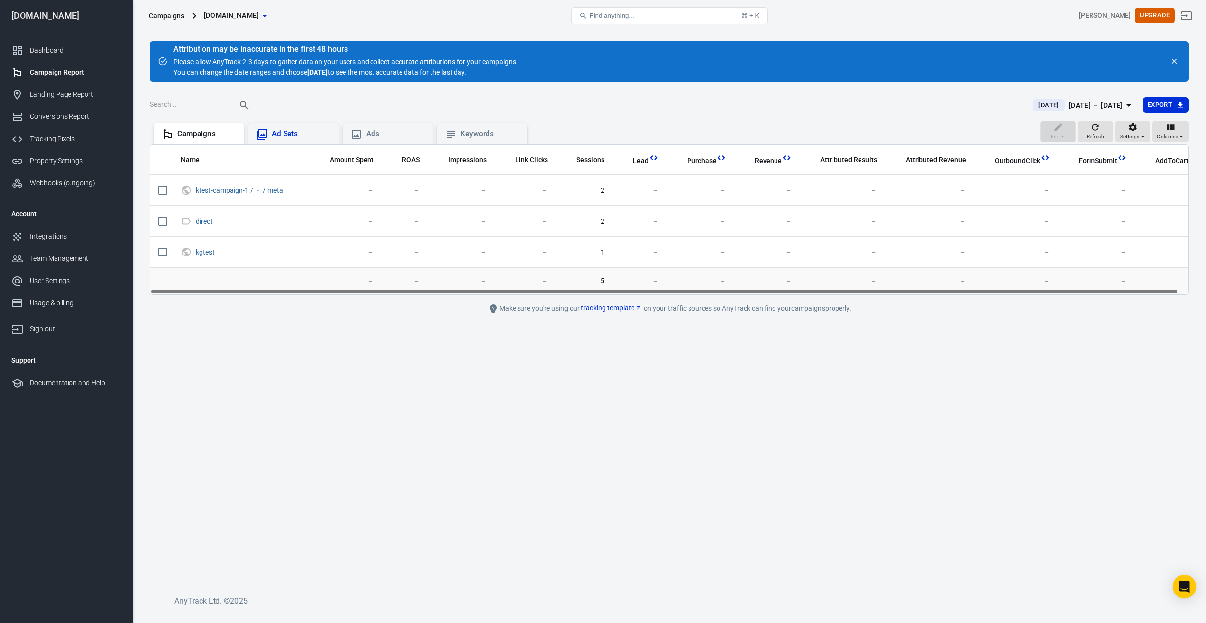
click at [292, 128] on div "Ad Sets" at bounding box center [293, 134] width 75 height 12
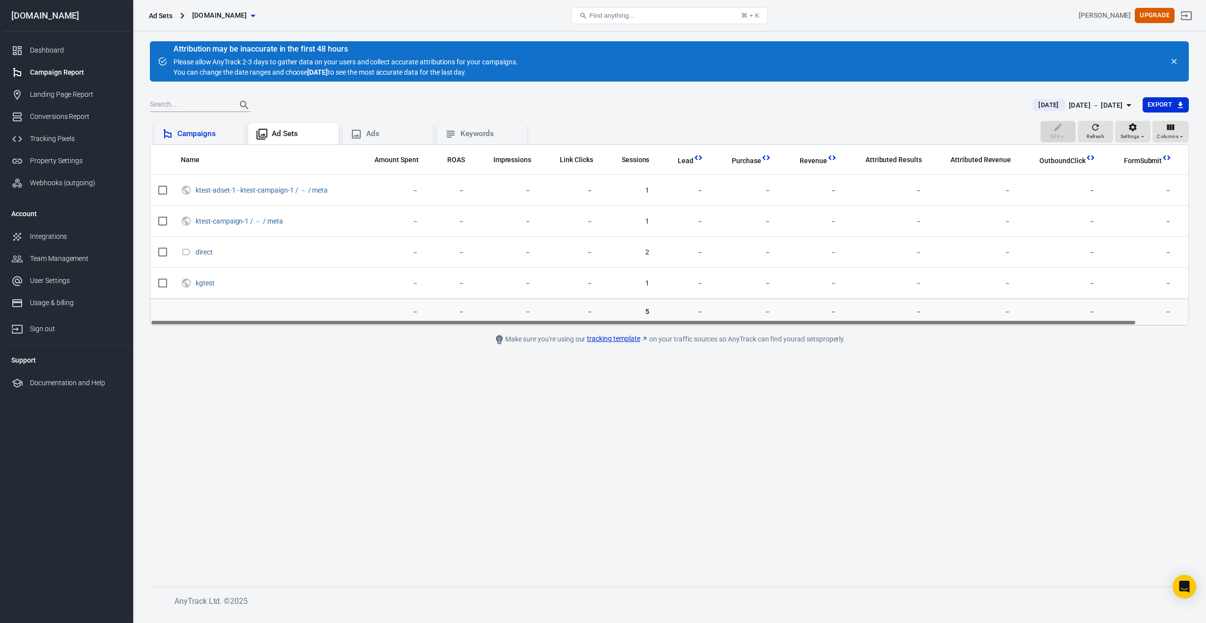
click at [210, 131] on div "Campaigns" at bounding box center [206, 134] width 59 height 10
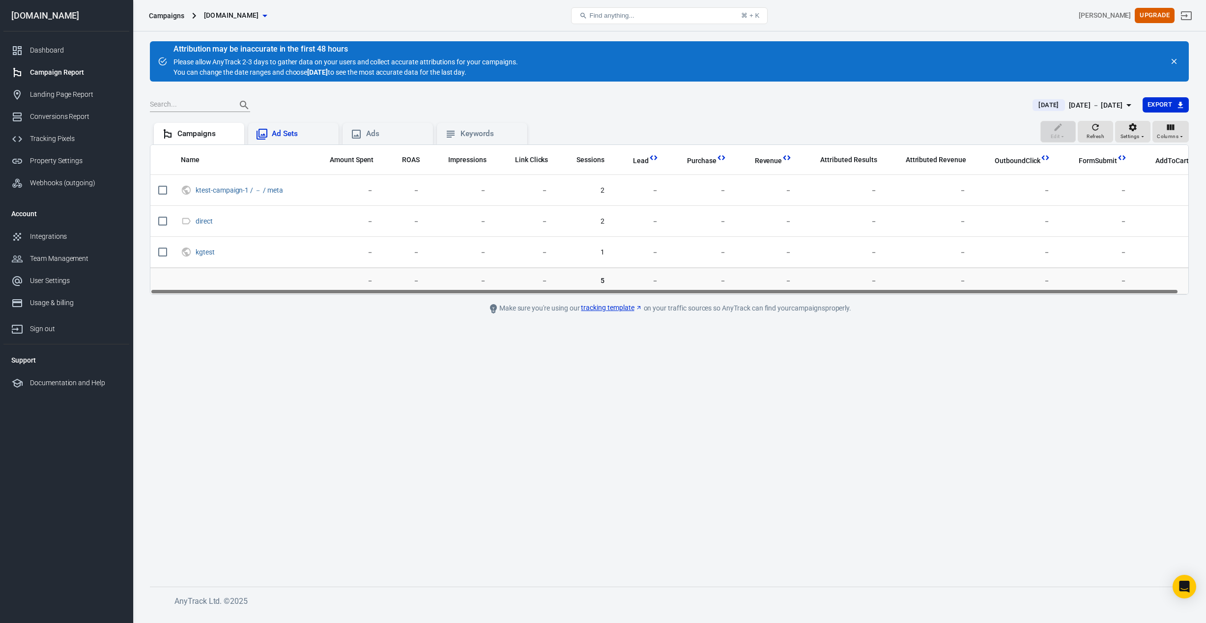
click at [289, 130] on div "Ad Sets" at bounding box center [301, 134] width 59 height 10
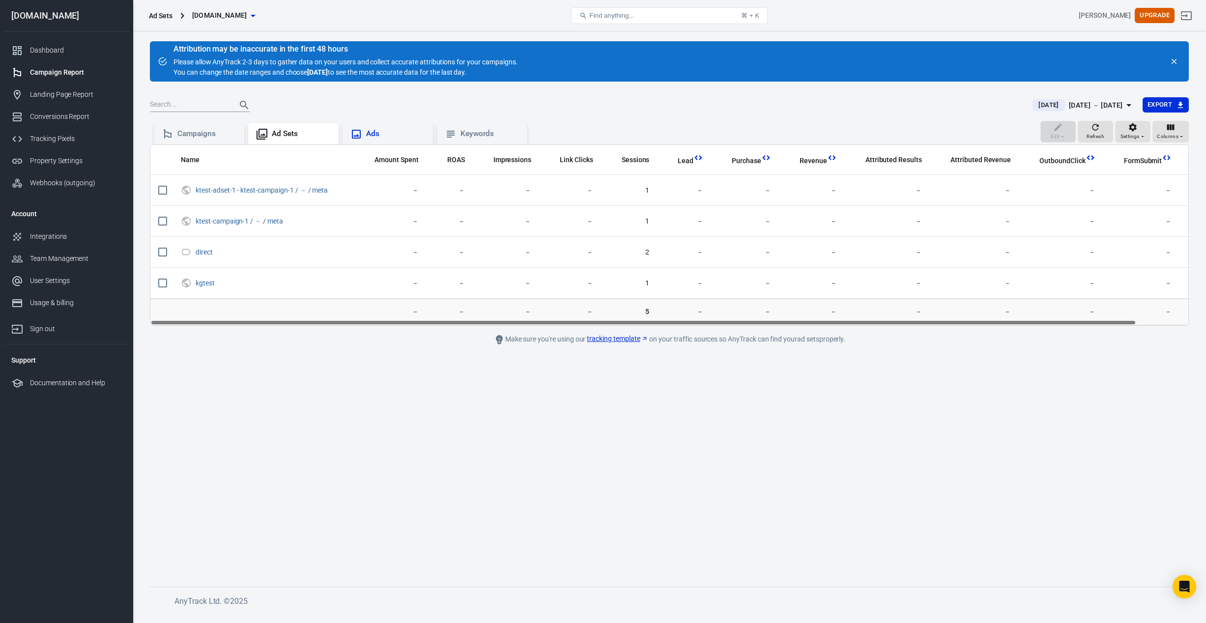
click at [395, 132] on div "Ads" at bounding box center [395, 134] width 59 height 10
click at [472, 137] on div "Keywords" at bounding box center [490, 134] width 59 height 10
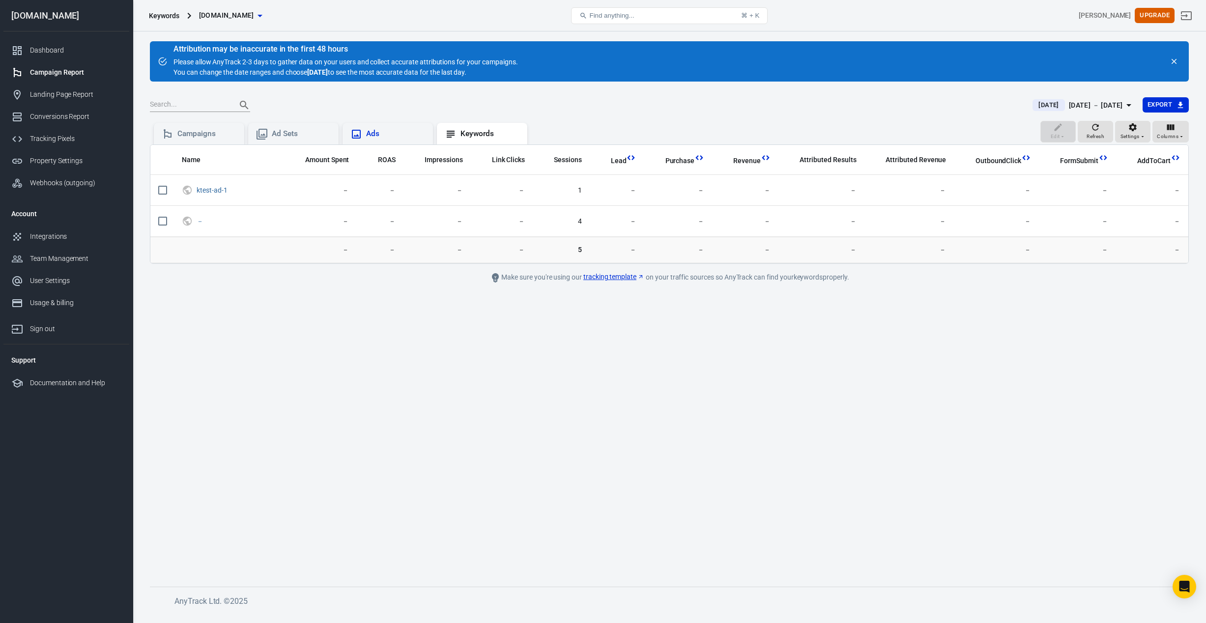
click at [382, 138] on div "Ads" at bounding box center [395, 134] width 59 height 10
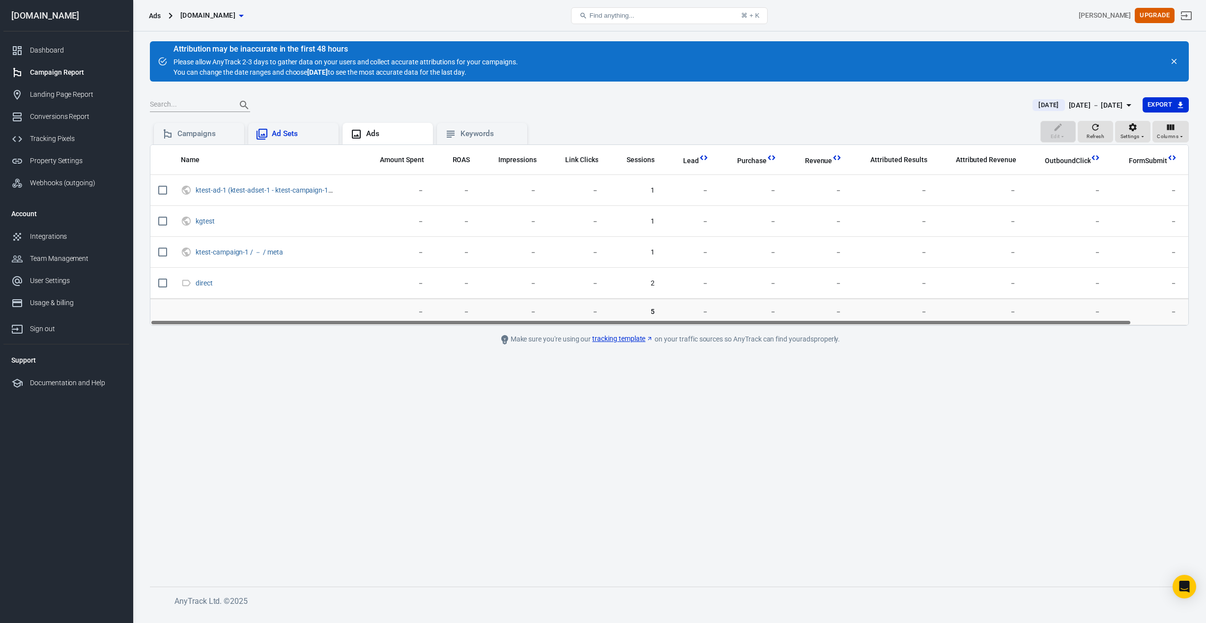
click at [293, 133] on div "Ad Sets" at bounding box center [301, 134] width 59 height 10
click at [195, 130] on div "Campaigns" at bounding box center [206, 134] width 59 height 10
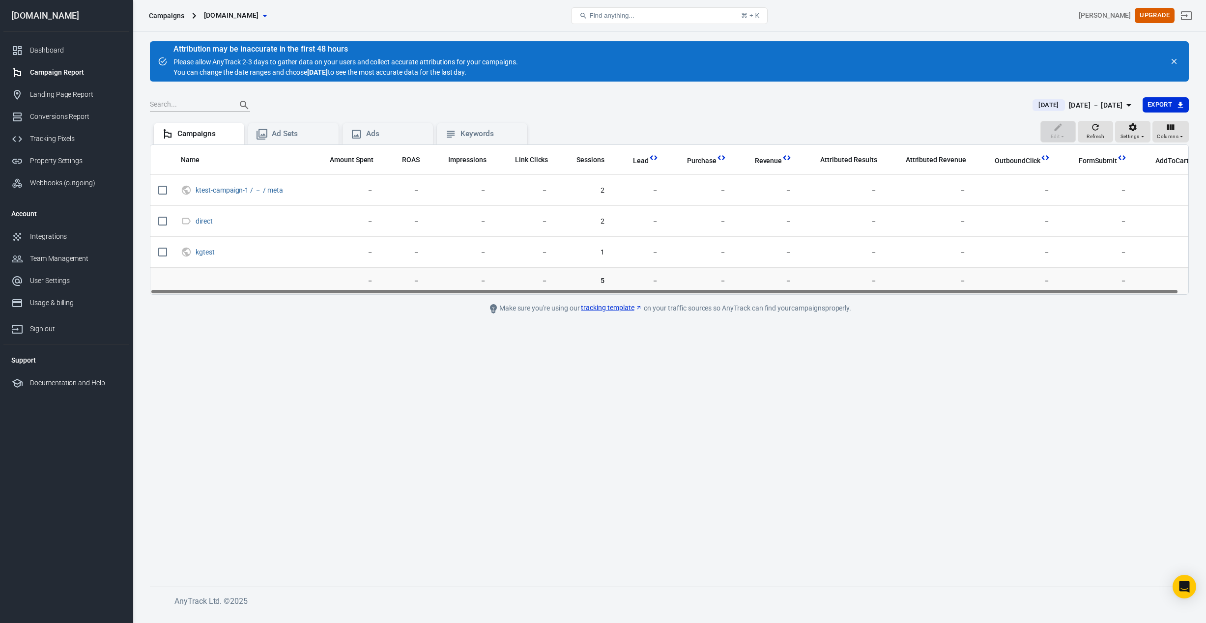
scroll to position [0, 10]
drag, startPoint x: 919, startPoint y: 291, endPoint x: 1050, endPoint y: 286, distance: 131.4
click at [1050, 286] on div "Name Amount Spent ROAS Impressions Link Clicks Sessions Lead Purchase Revenue A…" at bounding box center [669, 220] width 1039 height 150
click at [74, 93] on div "Landing Page Report" at bounding box center [75, 94] width 91 height 10
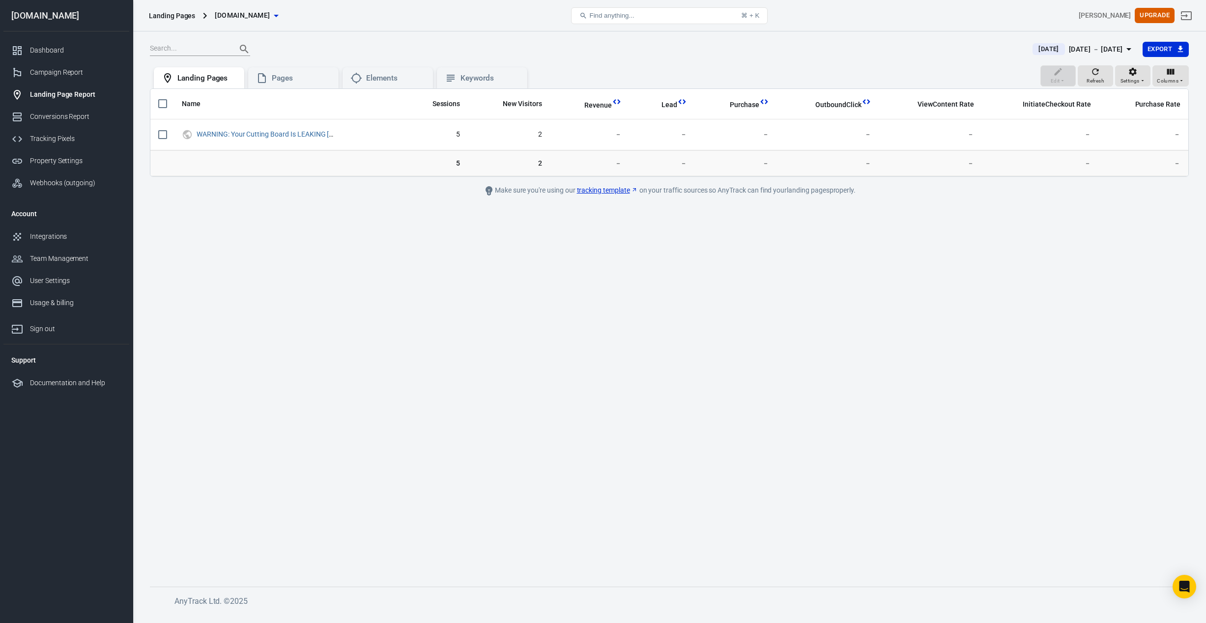
click at [570, 292] on main "Today Oct 15 － Oct 15, 2025 Export Edit Refresh Settings Columns Landing Pages …" at bounding box center [669, 306] width 1039 height 530
click at [450, 377] on main "Today Oct 15 － Oct 15, 2025 Export Edit Refresh Settings Columns Landing Pages …" at bounding box center [669, 306] width 1039 height 530
click at [1095, 73] on icon "button" at bounding box center [1096, 72] width 10 height 10
click at [266, 76] on icon at bounding box center [262, 78] width 12 height 12
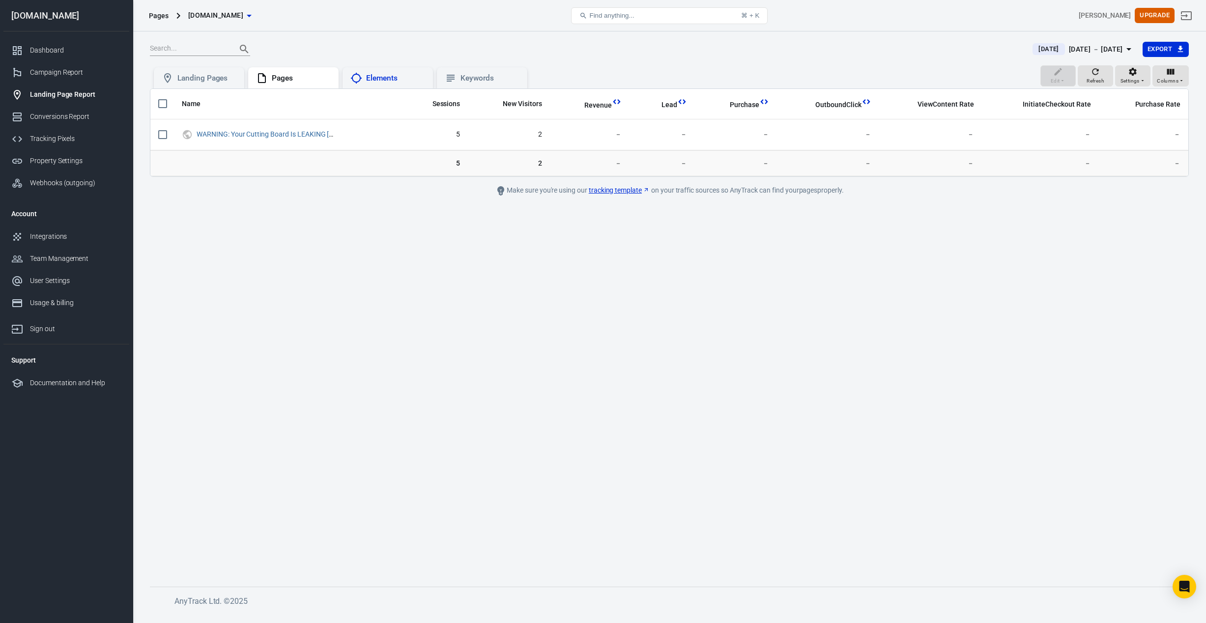
click at [374, 76] on div "Elements" at bounding box center [395, 78] width 59 height 10
click at [471, 80] on div "Keywords" at bounding box center [490, 78] width 59 height 10
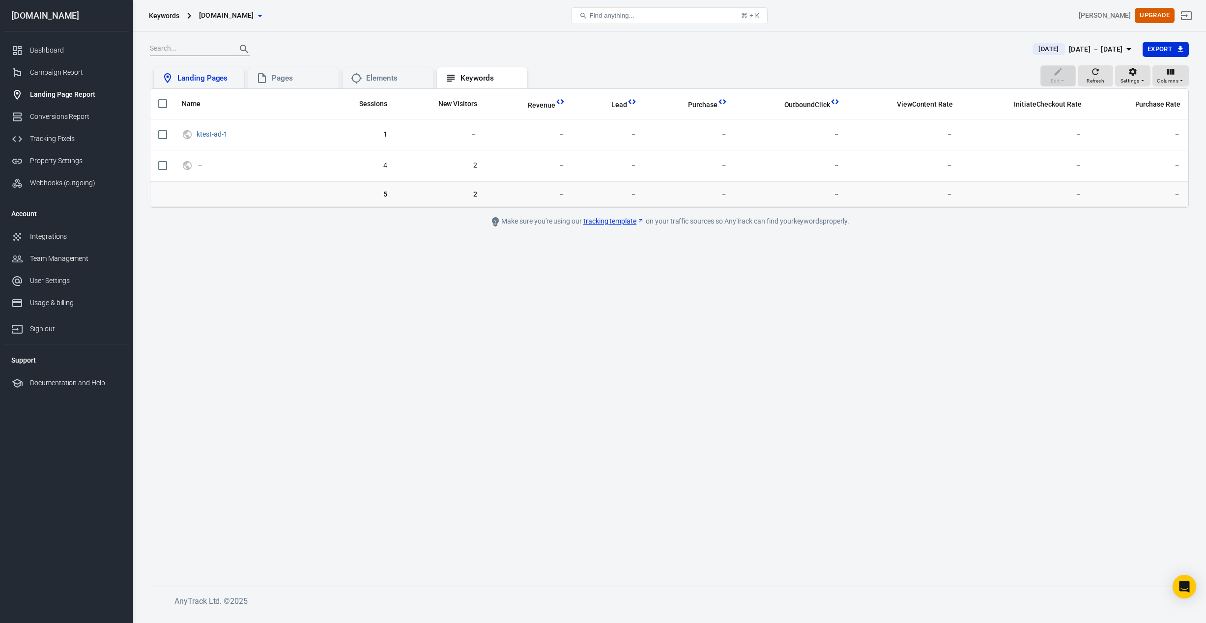
click at [200, 76] on div "Landing Pages" at bounding box center [206, 78] width 59 height 10
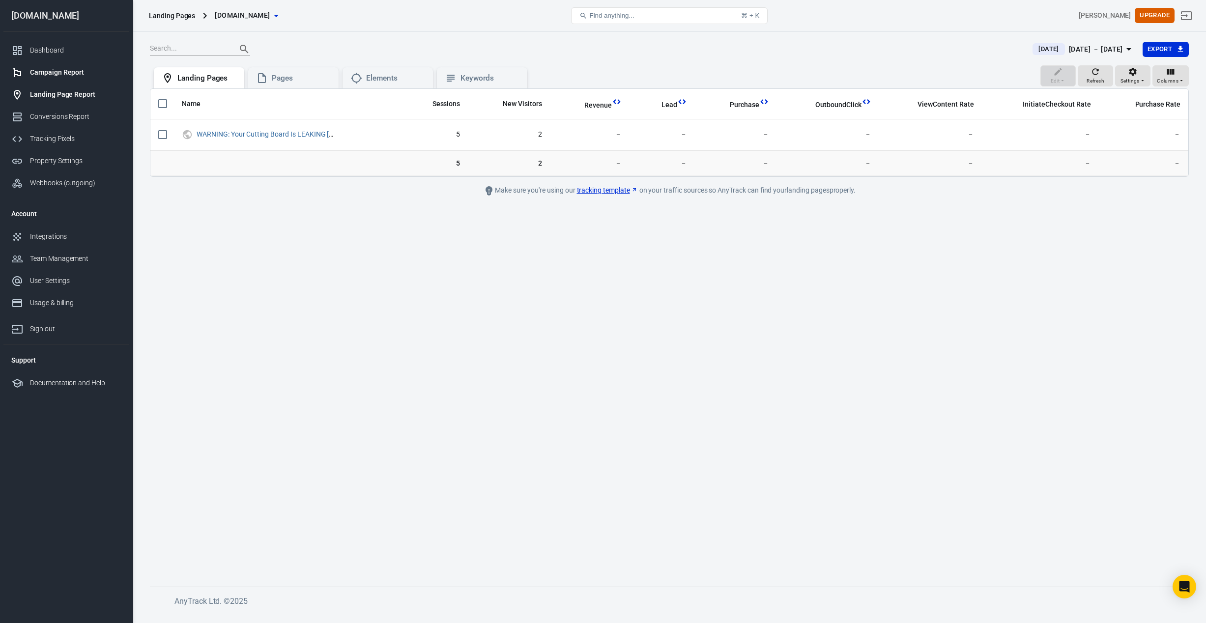
click at [49, 76] on div "Campaign Report" at bounding box center [75, 72] width 91 height 10
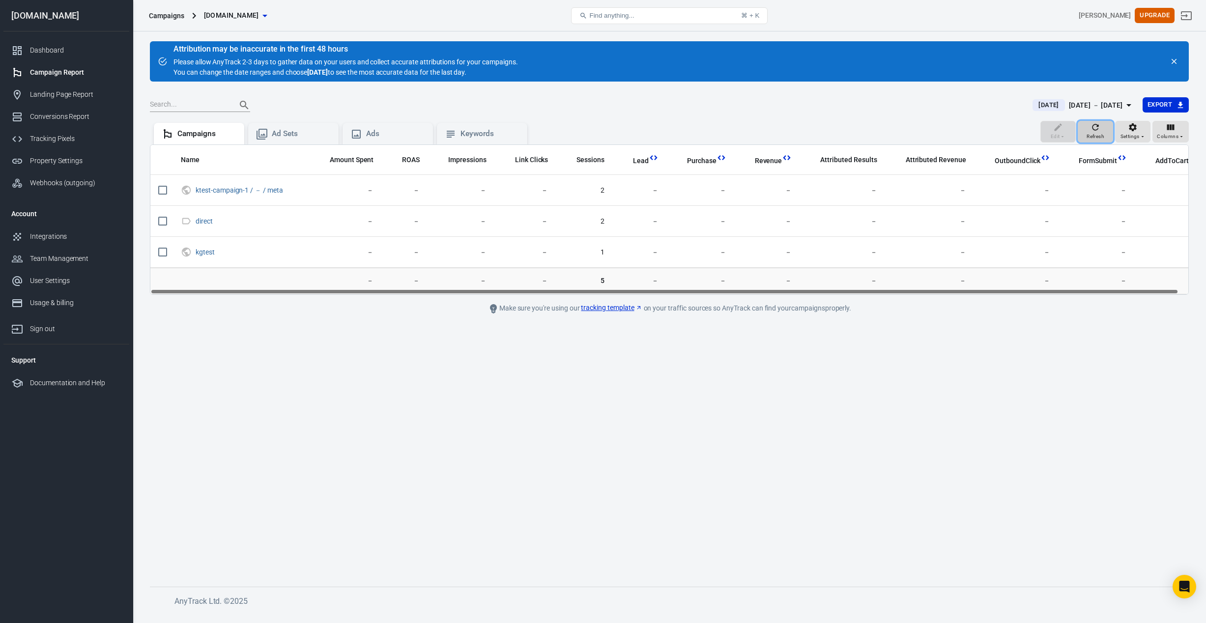
click at [1100, 132] on span "Refresh" at bounding box center [1096, 136] width 18 height 9
drag, startPoint x: 884, startPoint y: 292, endPoint x: 912, endPoint y: 299, distance: 28.4
click at [912, 299] on main "Attribution may be inaccurate in the first 48 hours Please allow AnyTrack 2-3 d…" at bounding box center [669, 306] width 1039 height 530
click at [1165, 136] on span "Columns" at bounding box center [1168, 136] width 22 height 9
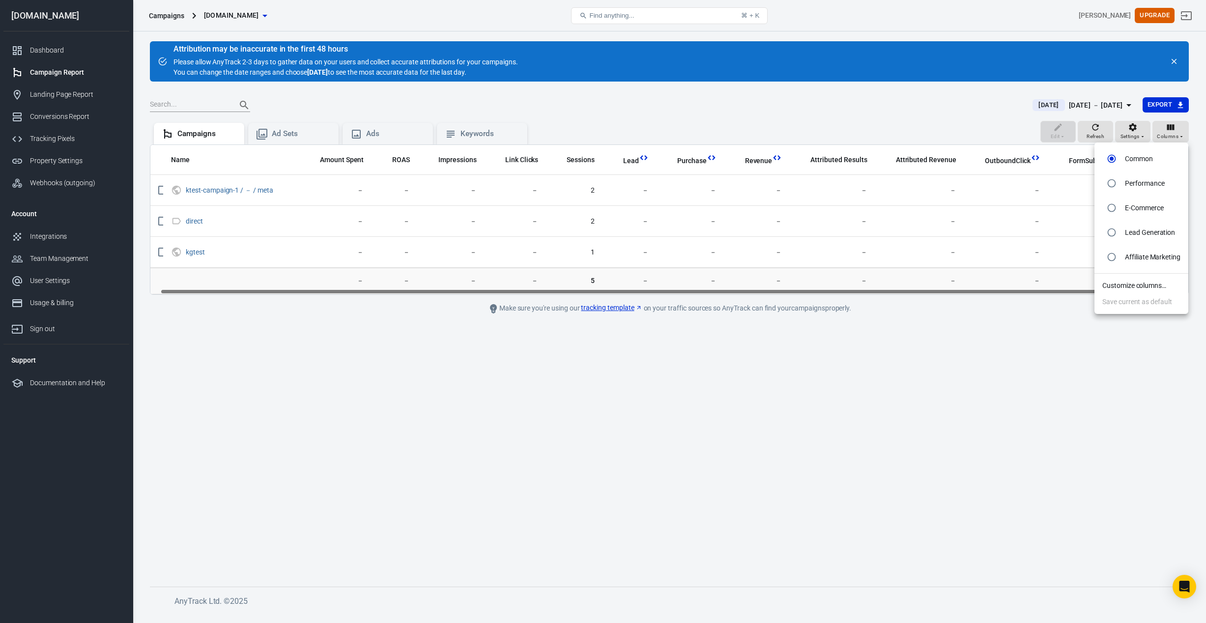
click at [1113, 183] on input "radio" at bounding box center [1112, 183] width 19 height 19
radio input "true"
radio input "false"
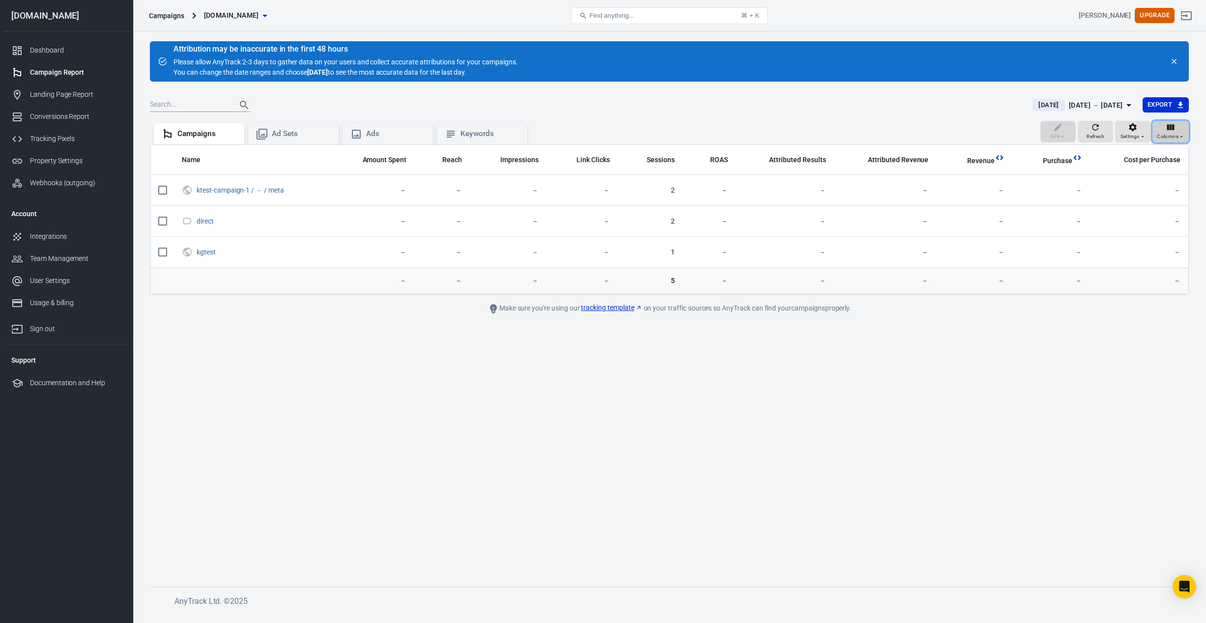
click at [1169, 133] on span "Columns" at bounding box center [1168, 136] width 22 height 9
click at [1111, 205] on input "radio" at bounding box center [1112, 208] width 19 height 19
radio input "true"
radio input "false"
click at [1181, 132] on div "Columns" at bounding box center [1171, 131] width 28 height 19
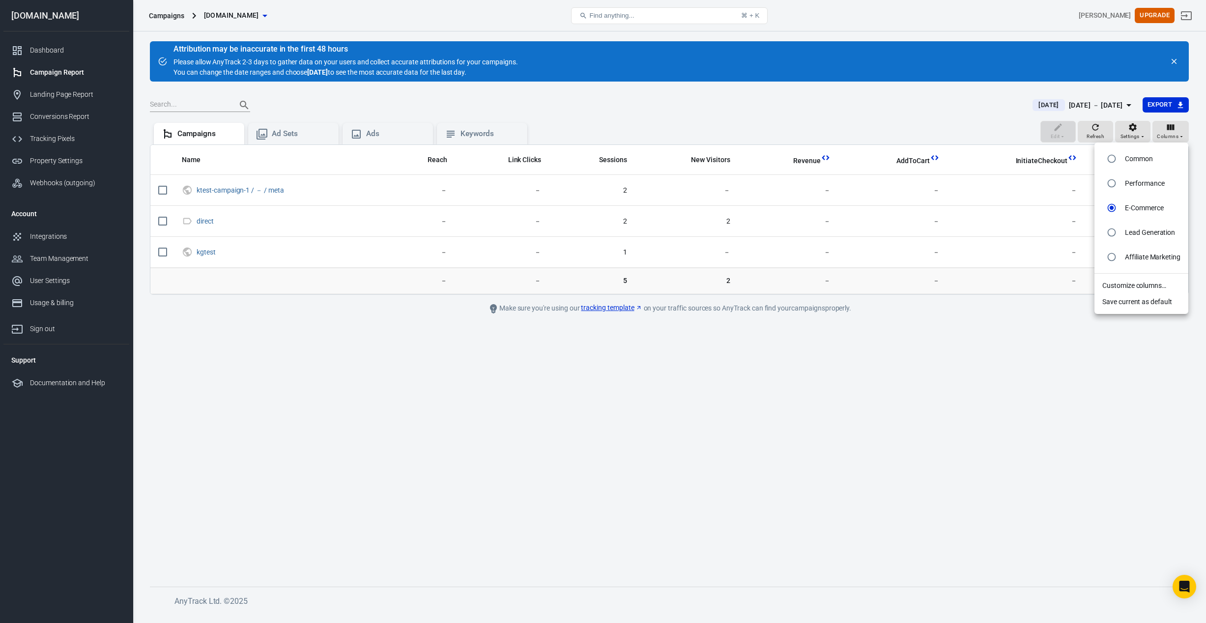
click at [966, 352] on div at bounding box center [603, 311] width 1206 height 623
click at [1175, 130] on icon "button" at bounding box center [1171, 127] width 7 height 6
click at [1146, 239] on li "Lead Generation" at bounding box center [1142, 232] width 94 height 25
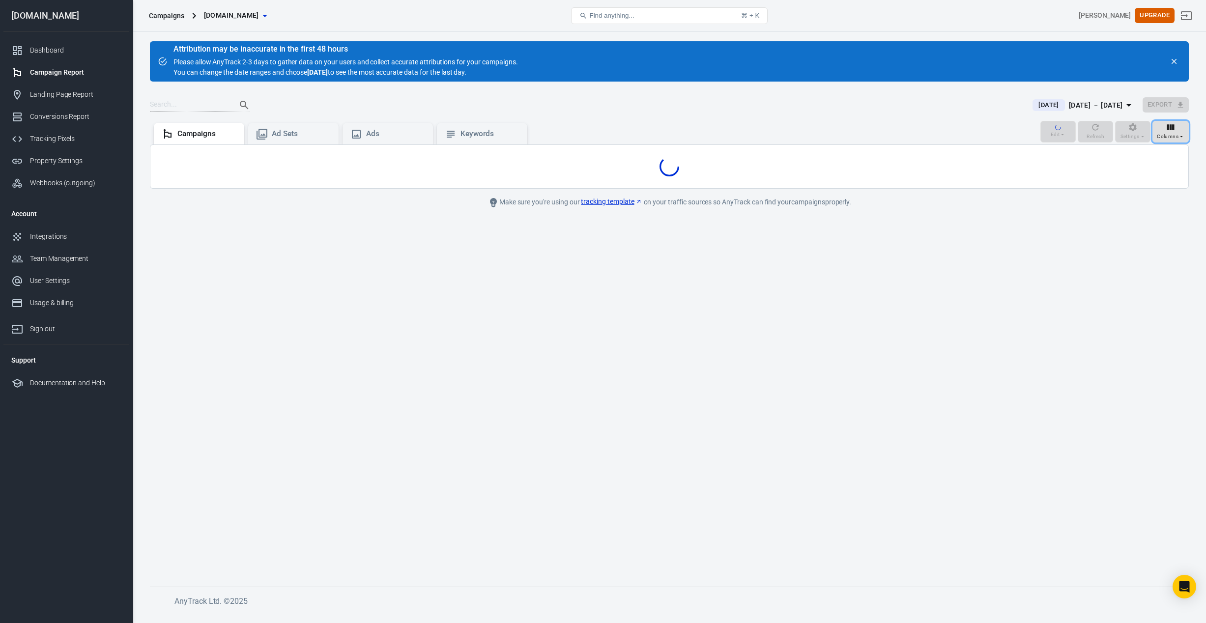
radio input "false"
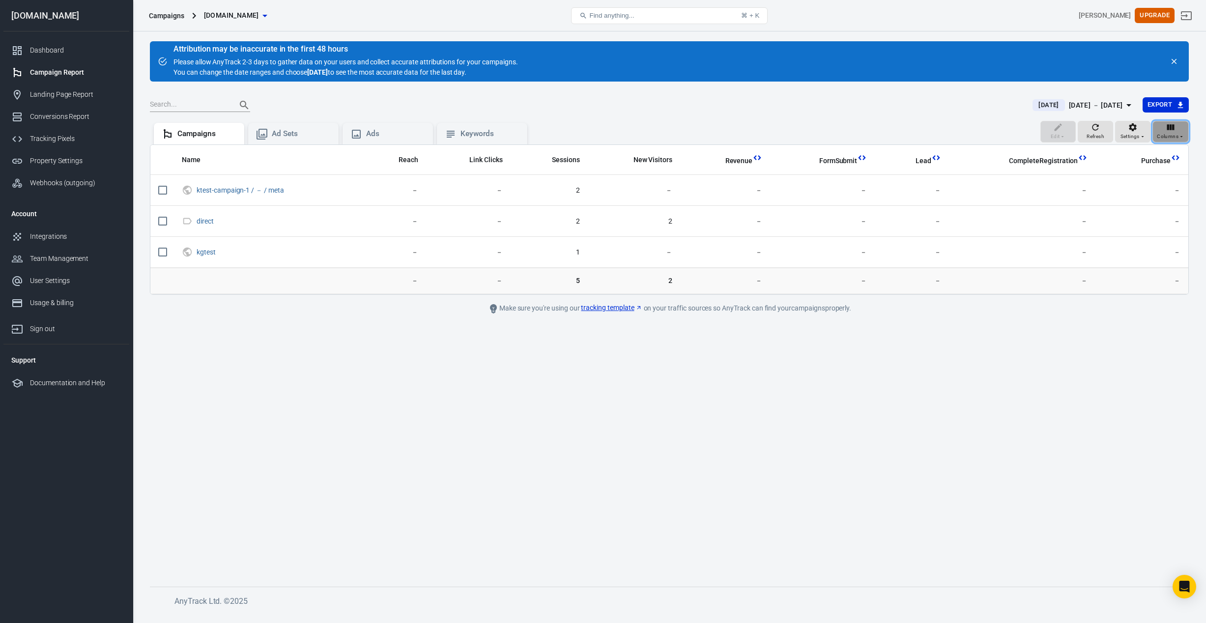
click at [1171, 125] on icon "button" at bounding box center [1171, 127] width 7 height 6
click at [1143, 263] on li "Affiliate Marketing" at bounding box center [1142, 257] width 94 height 25
radio input "false"
radio input "true"
click at [1161, 131] on div "Columns" at bounding box center [1171, 131] width 28 height 19
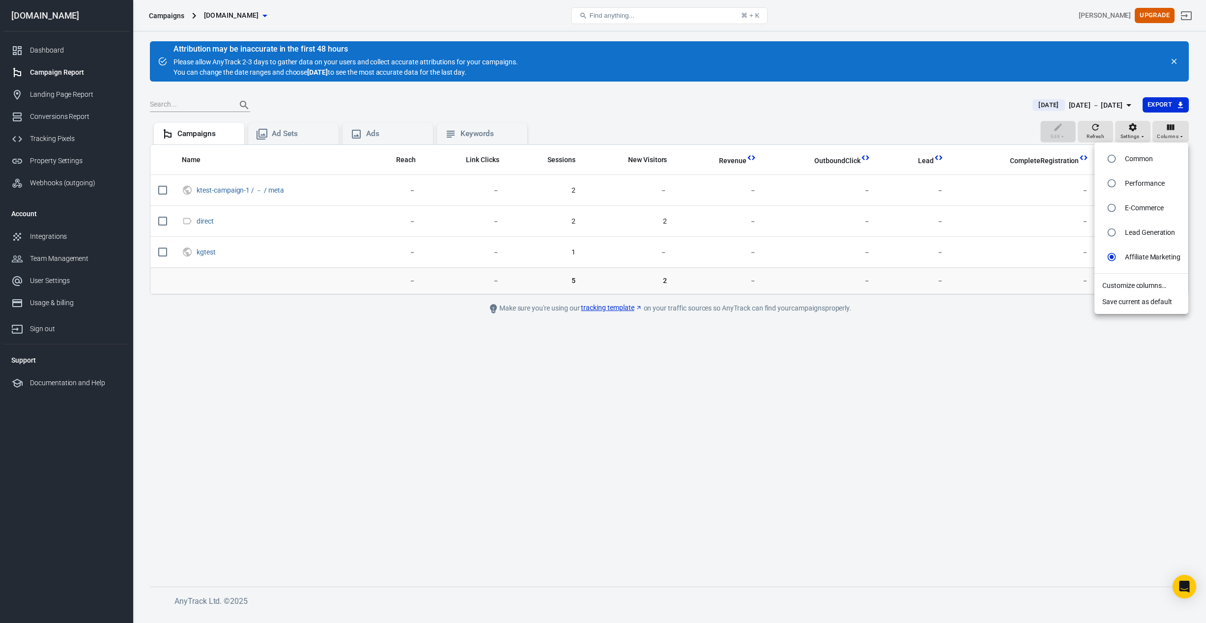
click at [1150, 208] on p "E-Commerce" at bounding box center [1144, 208] width 39 height 10
radio input "true"
radio input "false"
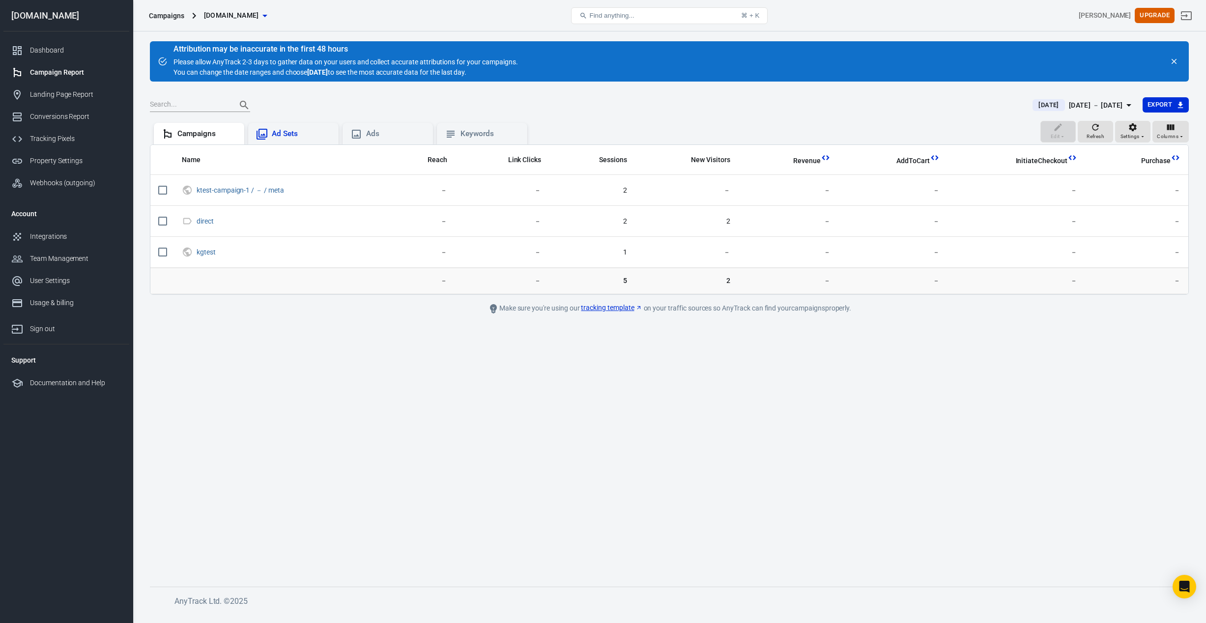
click at [282, 133] on div "Ad Sets" at bounding box center [301, 134] width 59 height 10
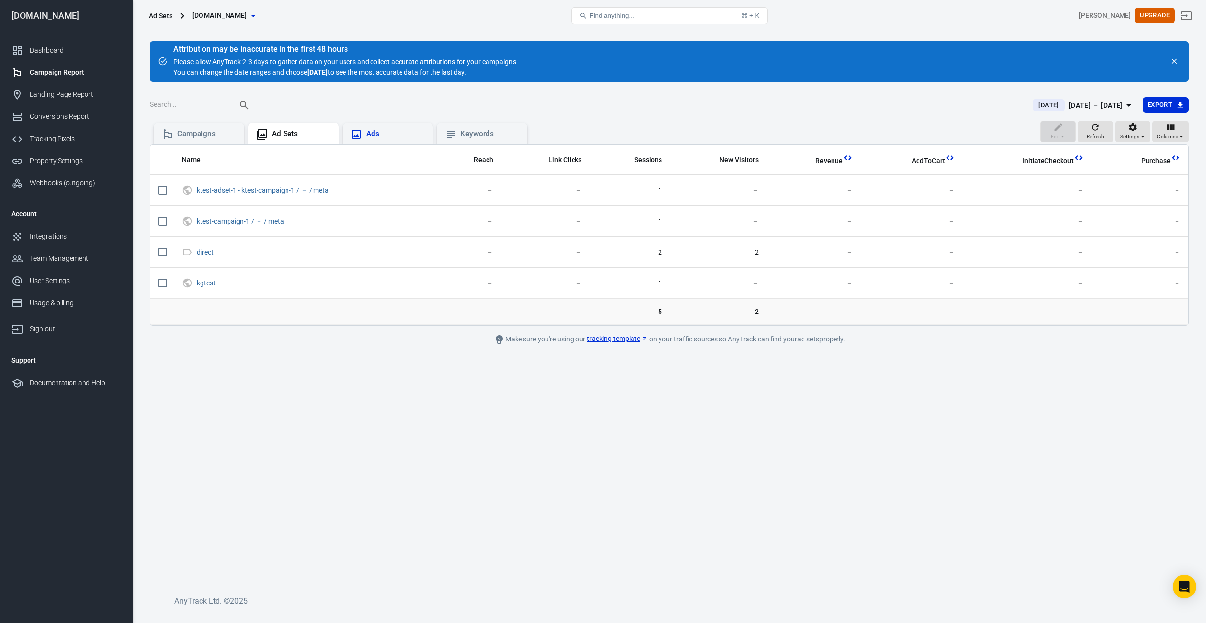
click at [381, 134] on div "Ads" at bounding box center [395, 134] width 59 height 10
click at [476, 136] on div "Keywords" at bounding box center [490, 134] width 59 height 10
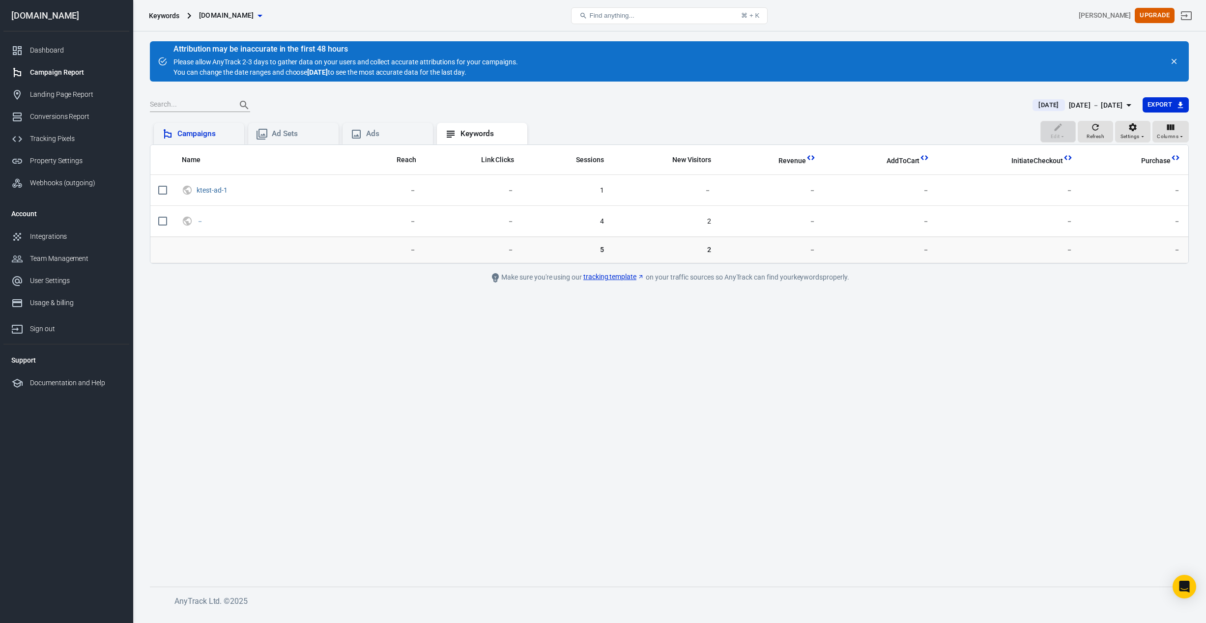
click at [209, 139] on div "Campaigns" at bounding box center [206, 134] width 59 height 10
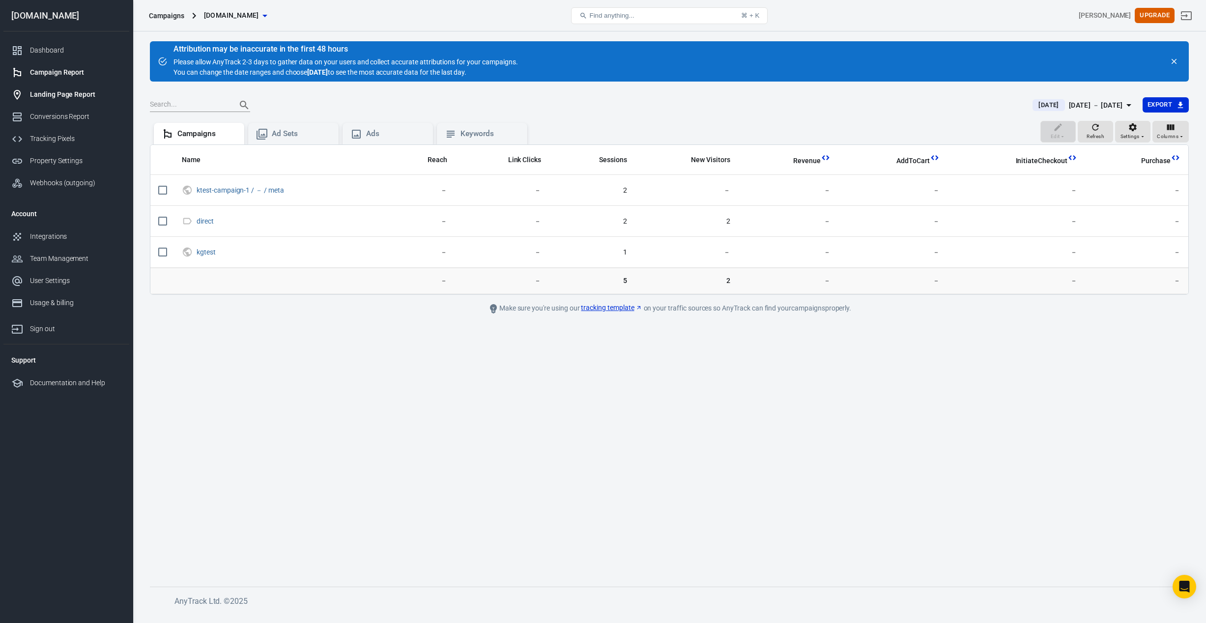
click at [65, 91] on div "Landing Page Report" at bounding box center [75, 94] width 91 height 10
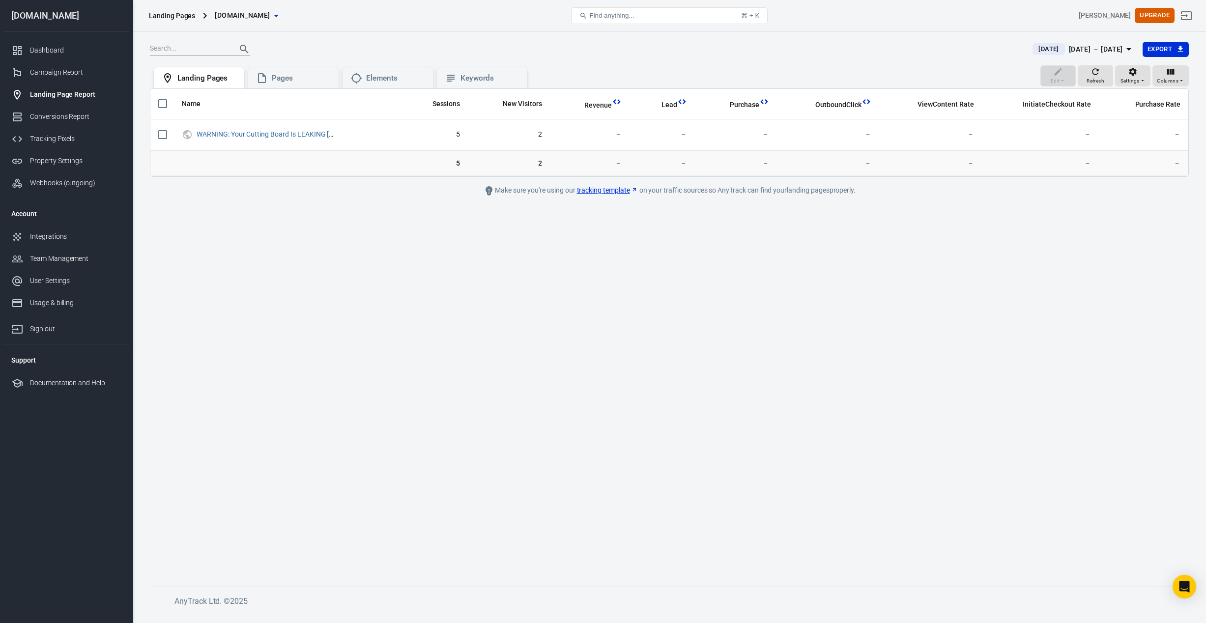
click at [294, 201] on main "Today Oct 15 － Oct 15, 2025 Export Edit Refresh Settings Columns Landing Pages …" at bounding box center [669, 306] width 1039 height 530
click at [296, 80] on div "Pages" at bounding box center [301, 78] width 59 height 10
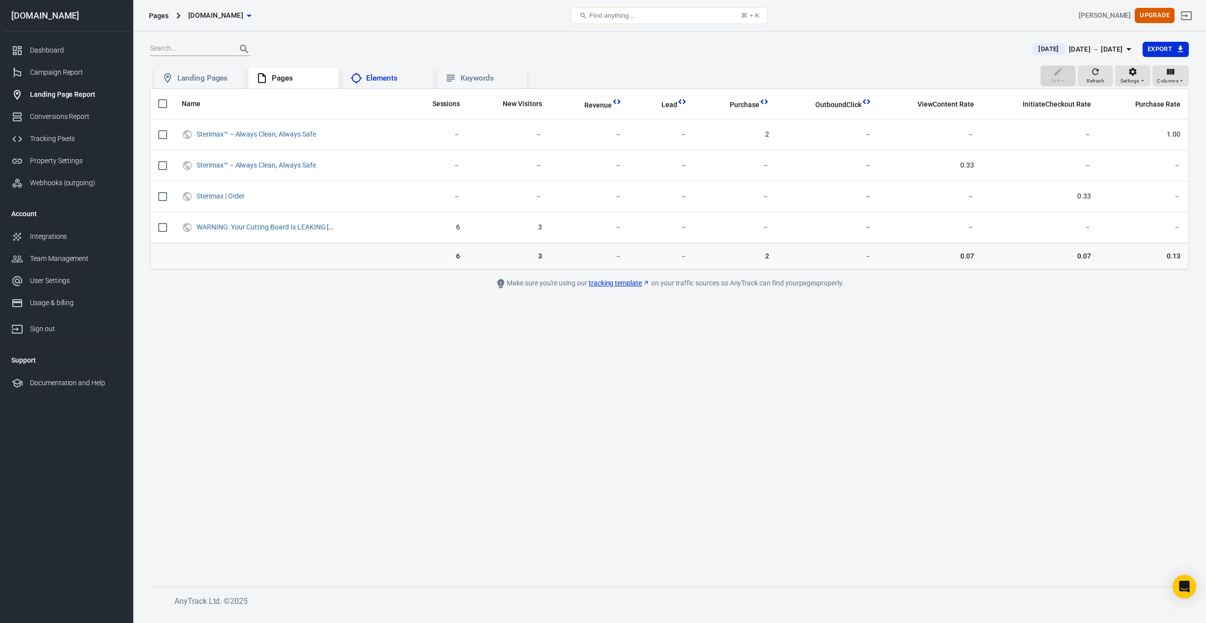
click at [392, 84] on div "Elements" at bounding box center [388, 78] width 75 height 12
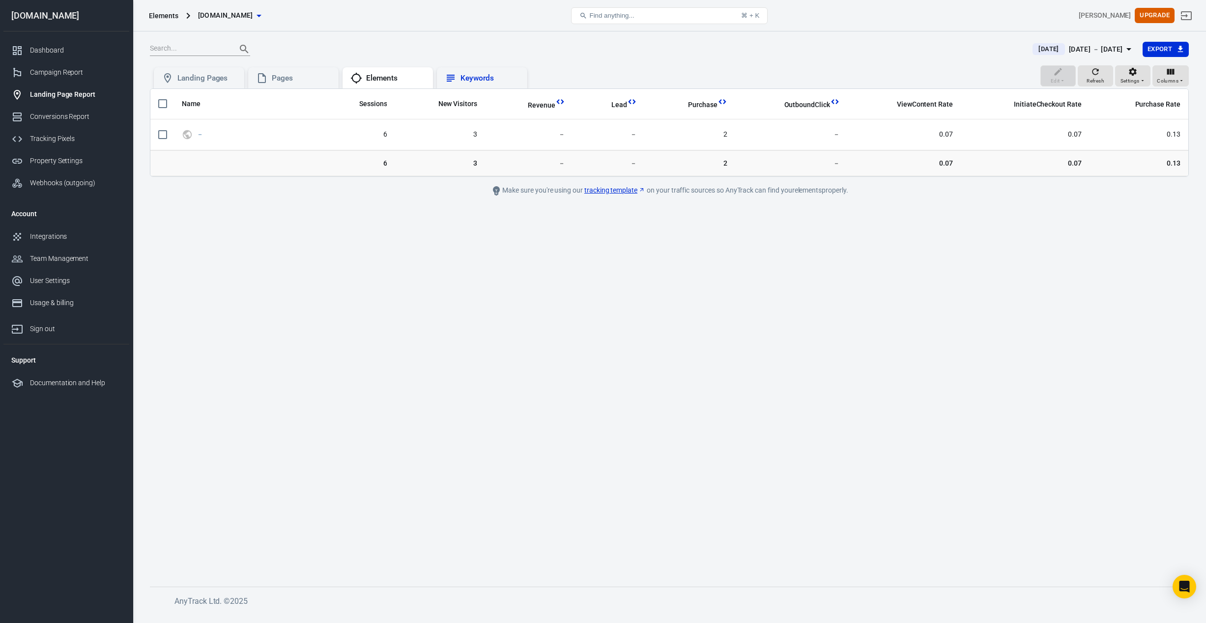
click at [475, 77] on div "Keywords" at bounding box center [490, 78] width 59 height 10
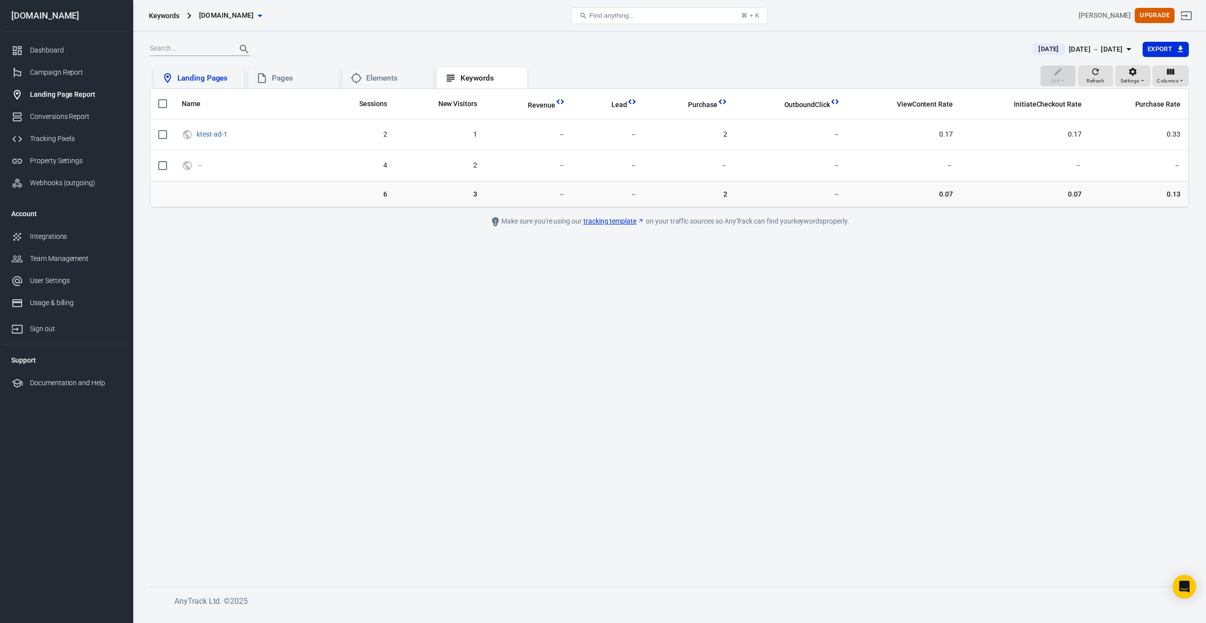
click at [203, 79] on div "Landing Pages" at bounding box center [206, 78] width 59 height 10
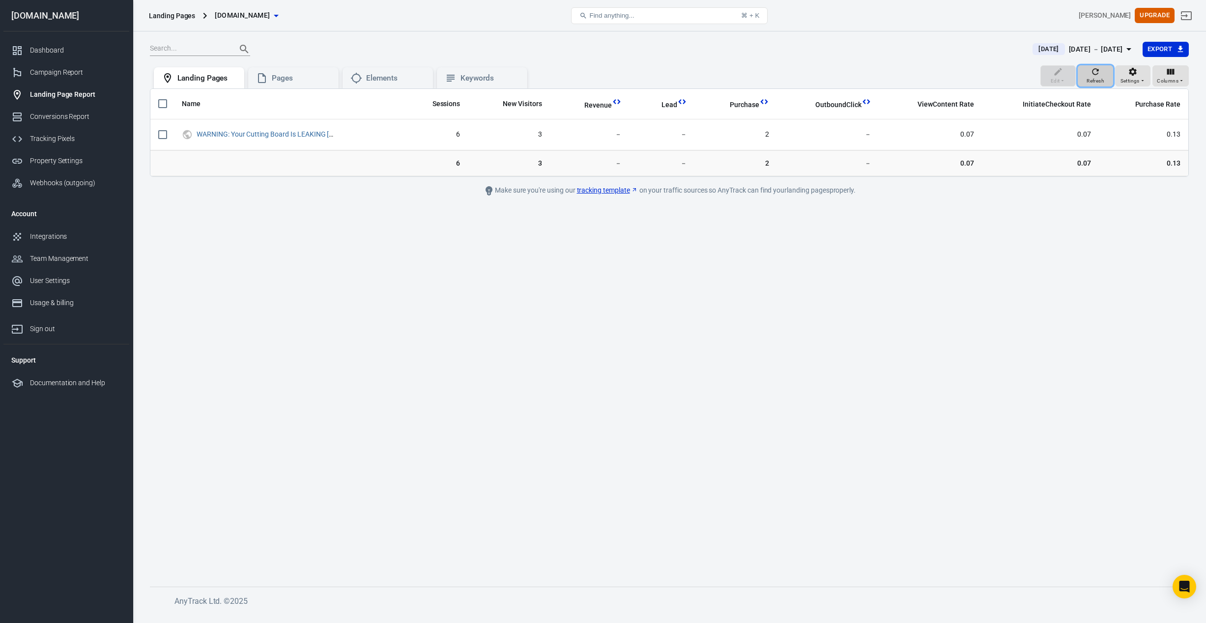
click at [1093, 78] on span "Refresh" at bounding box center [1096, 81] width 18 height 9
click at [1090, 70] on div "Refresh" at bounding box center [1096, 76] width 18 height 19
click at [1093, 71] on icon "button" at bounding box center [1096, 71] width 6 height 6
click at [1104, 48] on div "[DATE] － [DATE]" at bounding box center [1096, 49] width 54 height 12
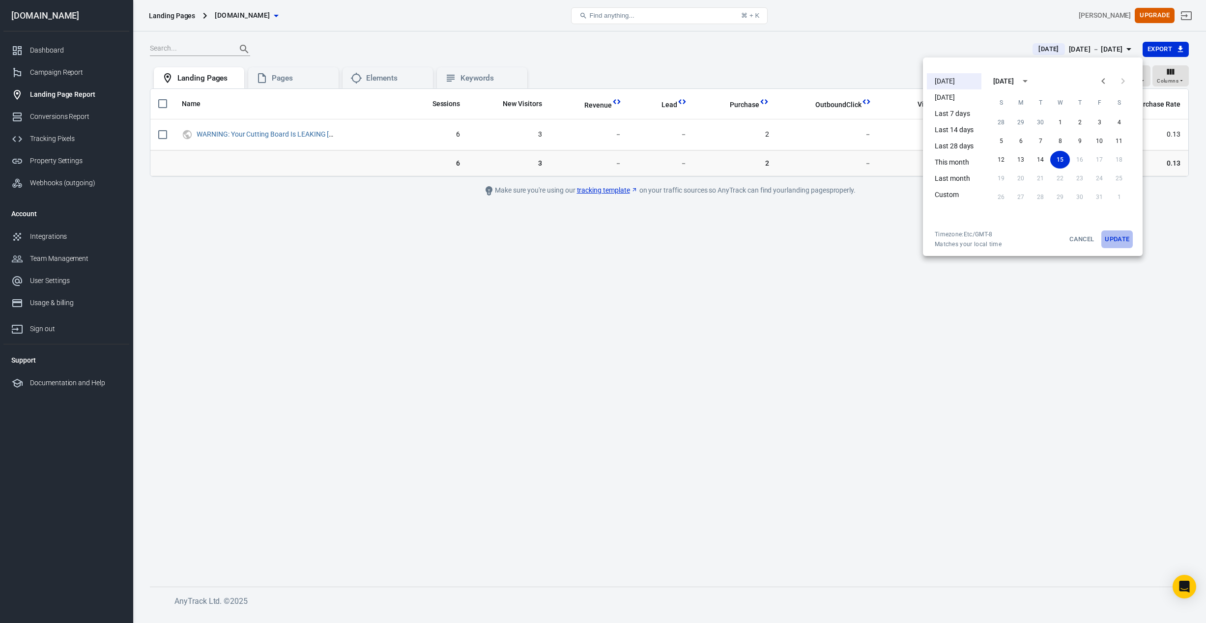
click at [1118, 237] on button "Update" at bounding box center [1117, 240] width 31 height 18
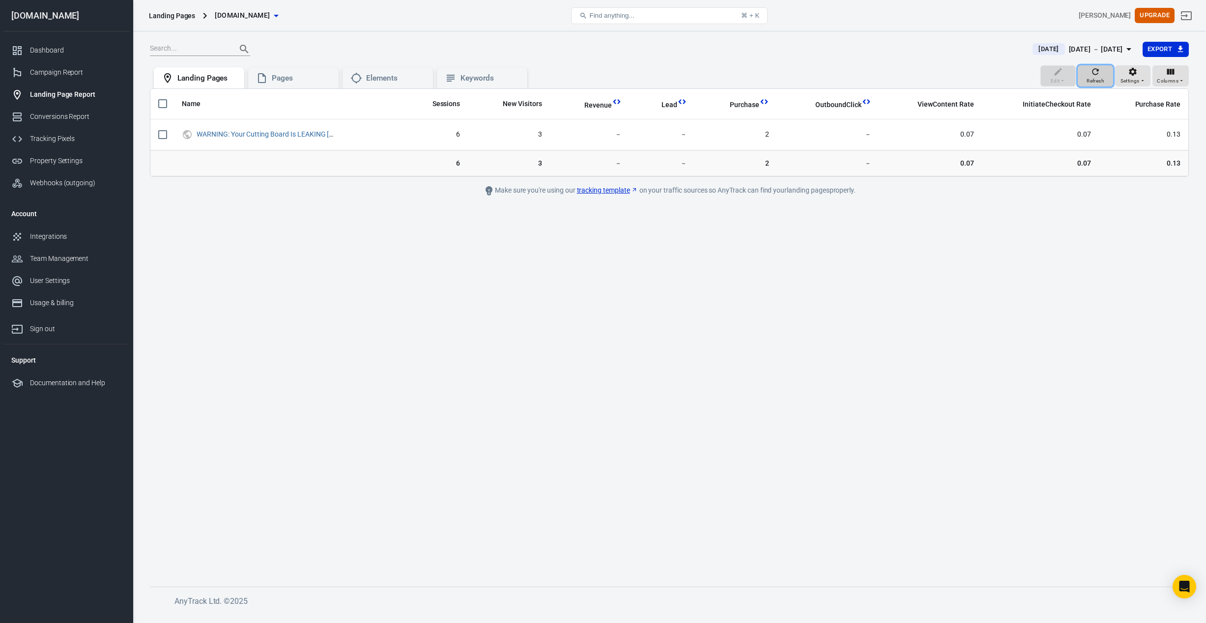
click at [1096, 72] on icon "button" at bounding box center [1096, 72] width 10 height 10
click at [1162, 77] on span "Columns" at bounding box center [1168, 81] width 22 height 9
click at [990, 225] on div at bounding box center [603, 311] width 1206 height 623
click at [1094, 75] on icon "button" at bounding box center [1096, 72] width 10 height 10
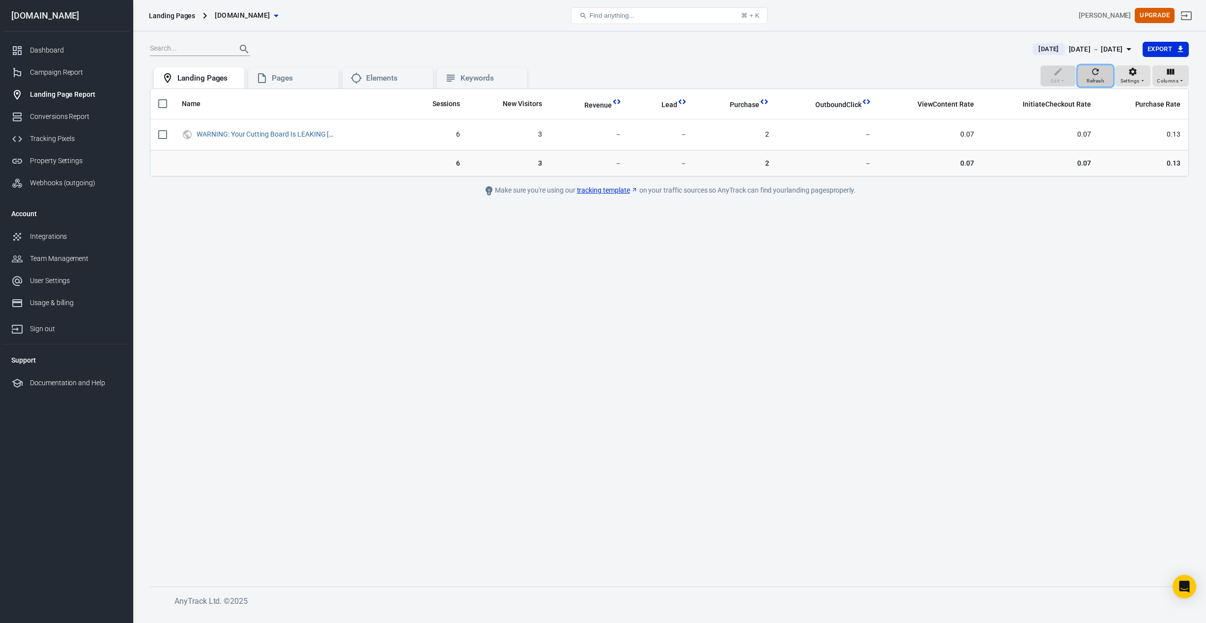
click at [1101, 75] on icon "button" at bounding box center [1096, 72] width 10 height 10
click at [43, 75] on div "Campaign Report" at bounding box center [75, 72] width 91 height 10
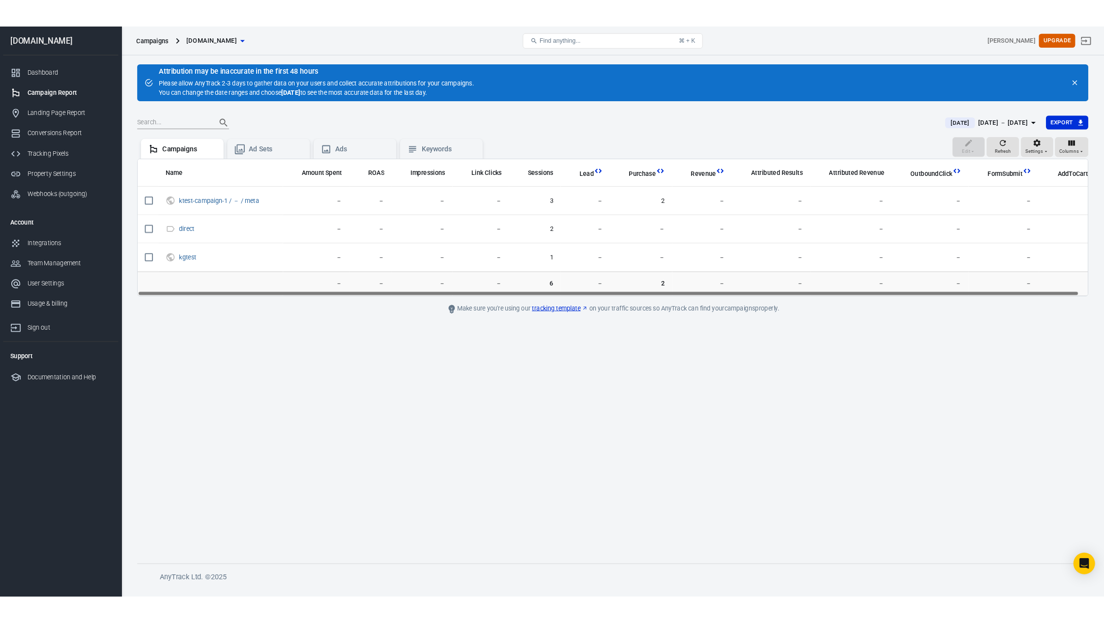
scroll to position [0, 10]
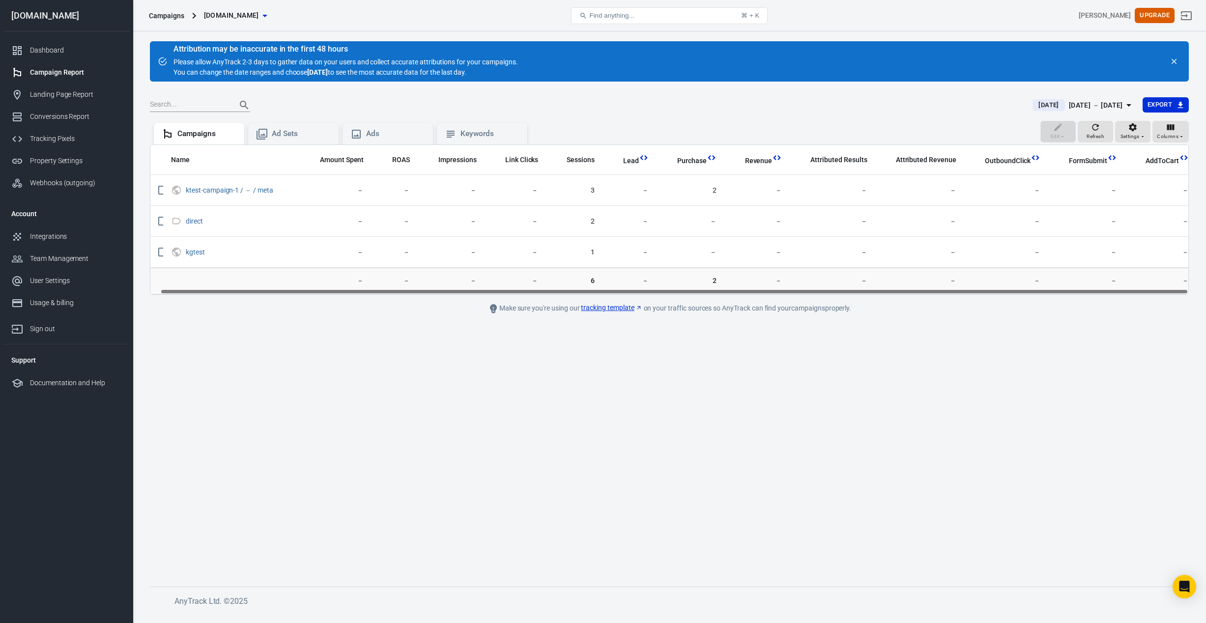
drag, startPoint x: 296, startPoint y: 290, endPoint x: 345, endPoint y: 290, distance: 48.7
click at [325, 301] on main "Attribution may be inaccurate in the first 48 hours Please allow AnyTrack 2-3 d…" at bounding box center [669, 306] width 1039 height 530
click at [1172, 131] on icon "button" at bounding box center [1171, 127] width 10 height 10
click at [1133, 211] on p "E-Commerce" at bounding box center [1144, 208] width 39 height 10
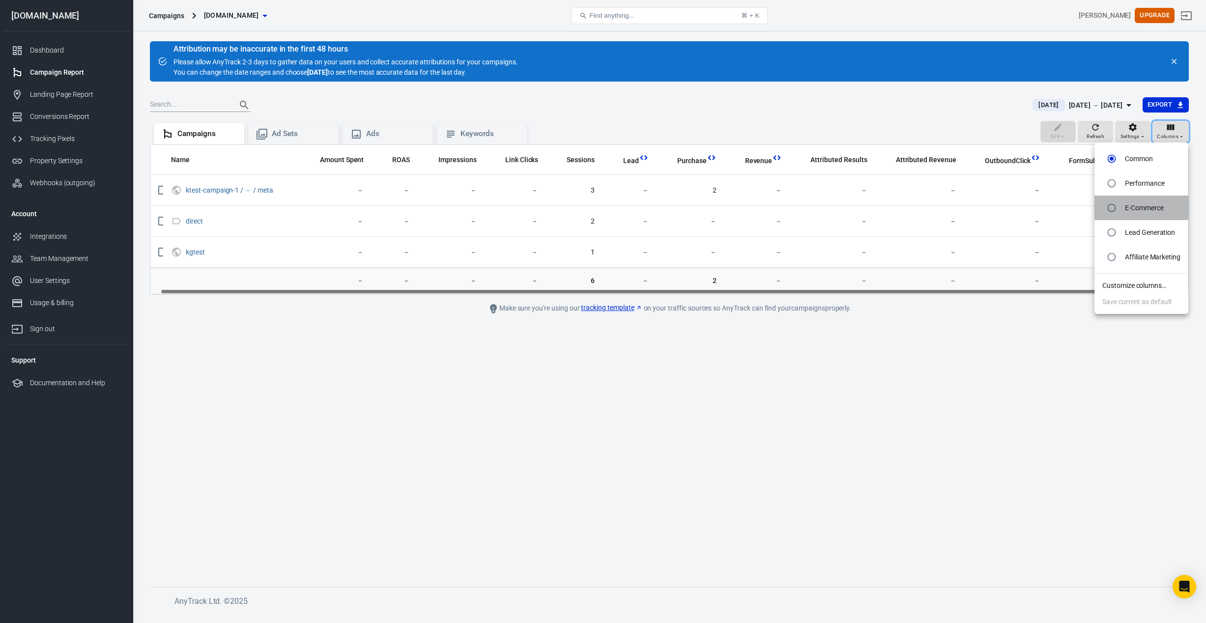
radio input "false"
radio input "true"
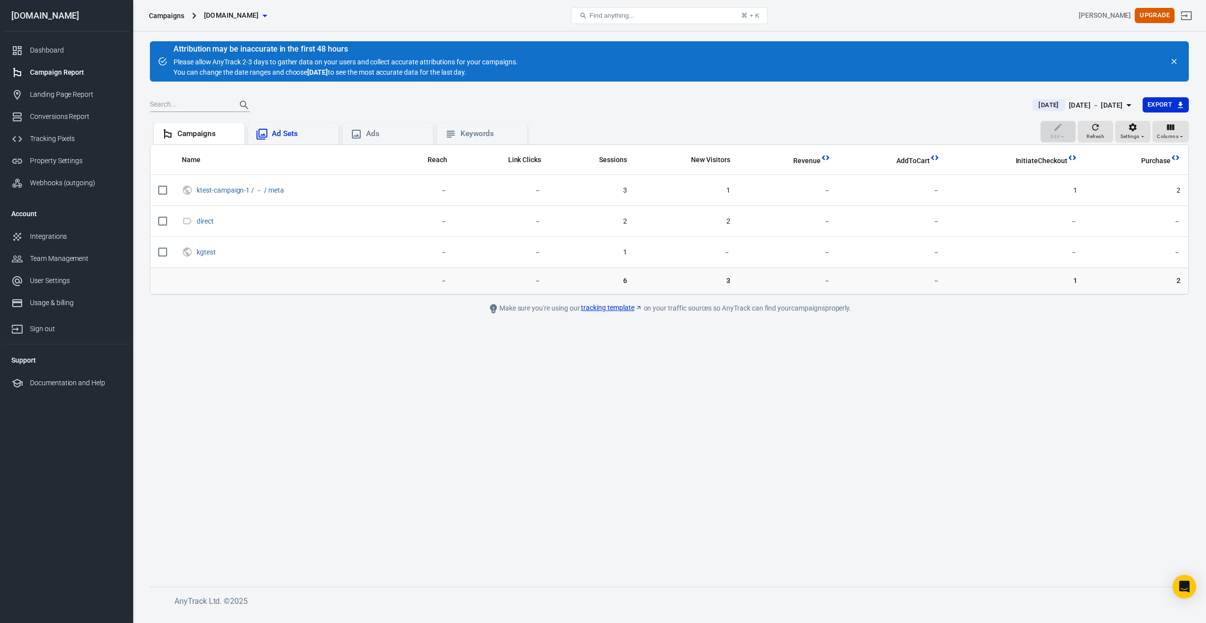
click at [281, 140] on div "Ad Sets" at bounding box center [293, 134] width 90 height 22
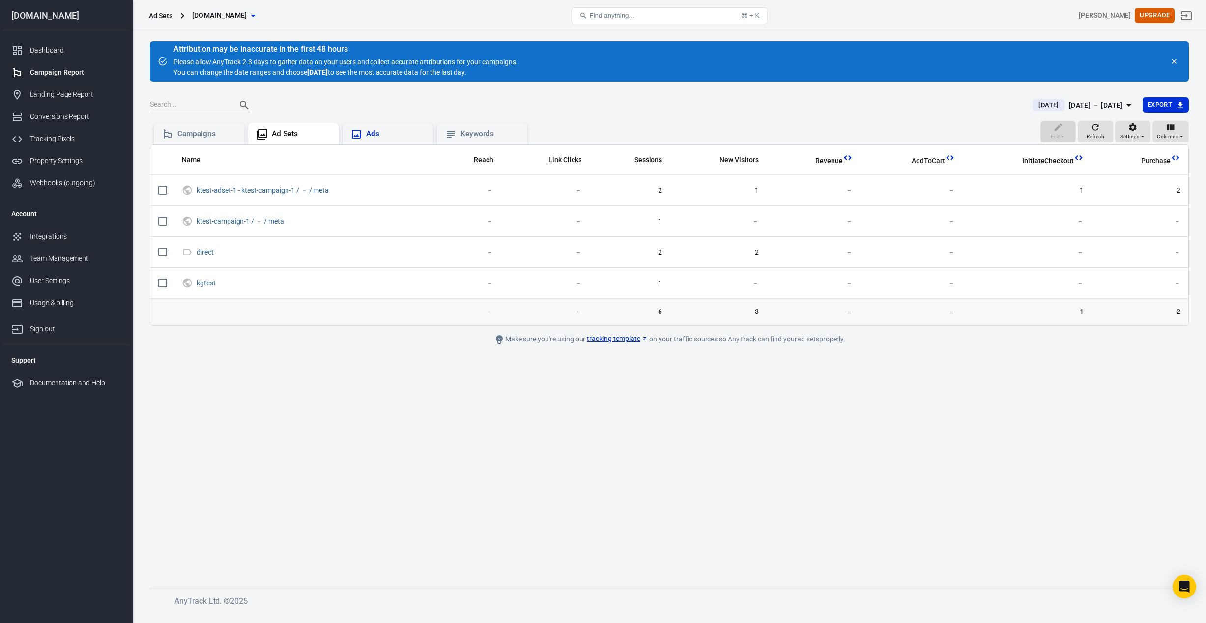
click at [388, 136] on div "Ads" at bounding box center [395, 134] width 59 height 10
click at [475, 137] on div "Keywords" at bounding box center [490, 134] width 59 height 10
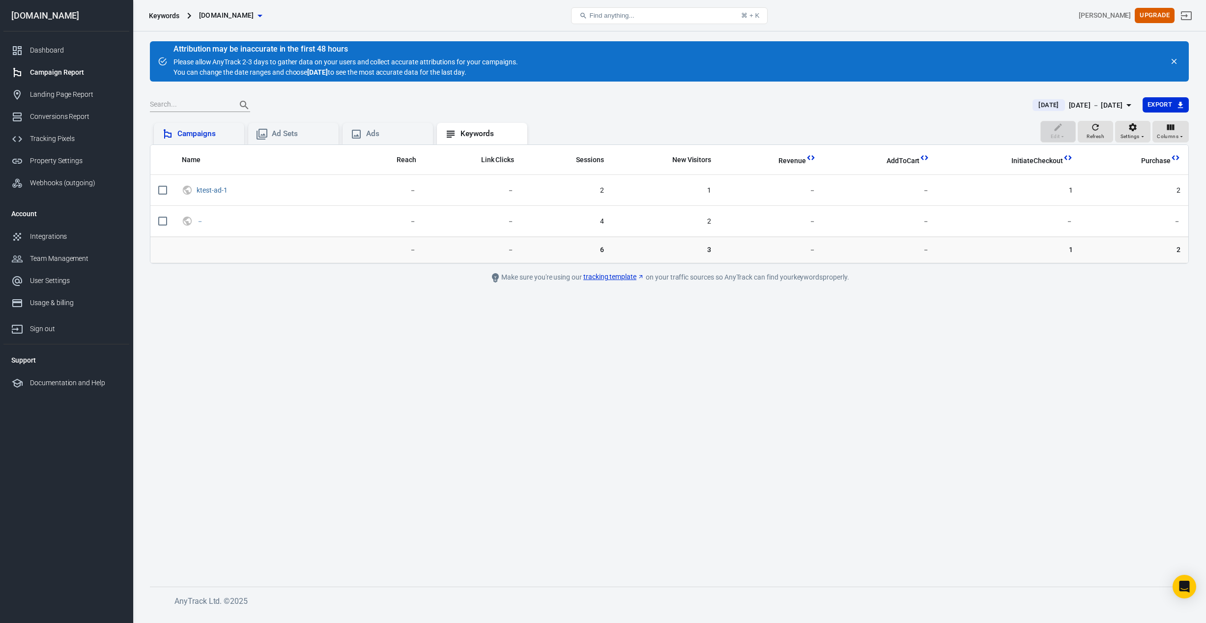
click at [210, 136] on div "Campaigns" at bounding box center [206, 134] width 59 height 10
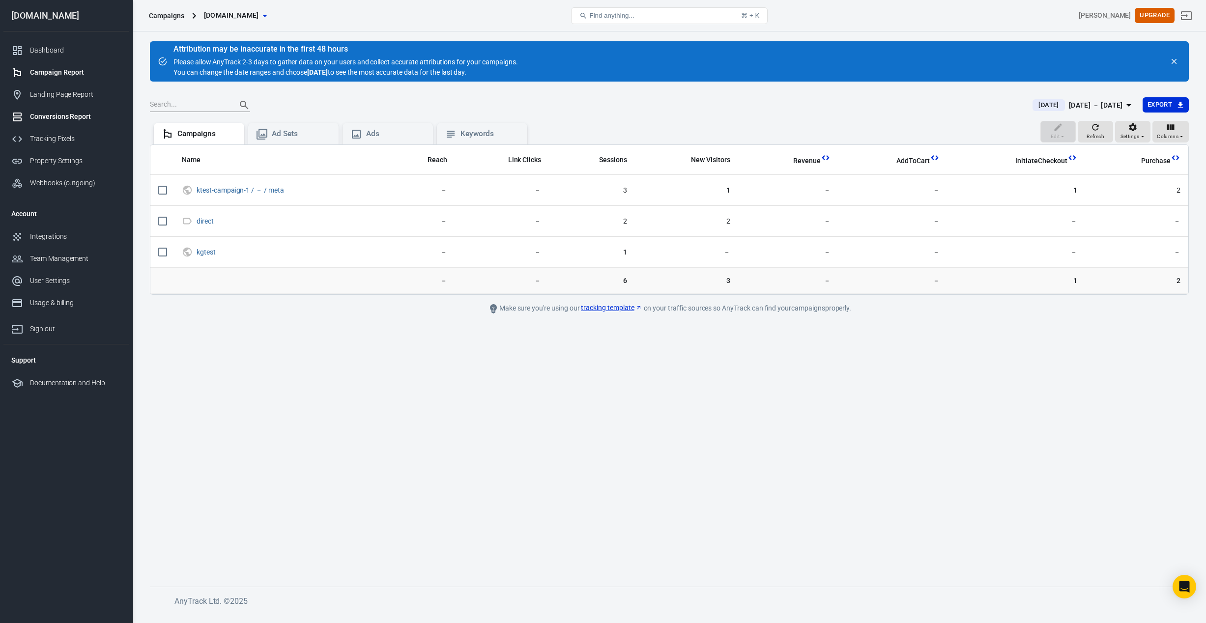
click at [66, 114] on div "Conversions Report" at bounding box center [75, 117] width 91 height 10
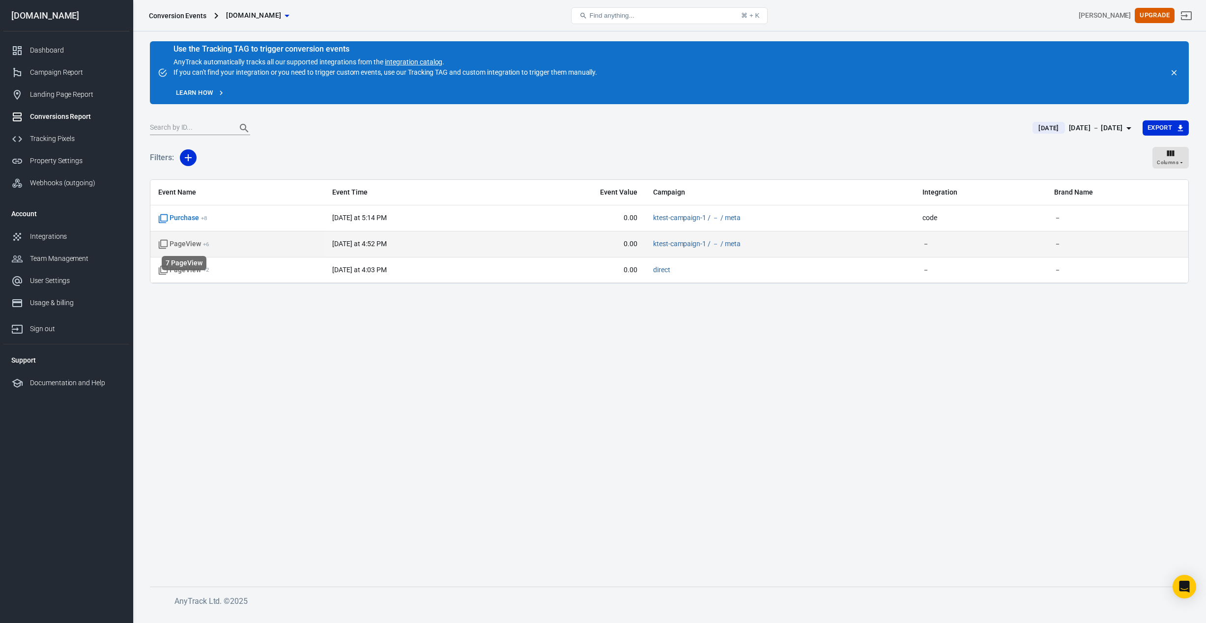
click at [184, 245] on span "PageView + 6" at bounding box center [183, 244] width 51 height 10
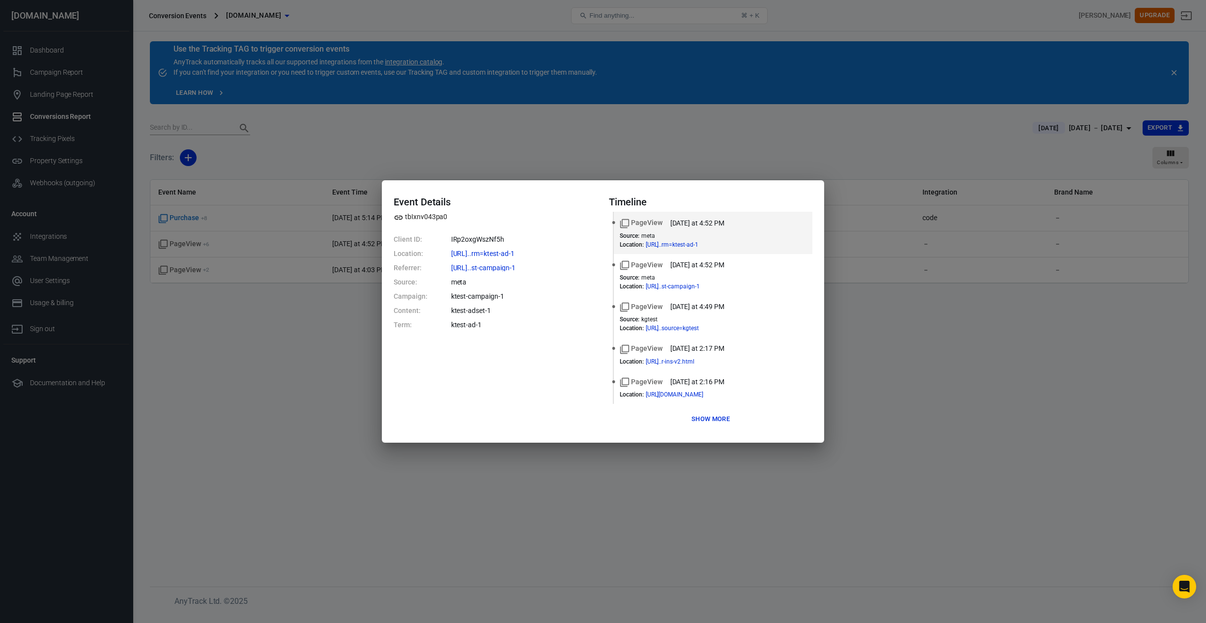
click at [212, 283] on div "Event Details tbIxnv043pa0 Client ID: IRp2oxgWszNf5h Location: https://www.swif…" at bounding box center [603, 311] width 1206 height 623
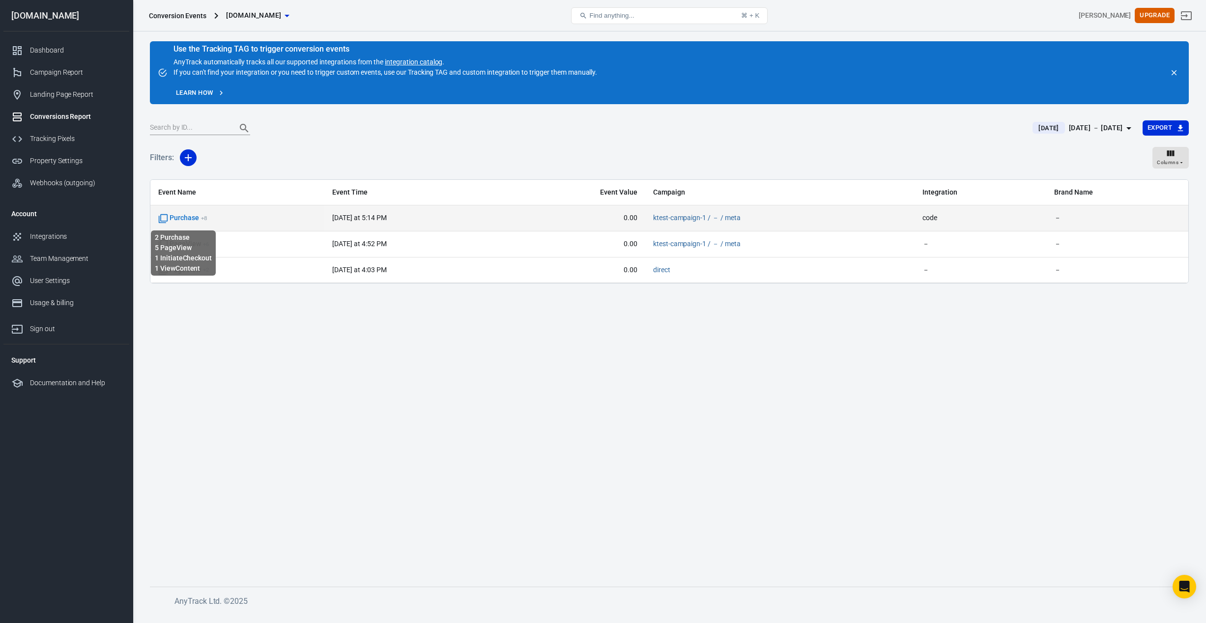
click at [180, 217] on span "Purchase + 8" at bounding box center [182, 218] width 49 height 10
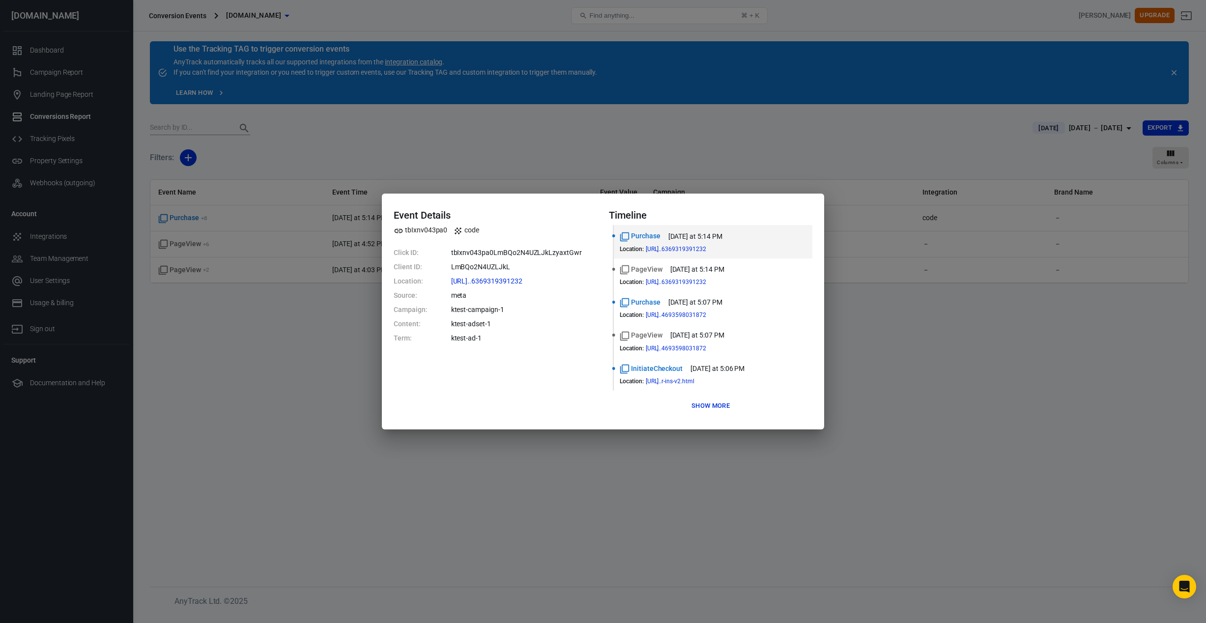
click at [900, 426] on div "Event Details tbIxnv043pa0 code Click ID: tbIxnv043pa0LmBQo2N4UZLJkLzyaxtGwr Cl…" at bounding box center [603, 311] width 1206 height 623
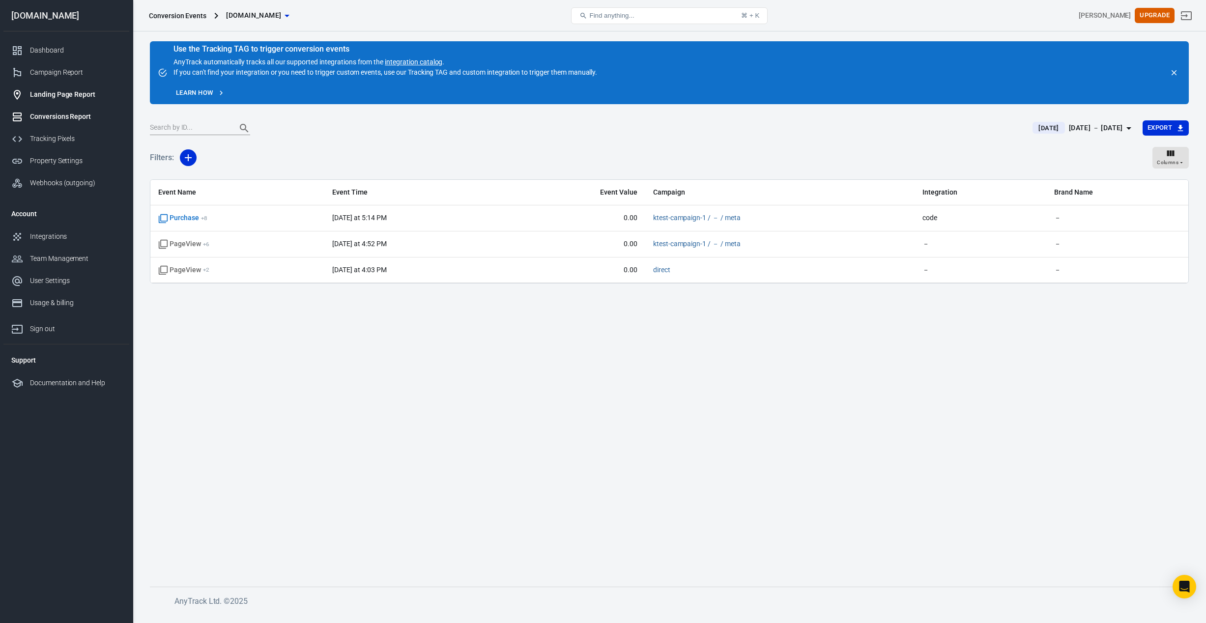
click at [58, 98] on div "Landing Page Report" at bounding box center [75, 94] width 91 height 10
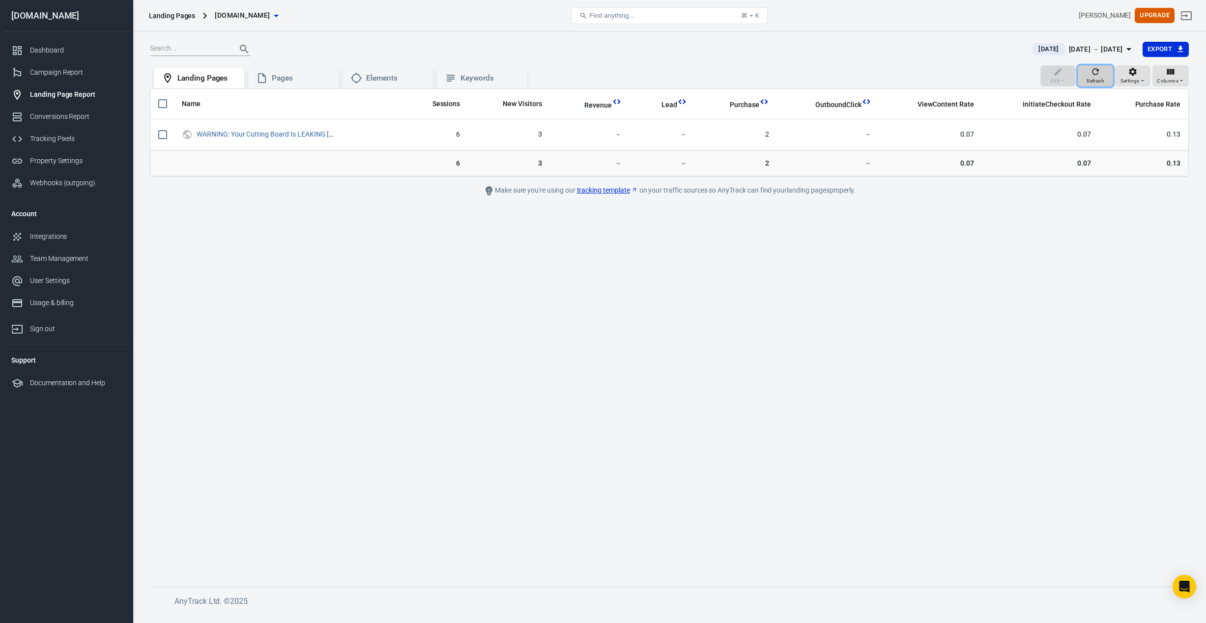
click at [1101, 72] on icon "button" at bounding box center [1096, 72] width 10 height 10
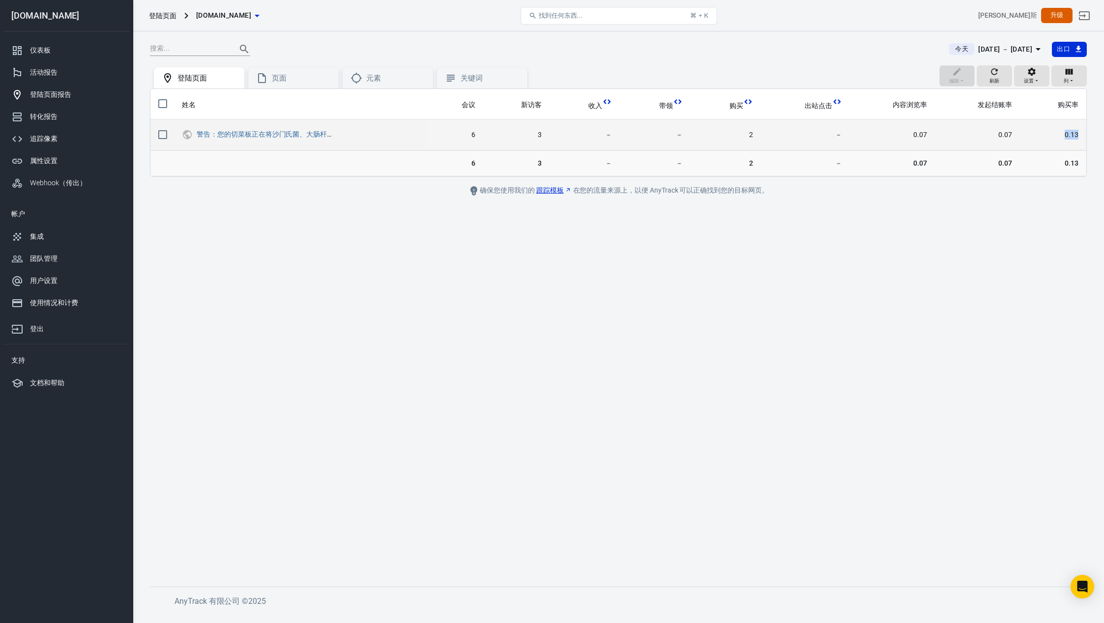
drag, startPoint x: 1064, startPoint y: 136, endPoint x: 1082, endPoint y: 135, distance: 17.2
click at [1081, 135] on td "0.13" at bounding box center [1053, 134] width 66 height 31
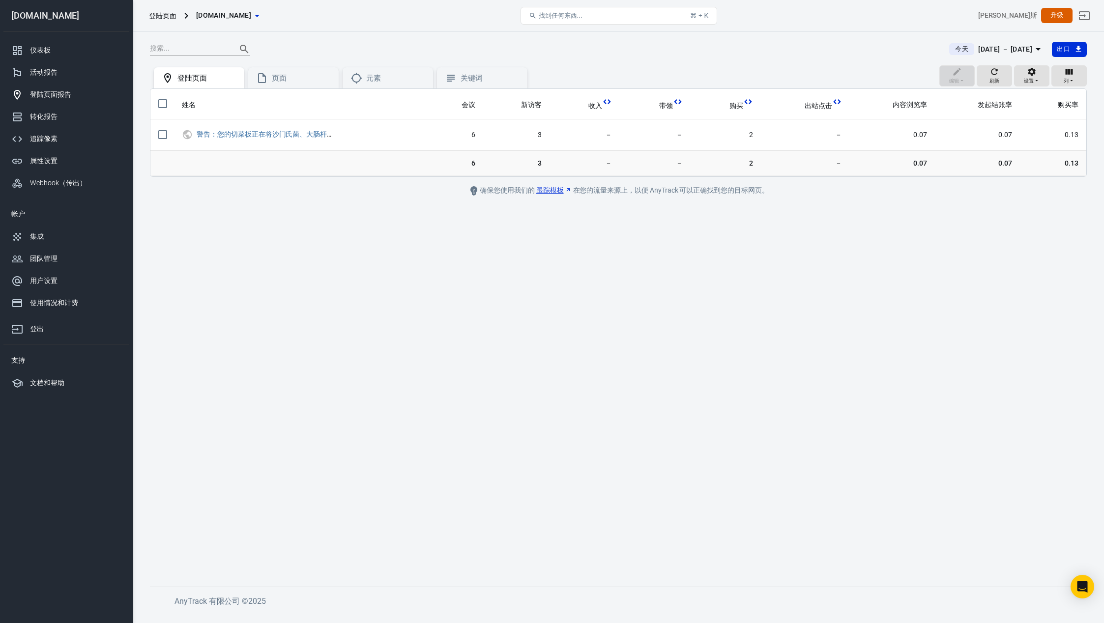
click at [1036, 208] on main "今天 2025年10月15日 － 2025年10月15日 出口 编辑 刷新 设置 列 登陆页面 页面 元素 关键词 姓名 会议 新访客 收入 带领 购买 出站…" at bounding box center [618, 306] width 937 height 530
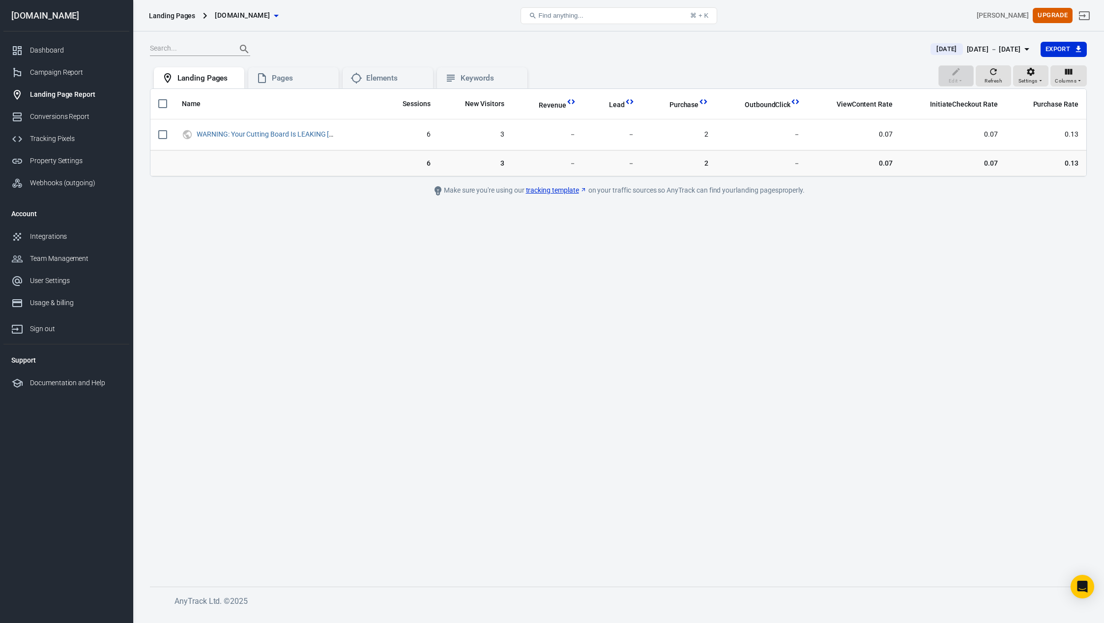
click at [887, 241] on main "Today Oct 15 － Oct 15, 2025 Export Edit Refresh Settings Columns Landing Pages …" at bounding box center [618, 306] width 937 height 530
click at [982, 73] on button "Refresh" at bounding box center [993, 76] width 35 height 22
click at [894, 243] on main "Today Oct 15 － Oct 15, 2025 Export Edit Refresh Settings Columns Landing Pages …" at bounding box center [618, 306] width 937 height 530
